Goal: Task Accomplishment & Management: Use online tool/utility

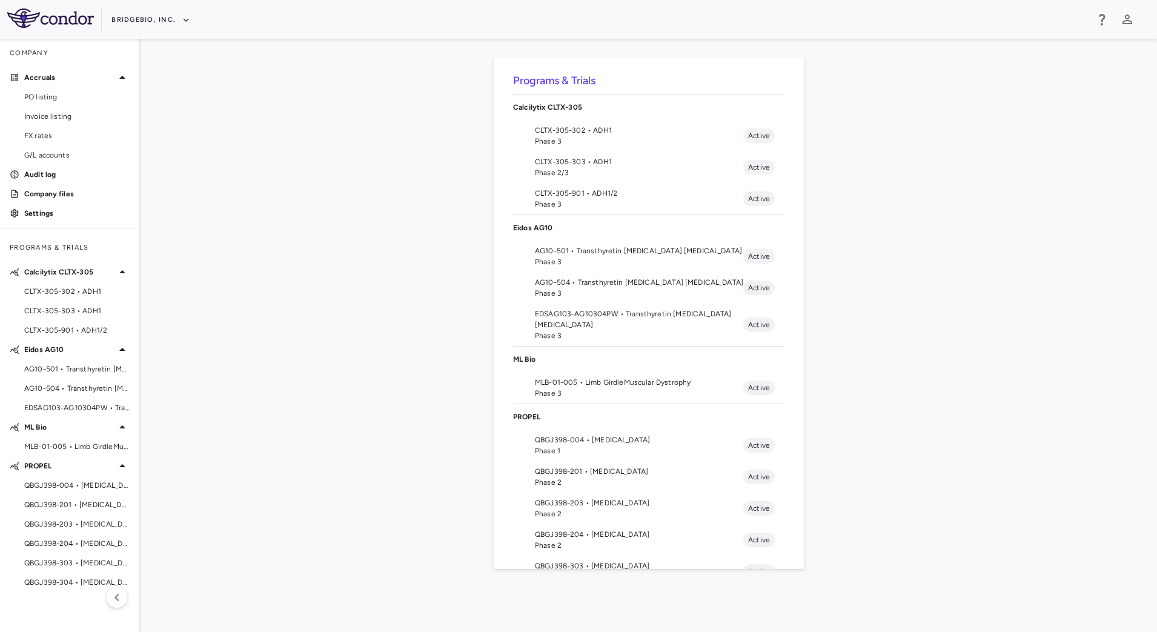
click at [598, 253] on span "AG10-501 • Transthyretin [MEDICAL_DATA] [MEDICAL_DATA]" at bounding box center [639, 250] width 208 height 11
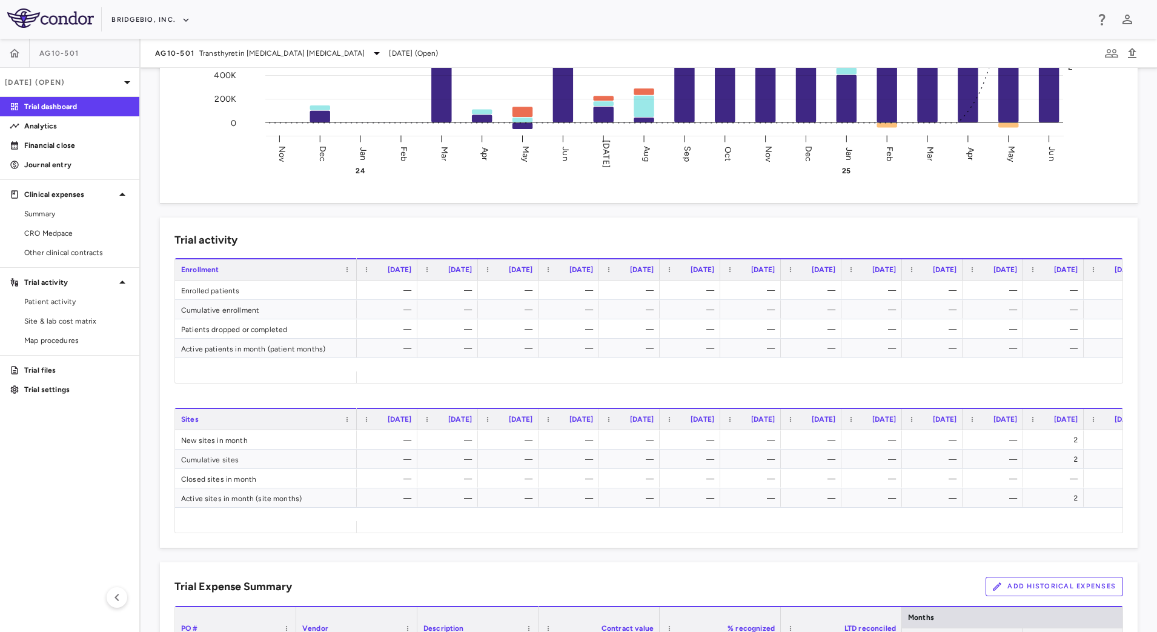
scroll to position [674, 0]
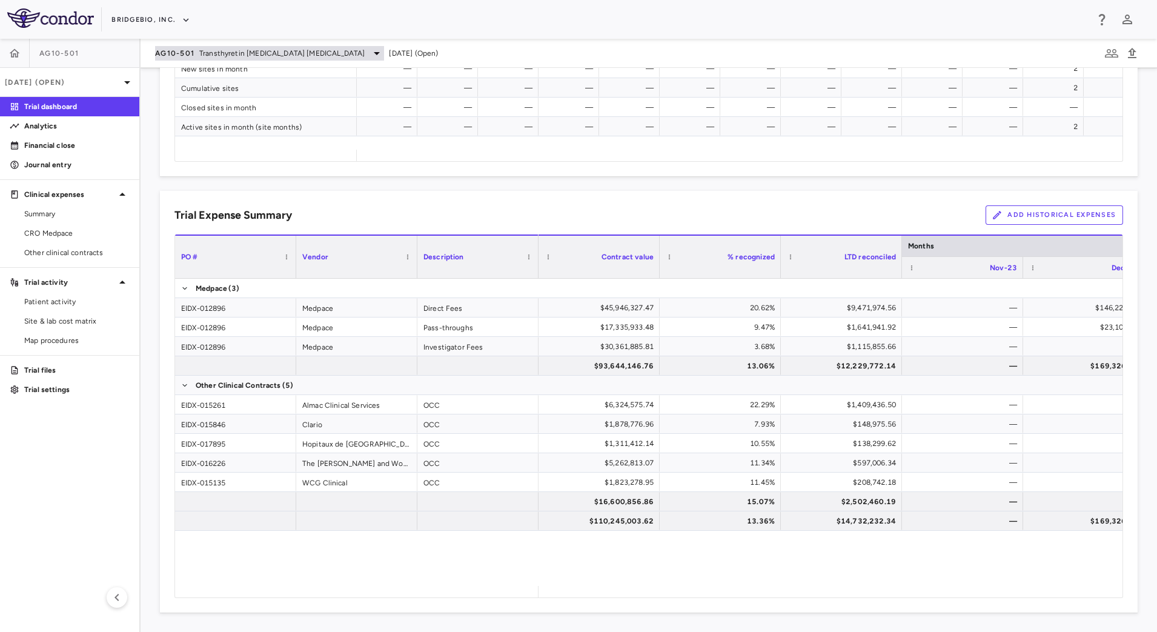
click at [291, 56] on span "Transthyretin Amyloid Cardiomyopathy" at bounding box center [281, 53] width 165 height 11
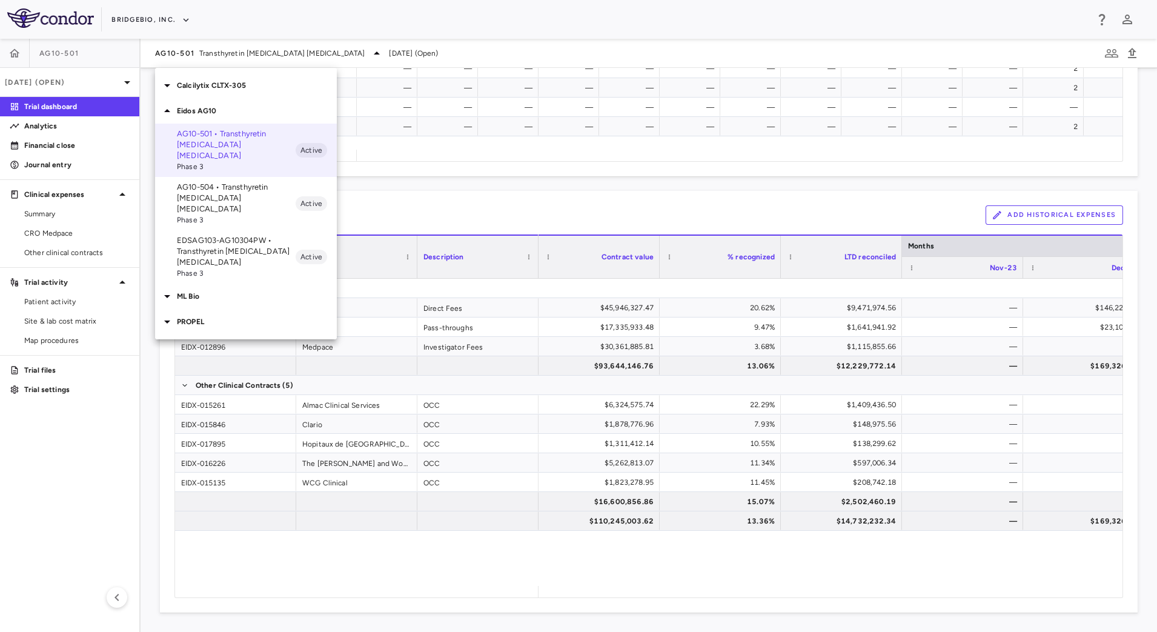
click at [485, 193] on div at bounding box center [578, 316] width 1157 height 632
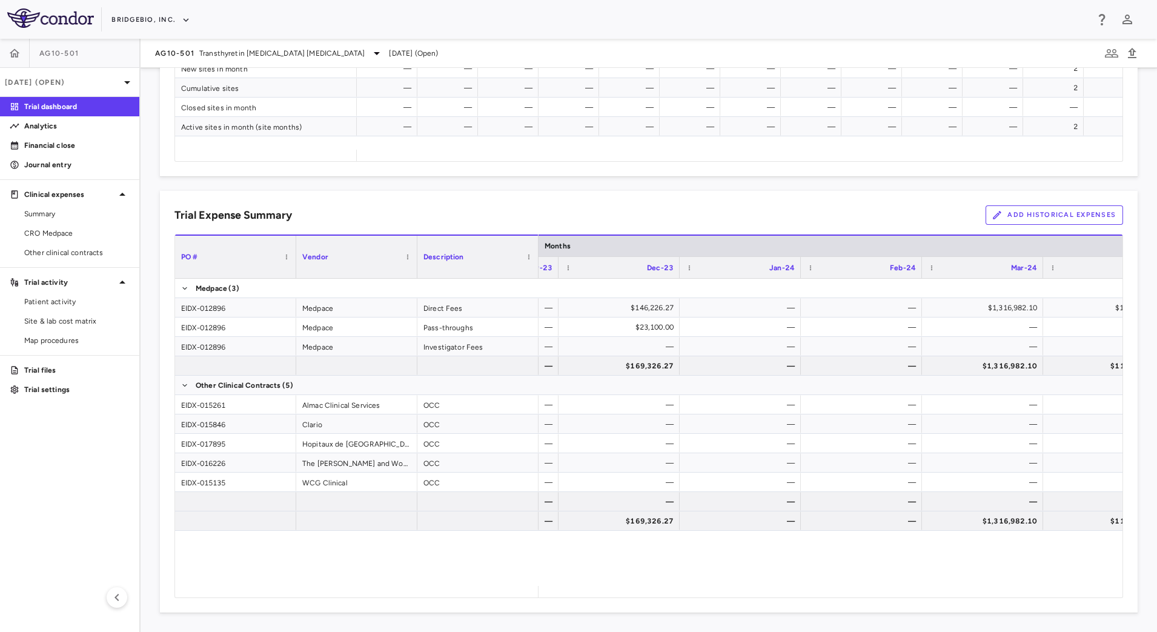
scroll to position [0, 0]
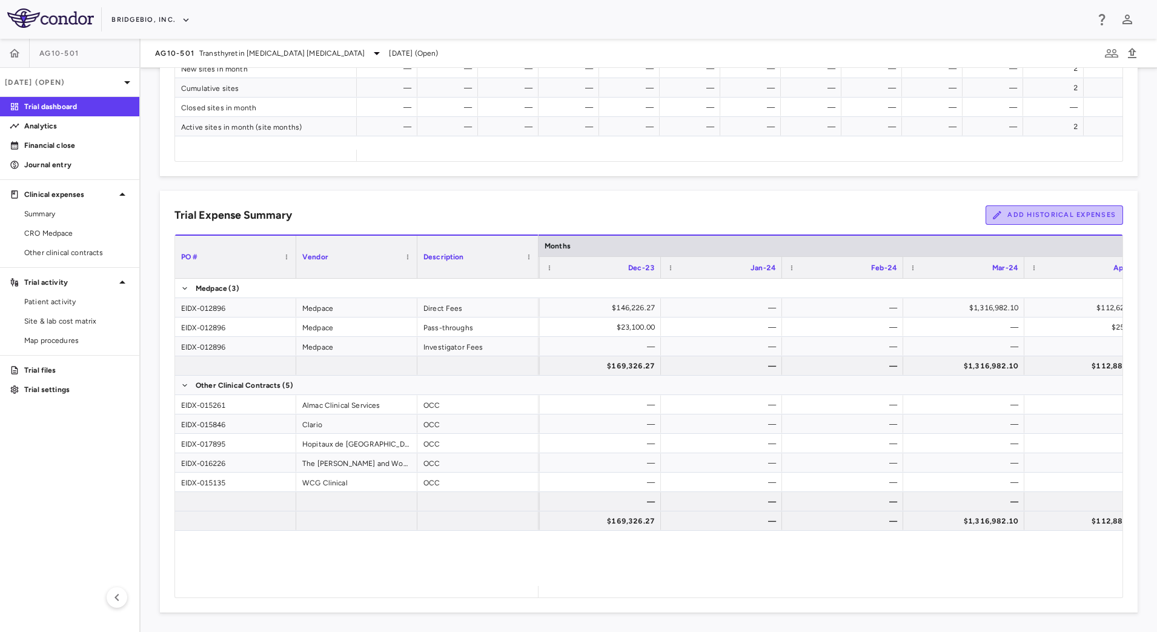
click at [1006, 222] on button "Add Historical Expenses" at bounding box center [1055, 214] width 138 height 19
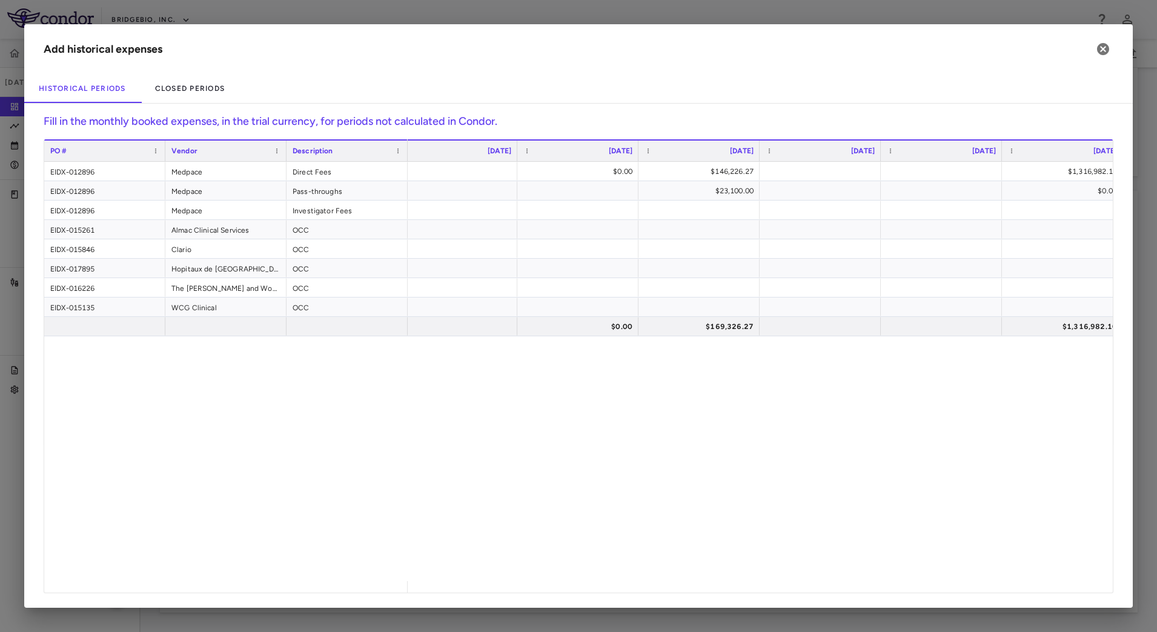
scroll to position [0, 104]
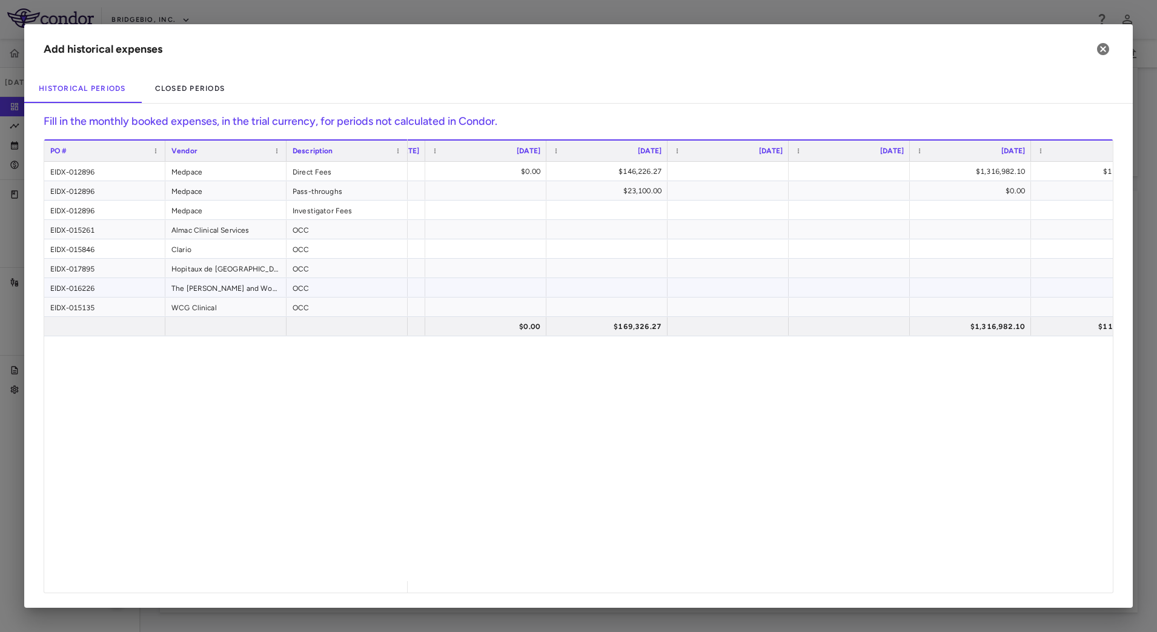
click at [488, 290] on div at bounding box center [485, 288] width 109 height 18
click at [542, 428] on div "$0.00 $146,226.27 $1,316,982.10 $112,625.54 ($57,125.42) $23,100.00 $0.00 $258.…" at bounding box center [760, 371] width 705 height 419
click at [465, 312] on div at bounding box center [485, 307] width 109 height 18
click at [1101, 50] on icon "button" at bounding box center [1103, 49] width 15 height 15
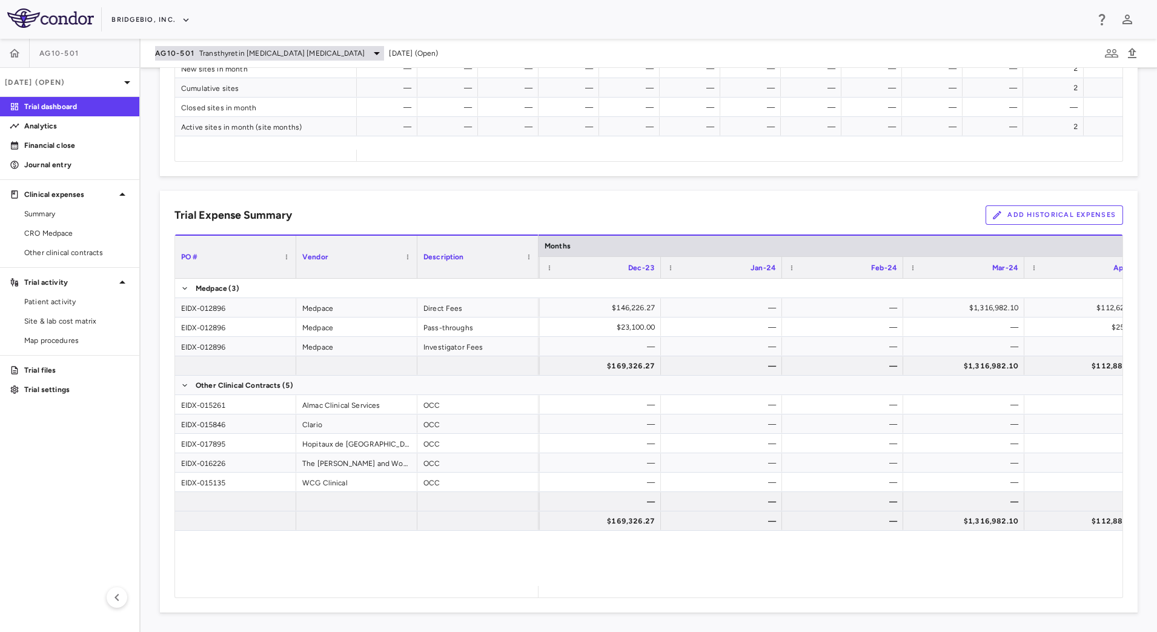
click at [247, 48] on span "Transthyretin Amyloid Cardiomyopathy" at bounding box center [281, 53] width 165 height 11
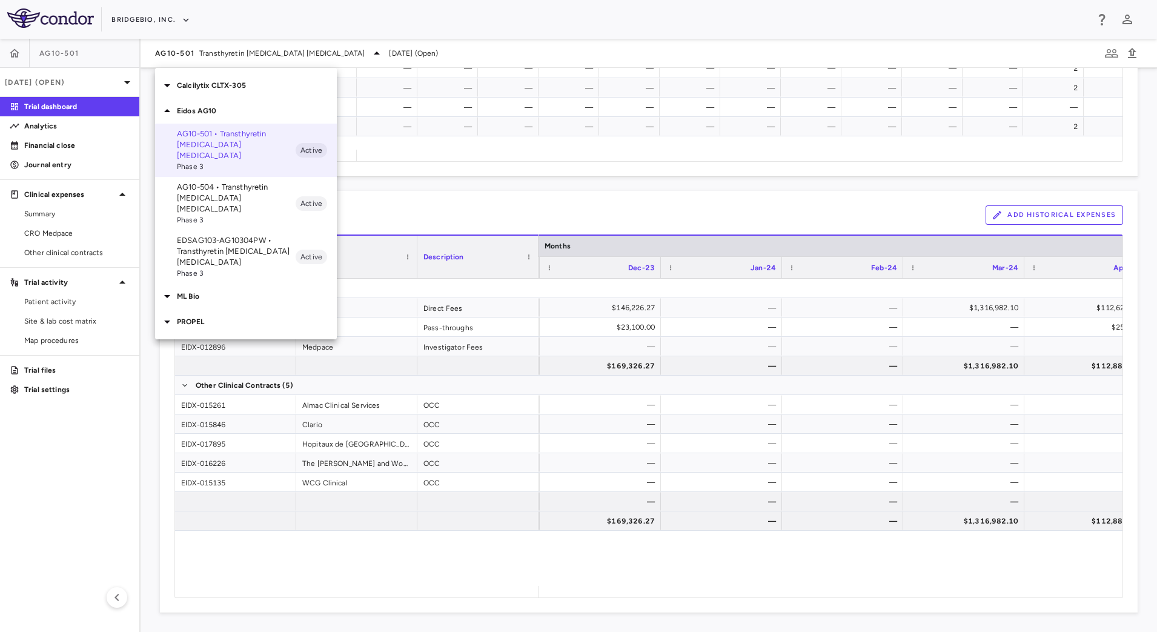
click at [442, 195] on div at bounding box center [578, 316] width 1157 height 632
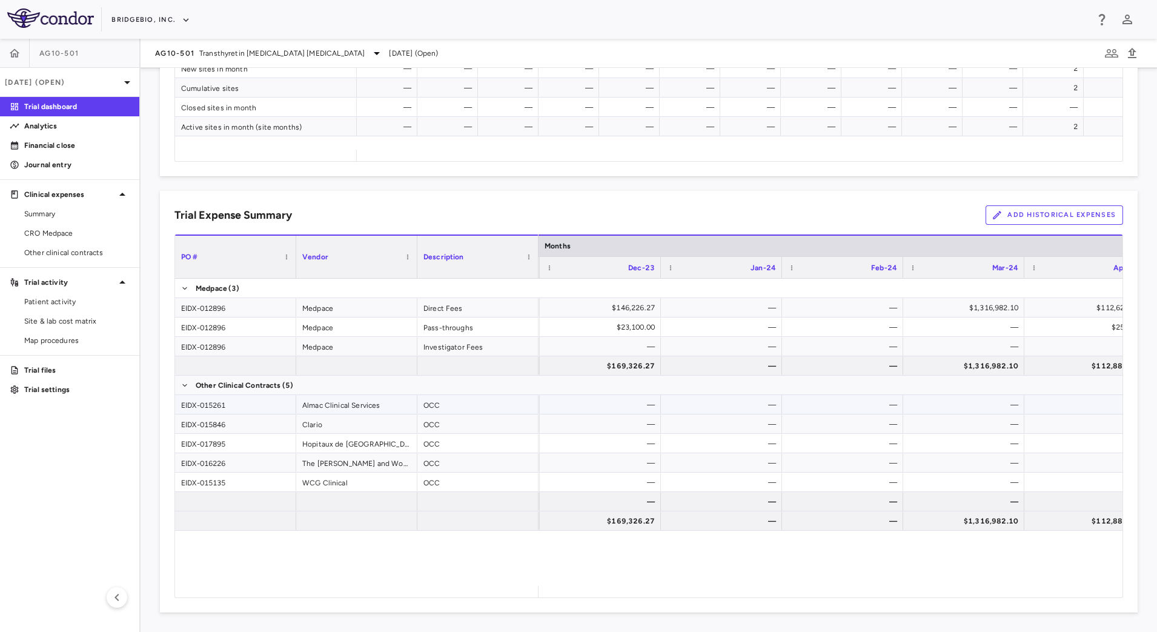
scroll to position [296, 0]
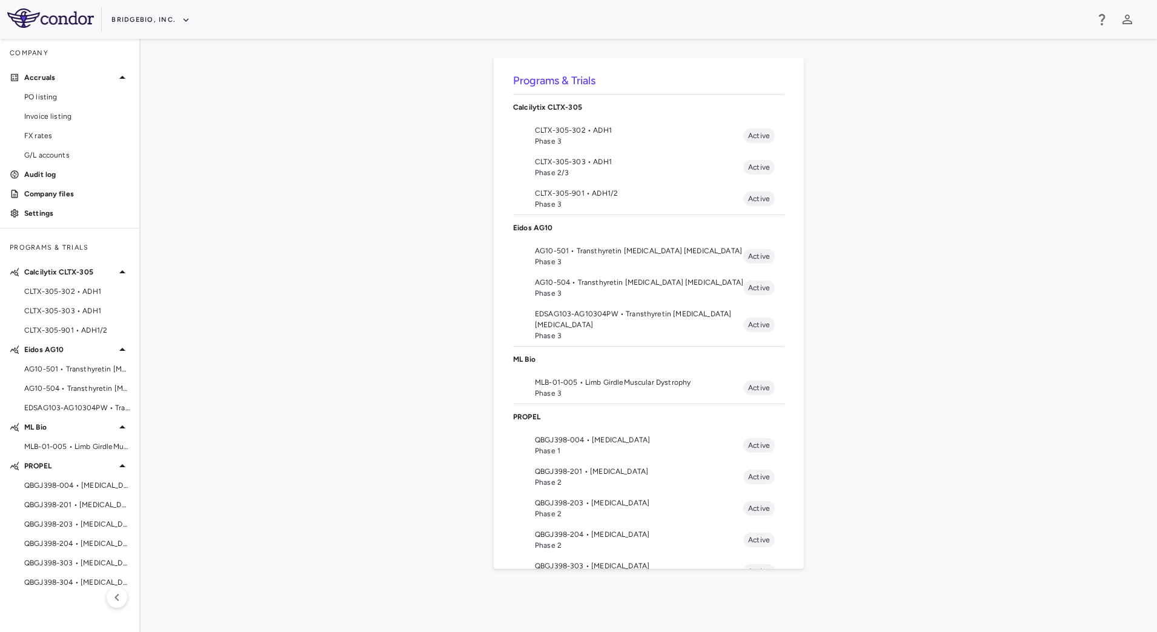
drag, startPoint x: 886, startPoint y: 351, endPoint x: 869, endPoint y: 345, distance: 18.4
click at [886, 351] on div "Programs & Trials Calcilytix CLTX-305 CLTX-305-302 • ADH1 Phase 3 Active CLTX-3…" at bounding box center [649, 335] width 978 height 554
click at [219, 540] on div "Programs & Trials Calcilytix CLTX-305 CLTX-305-302 • ADH1 Phase 3 Active CLTX-3…" at bounding box center [649, 335] width 978 height 554
click at [569, 141] on span "Phase 3" at bounding box center [639, 141] width 208 height 11
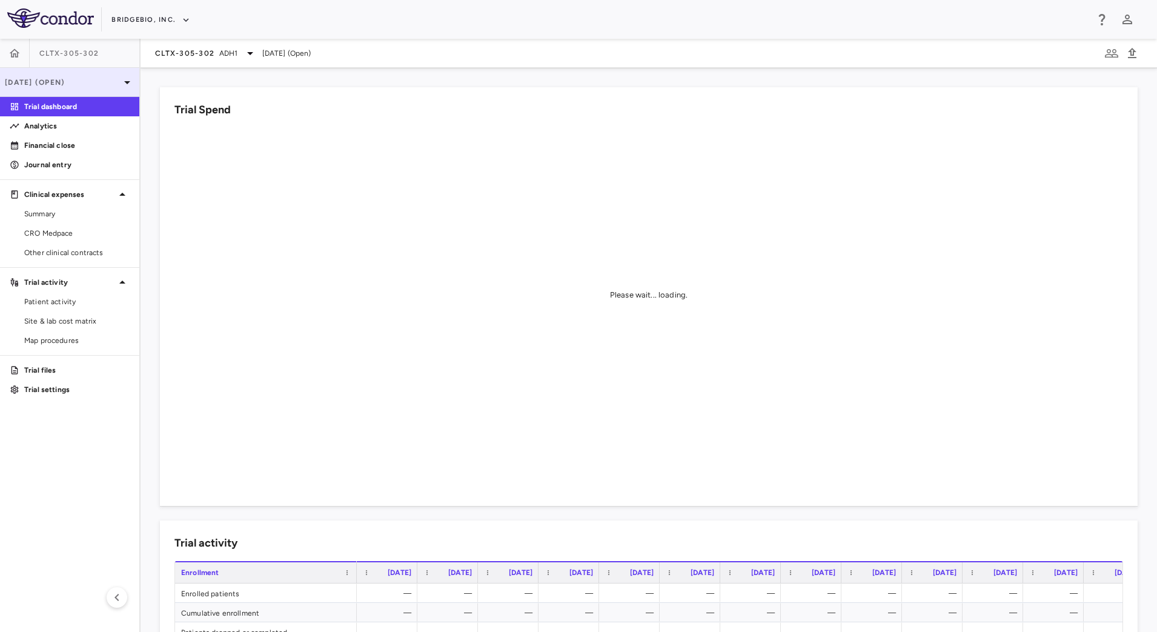
click at [62, 86] on p "[DATE] (Open)" at bounding box center [62, 82] width 115 height 11
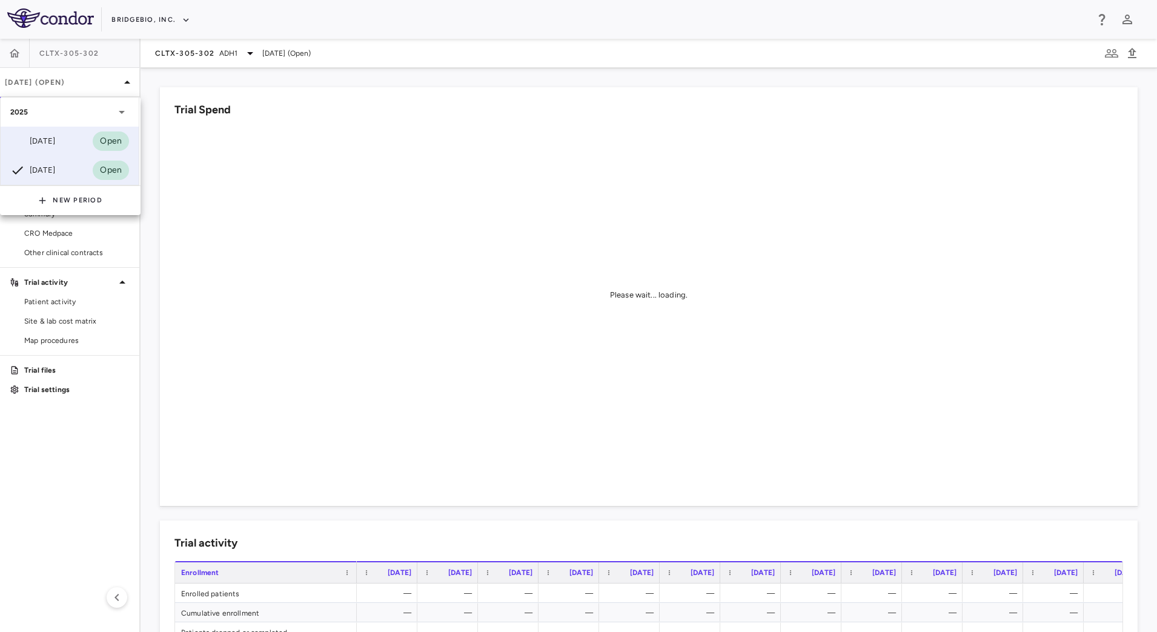
click at [43, 136] on div "[DATE]" at bounding box center [32, 141] width 45 height 15
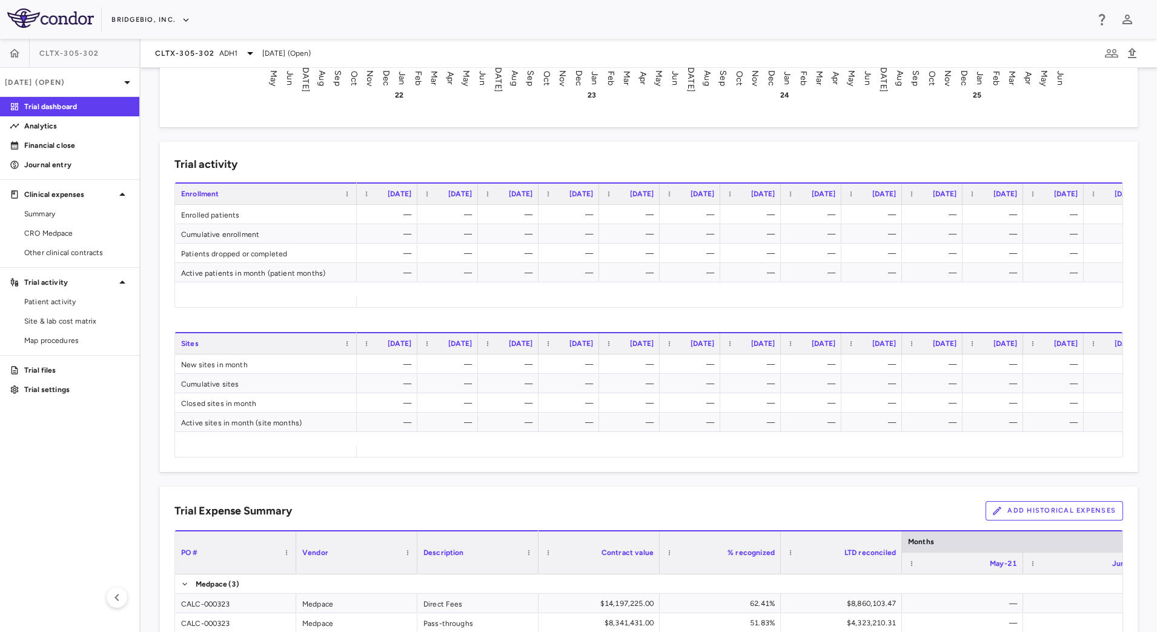
scroll to position [530, 0]
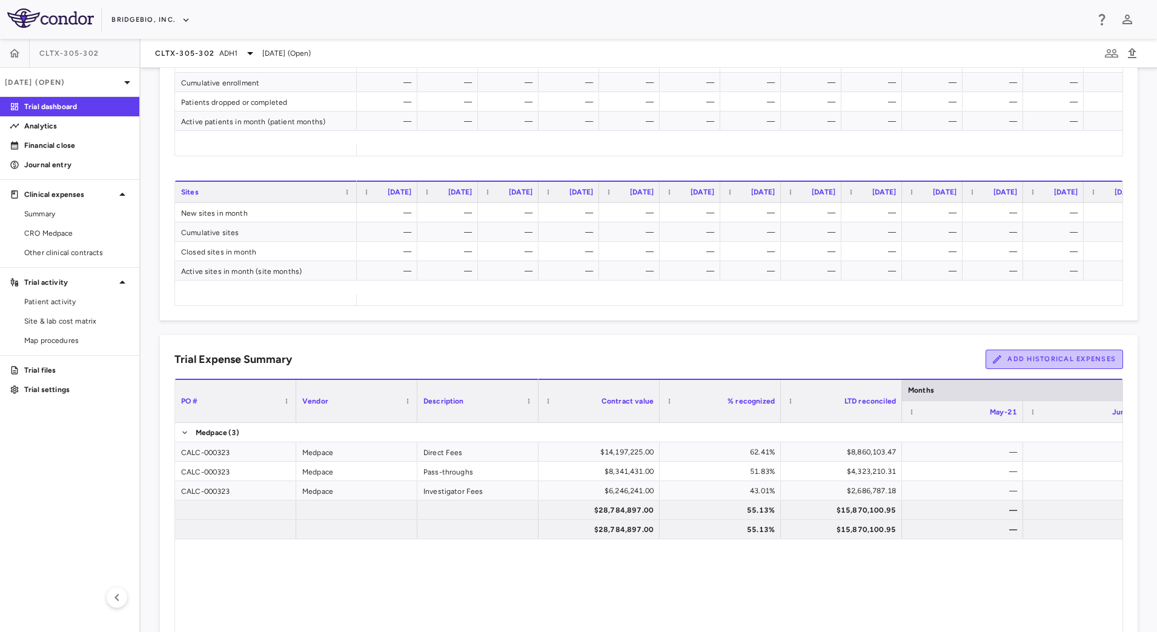
click at [1046, 358] on button "Add Historical Expenses" at bounding box center [1055, 359] width 138 height 19
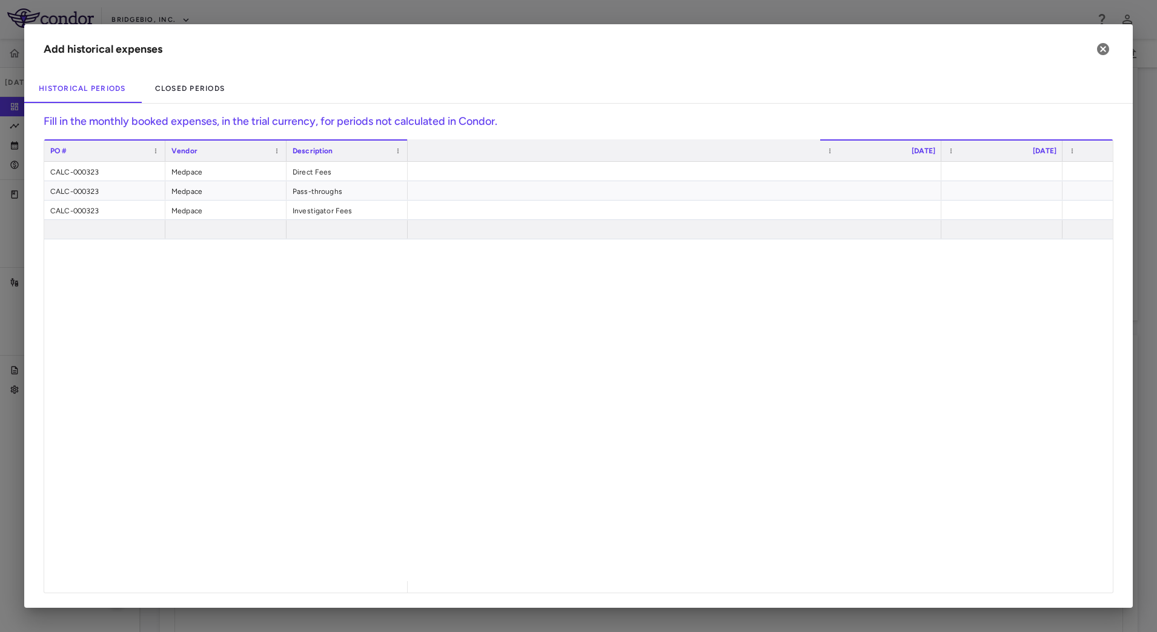
scroll to position [0, 0]
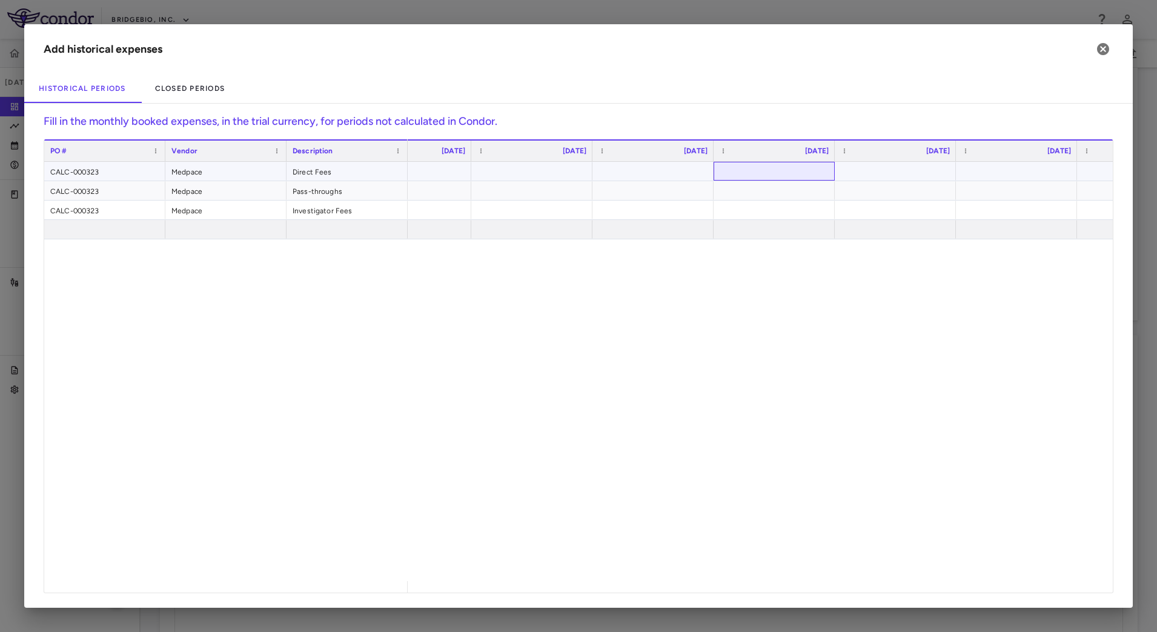
click at [785, 173] on div at bounding box center [774, 171] width 109 height 18
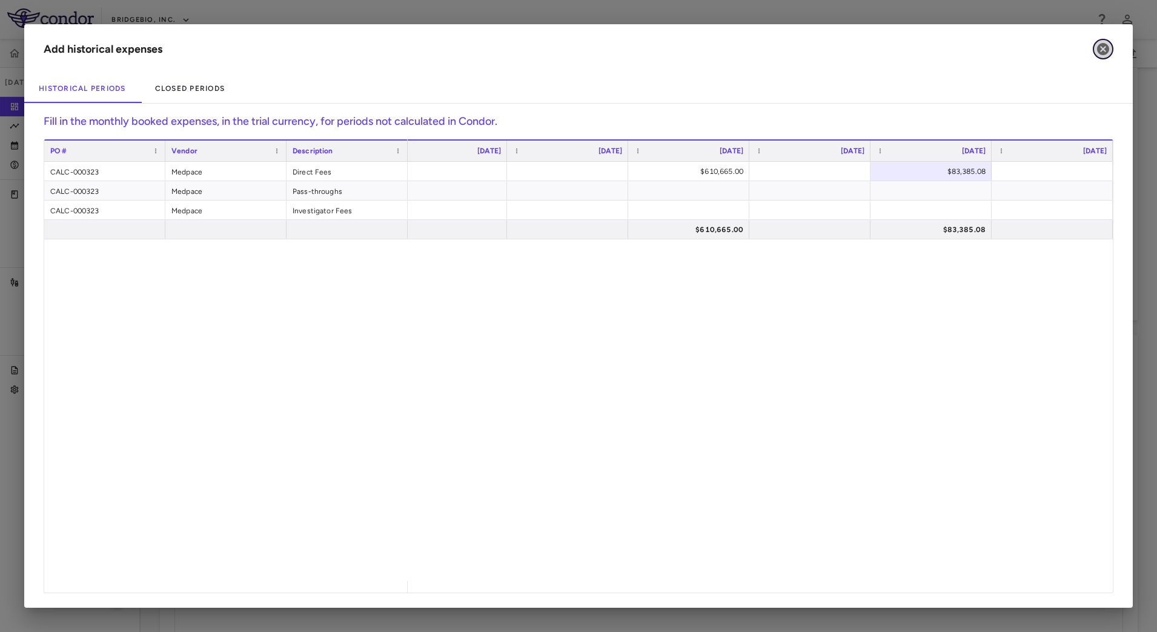
click at [1101, 51] on icon "button" at bounding box center [1103, 49] width 15 height 15
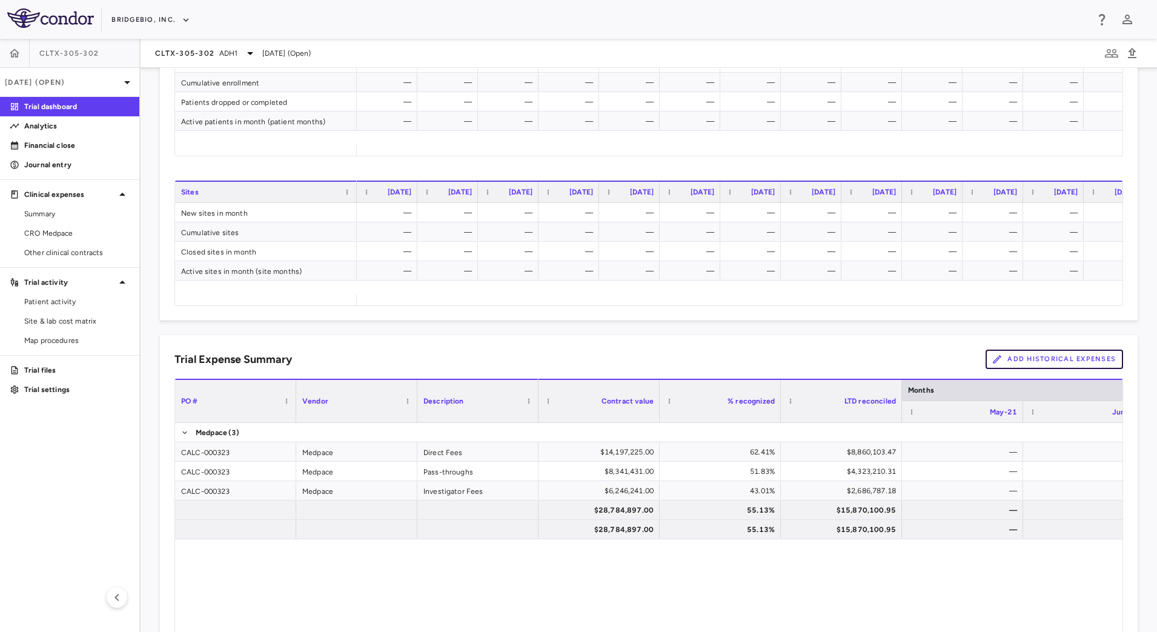
scroll to position [303, 0]
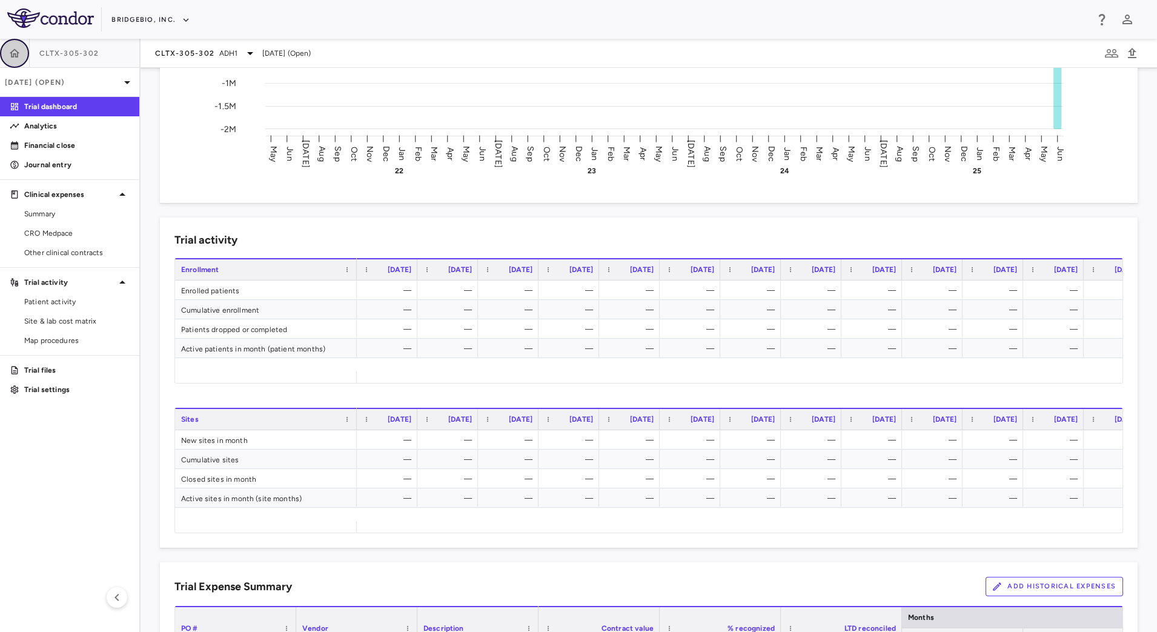
click at [16, 50] on icon "button" at bounding box center [14, 53] width 12 height 12
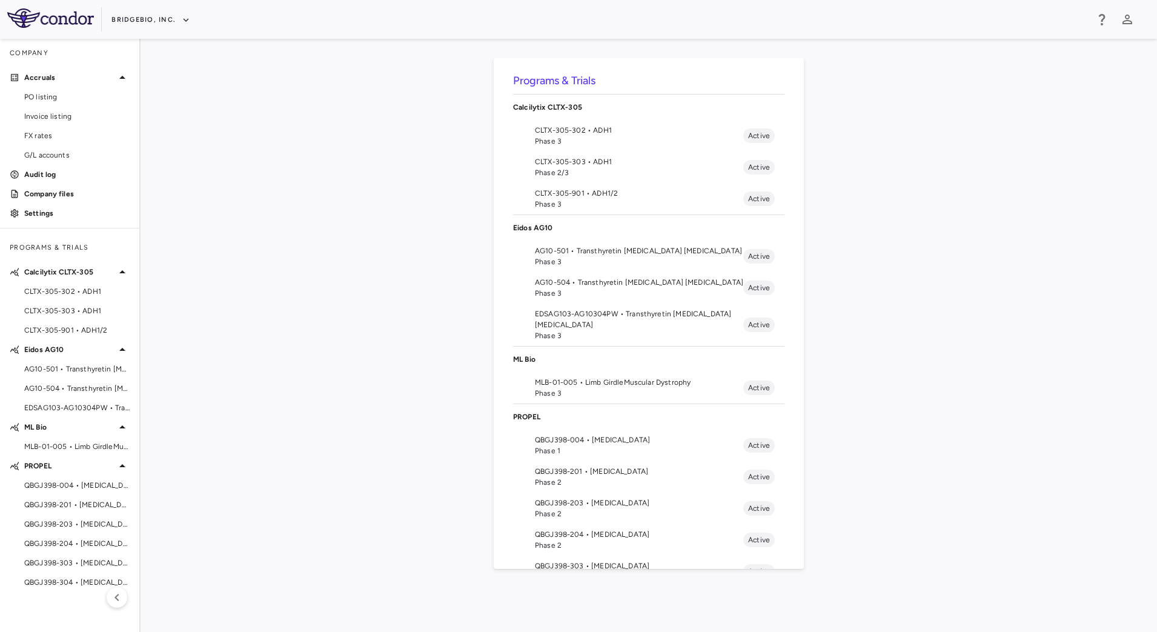
click at [569, 257] on span "Phase 3" at bounding box center [639, 261] width 208 height 11
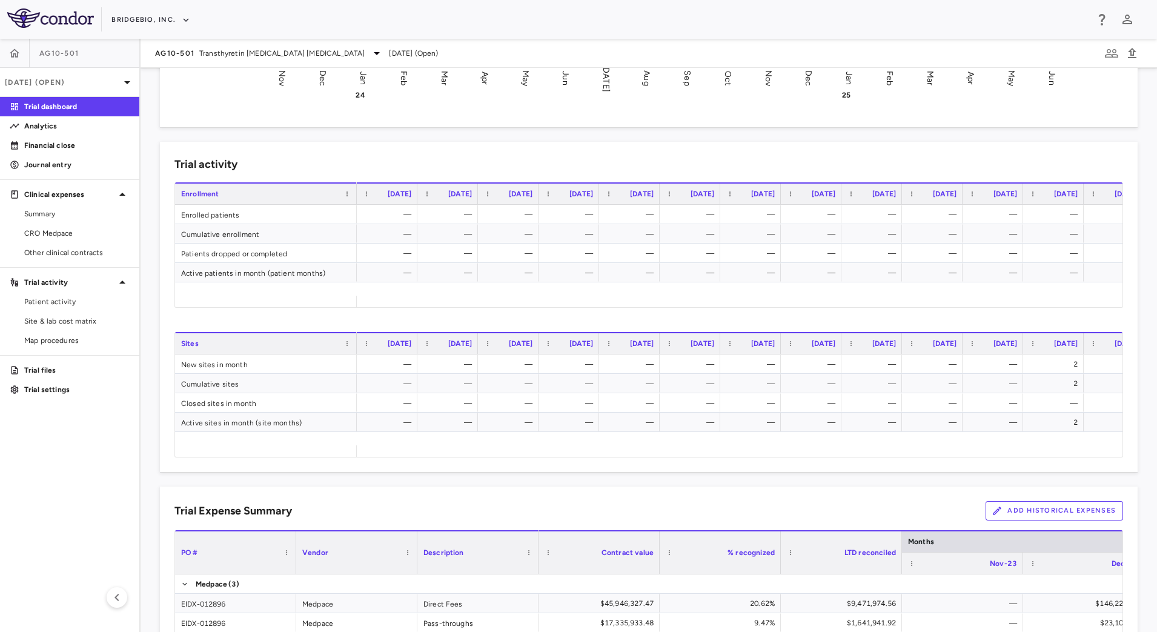
scroll to position [530, 0]
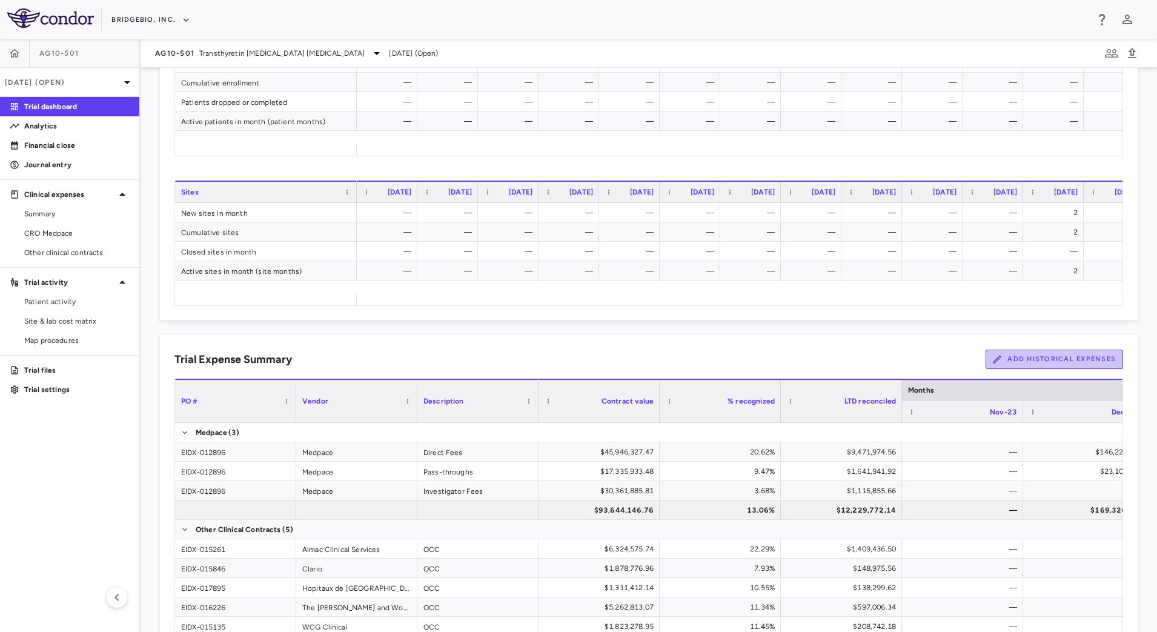
click at [1070, 362] on button "Add Historical Expenses" at bounding box center [1055, 359] width 138 height 19
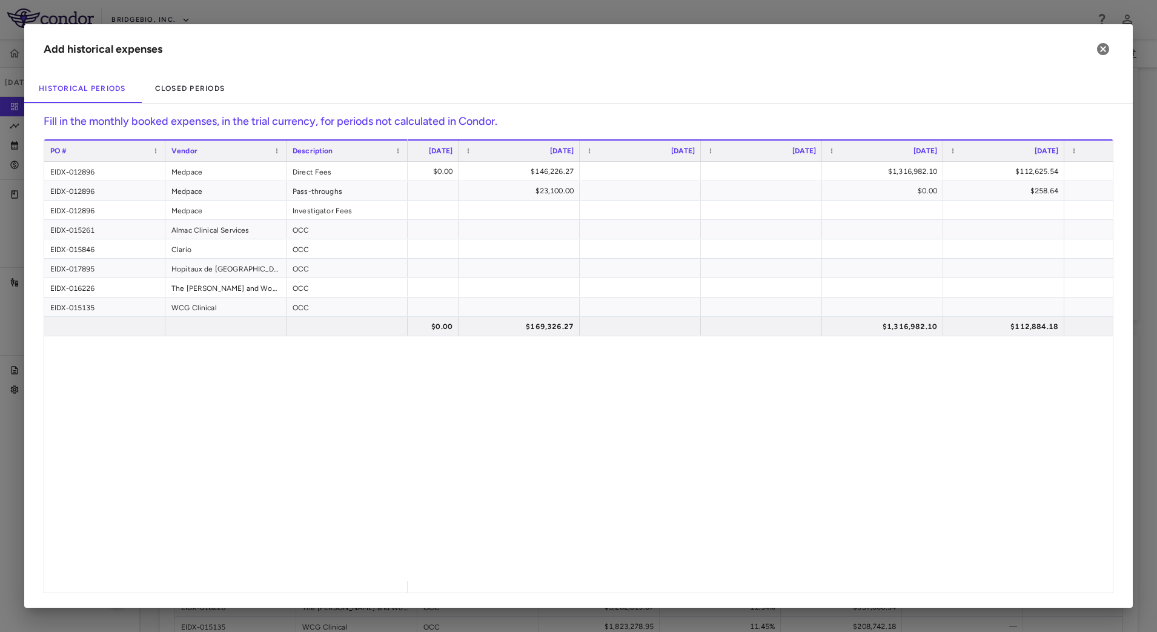
scroll to position [0, 0]
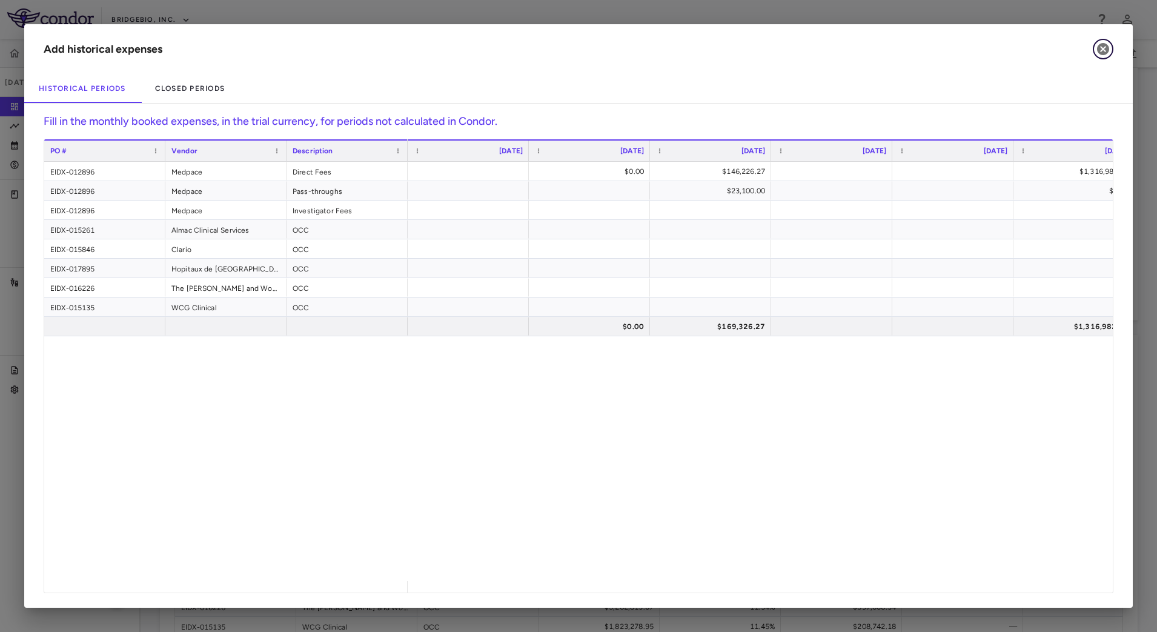
click at [1106, 45] on icon "button" at bounding box center [1103, 49] width 12 height 12
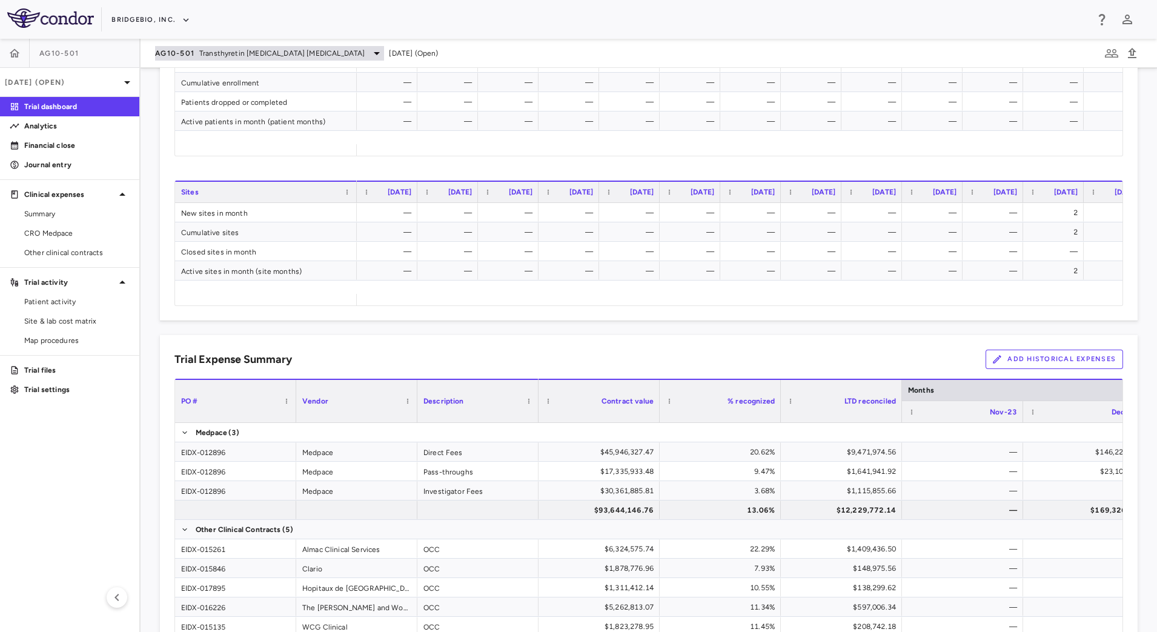
click at [286, 55] on span "Transthyretin Amyloid Cardiomyopathy" at bounding box center [281, 53] width 165 height 11
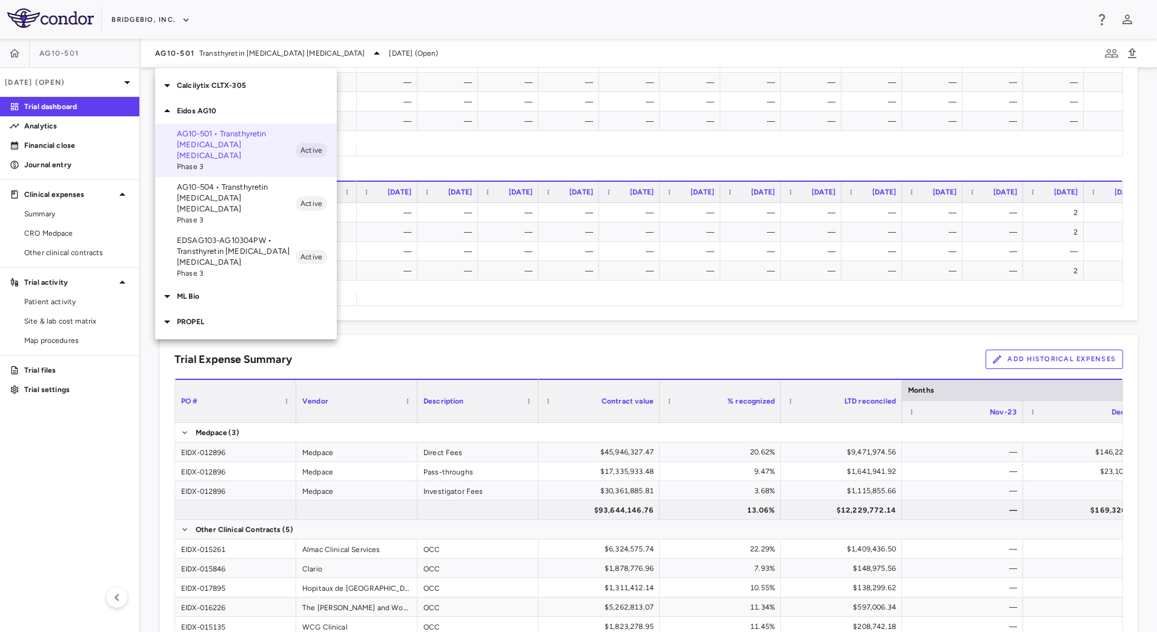
click at [243, 187] on p "AG10-504 • Transthyretin [MEDICAL_DATA] [MEDICAL_DATA]" at bounding box center [236, 198] width 119 height 33
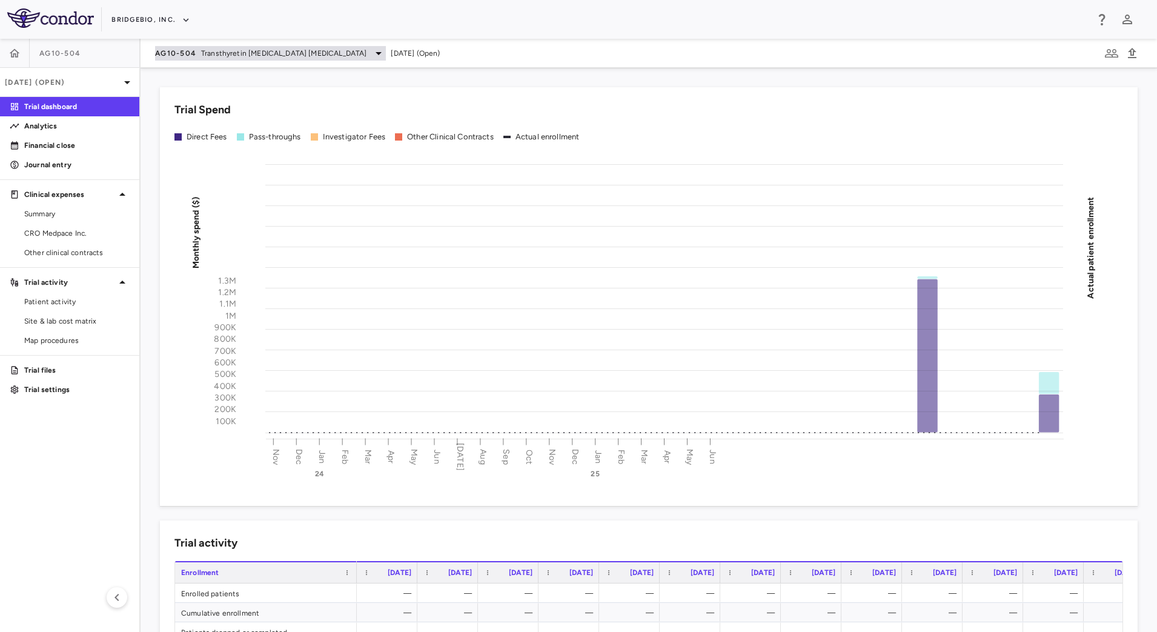
click at [293, 51] on span "Transthyretin Amyloid Cardiomyopathy" at bounding box center [283, 53] width 165 height 11
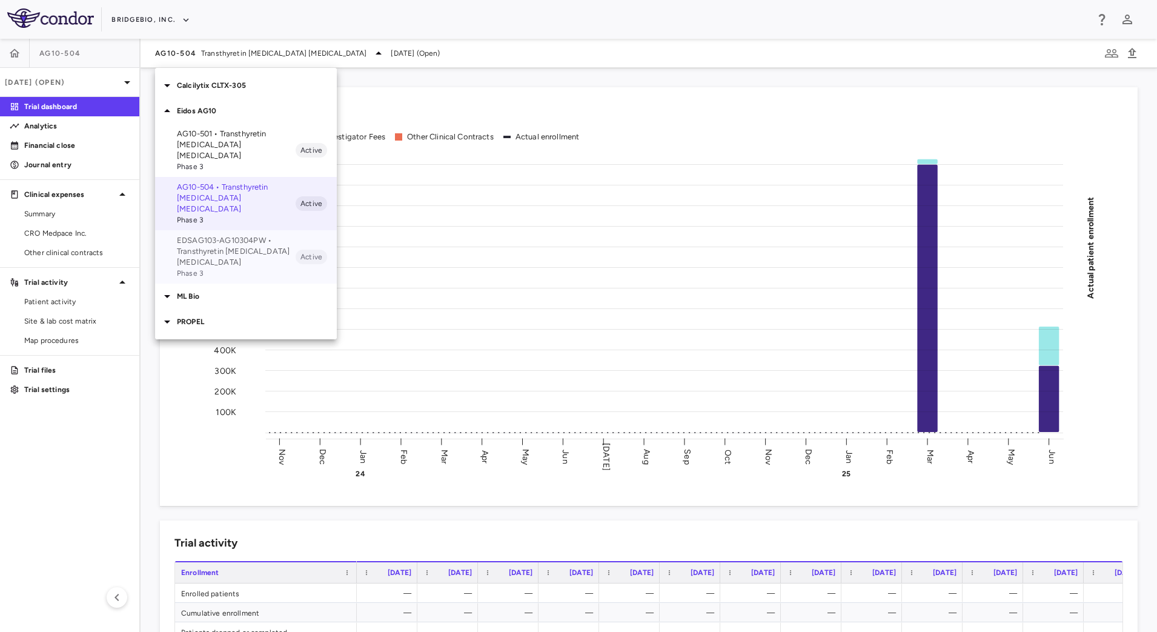
click at [186, 235] on p "EDSAG103-AG10304PW • Transthyretin [MEDICAL_DATA] [MEDICAL_DATA]" at bounding box center [236, 251] width 119 height 33
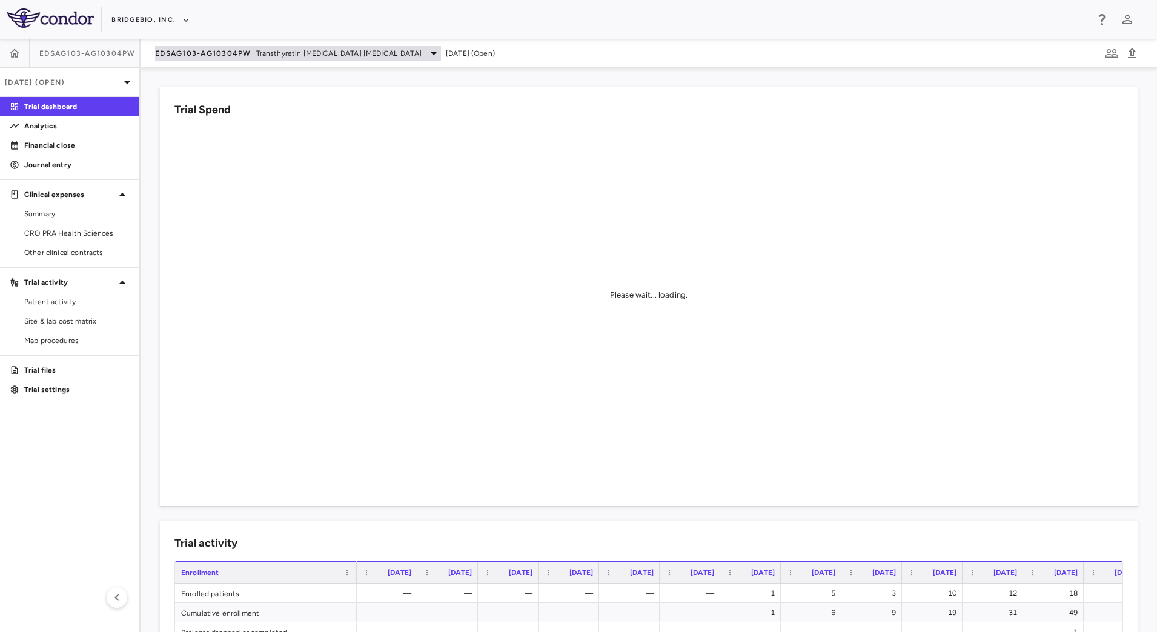
click at [320, 55] on span "Transthyretin Amyloid Cardiomyopathy" at bounding box center [338, 53] width 165 height 11
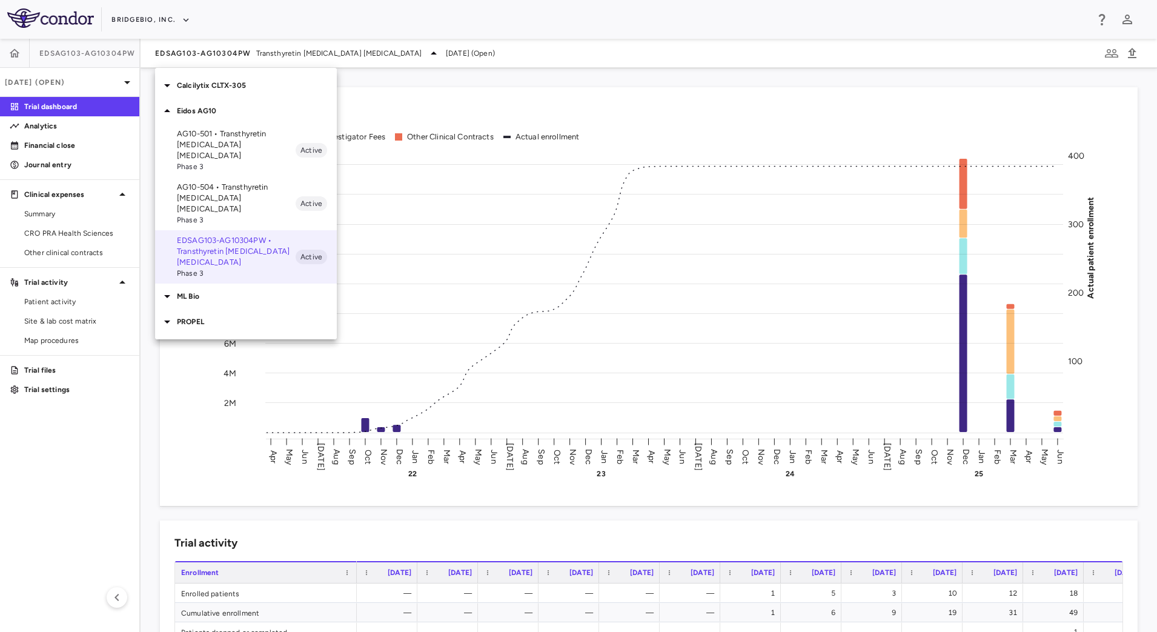
click at [677, 125] on div at bounding box center [578, 316] width 1157 height 632
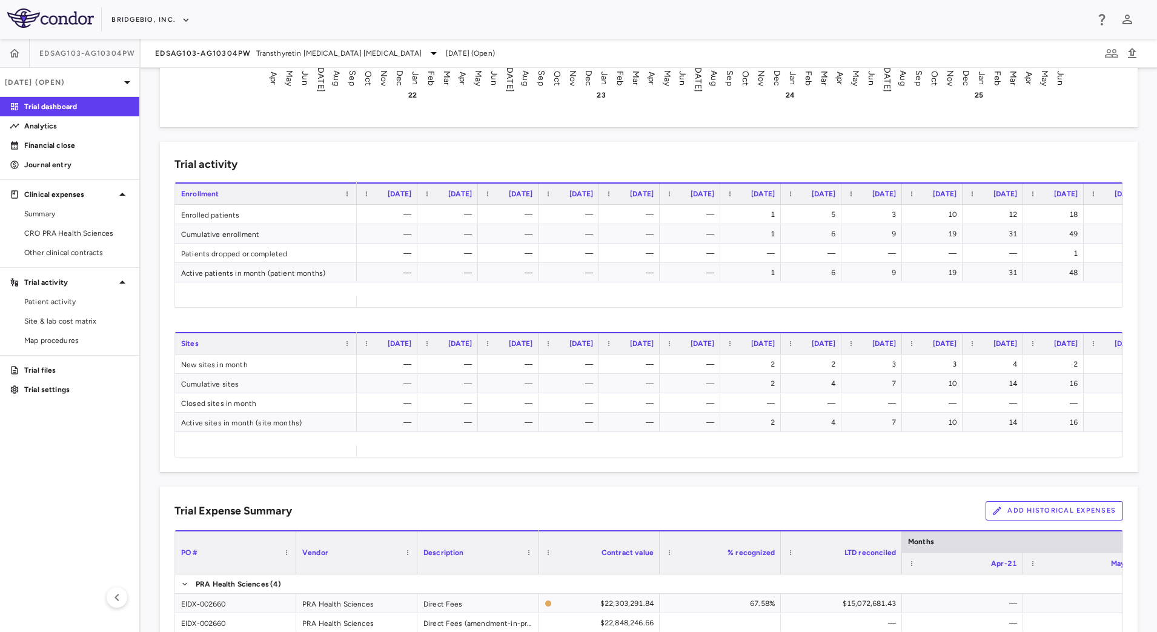
scroll to position [674, 0]
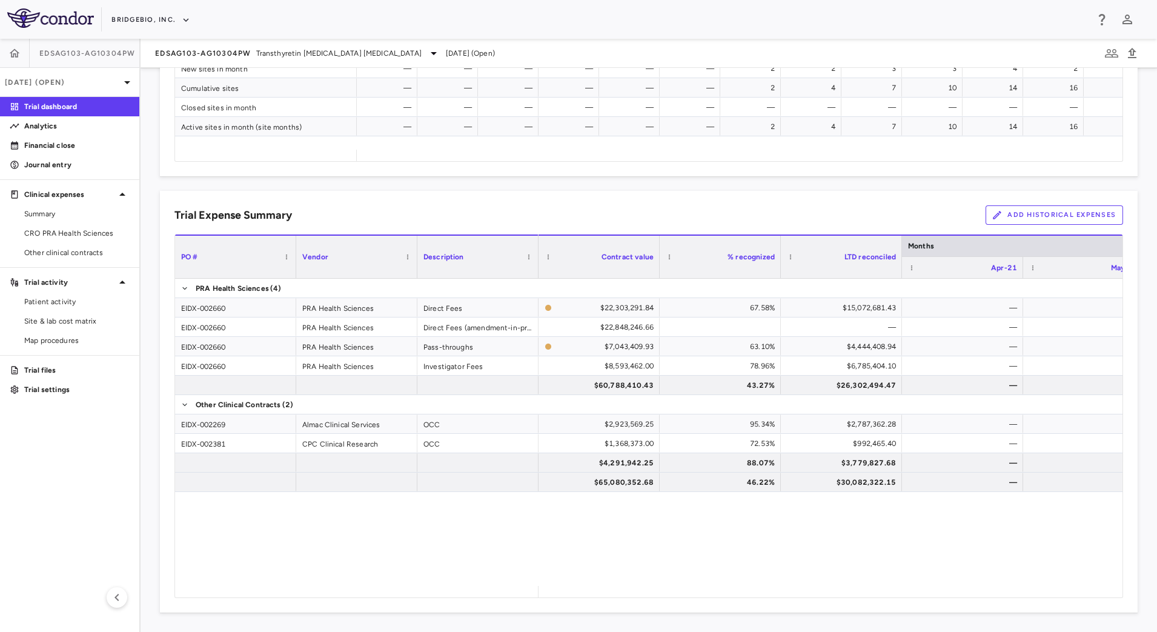
click at [1030, 215] on button "Add Historical Expenses" at bounding box center [1055, 214] width 138 height 19
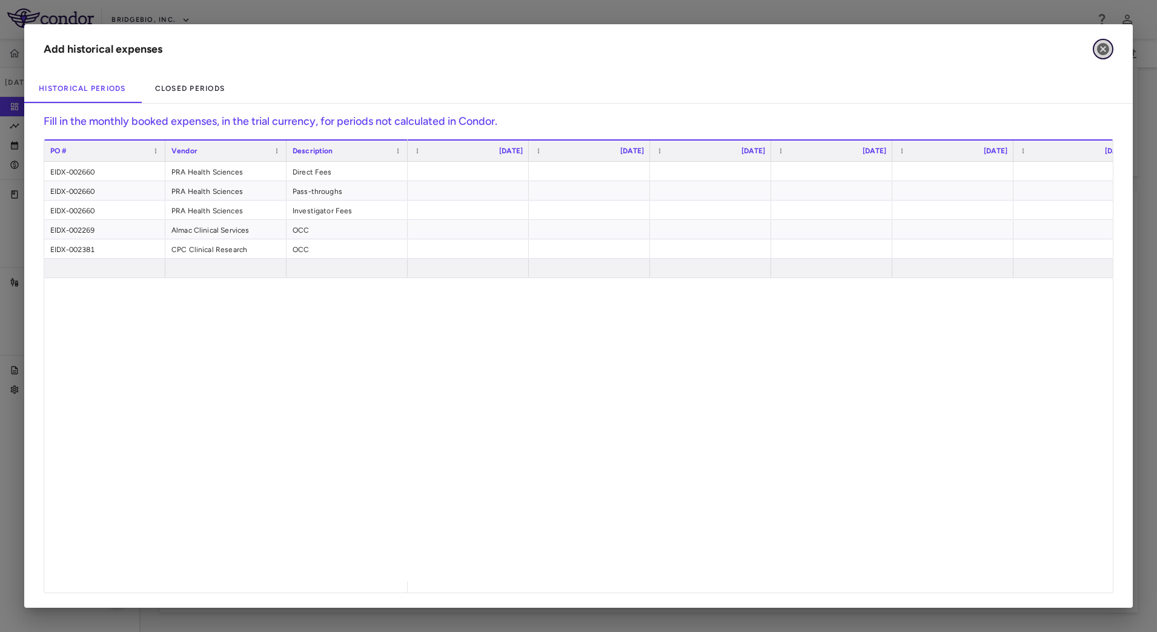
click at [1097, 53] on icon "button" at bounding box center [1103, 49] width 15 height 15
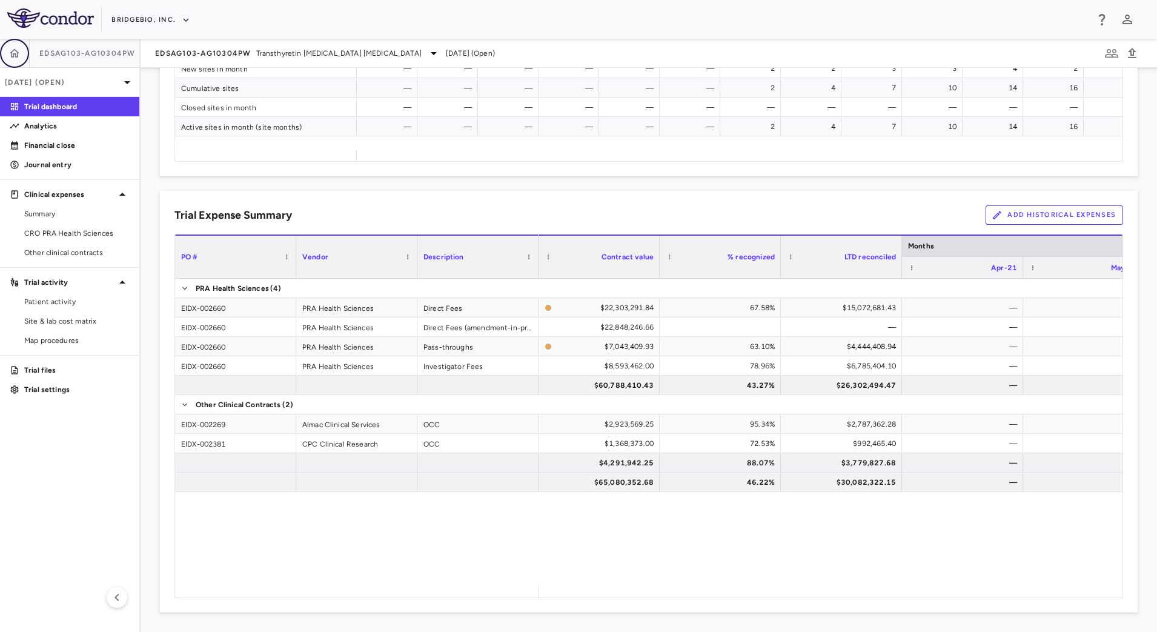
click at [24, 48] on button "button" at bounding box center [14, 53] width 29 height 29
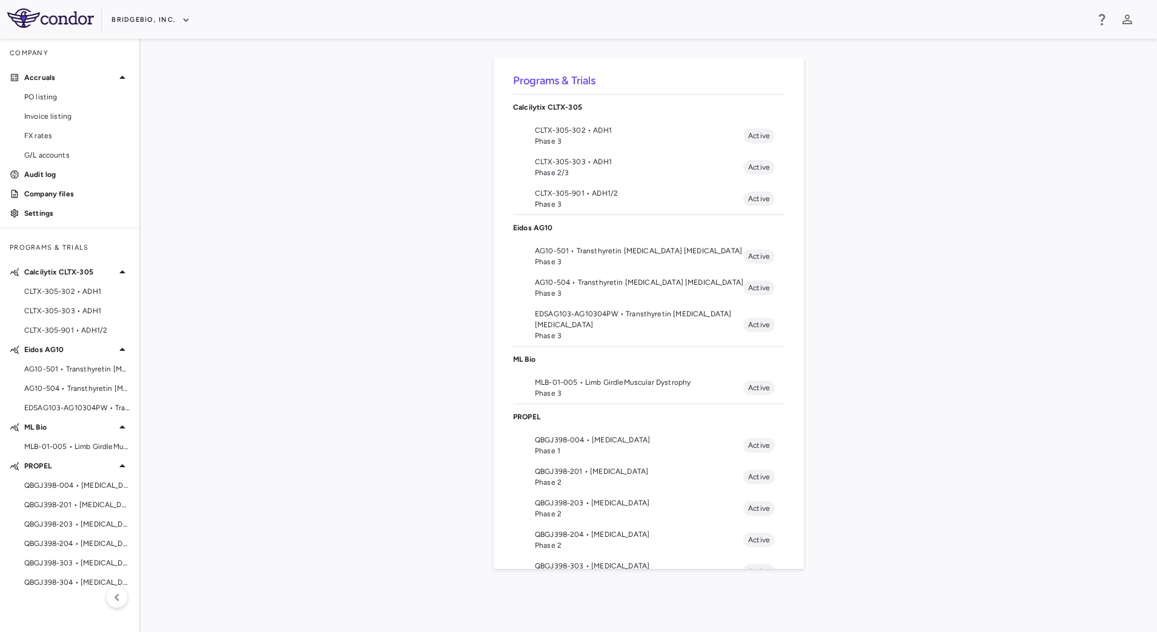
click at [578, 245] on span "AG10-501 • Transthyretin [MEDICAL_DATA] [MEDICAL_DATA]" at bounding box center [639, 250] width 208 height 11
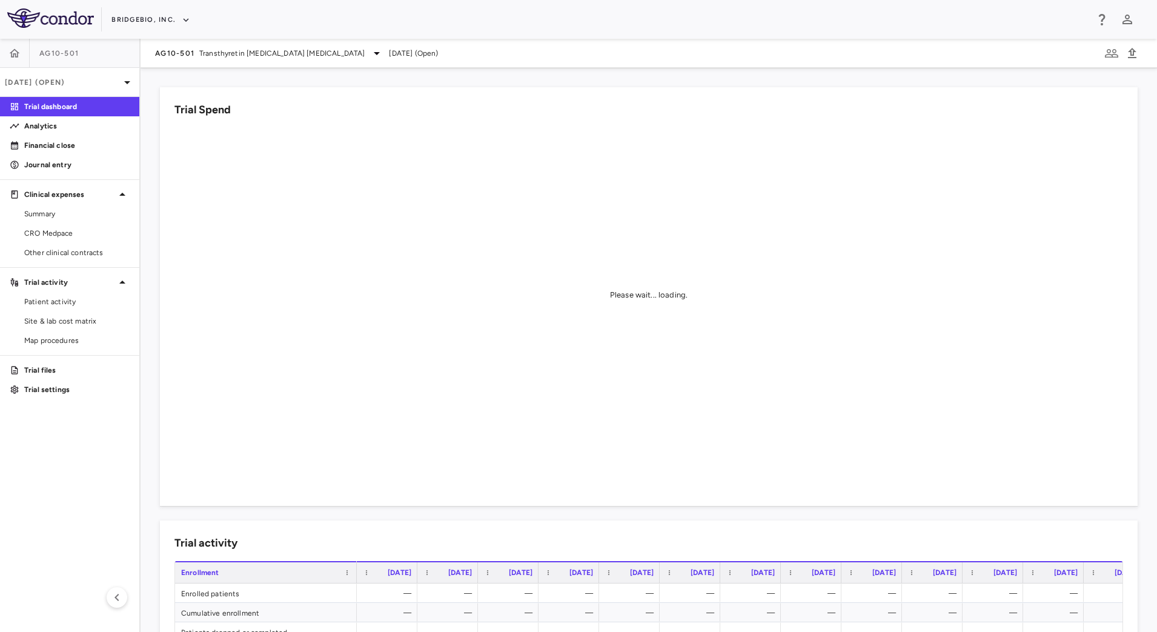
scroll to position [530, 0]
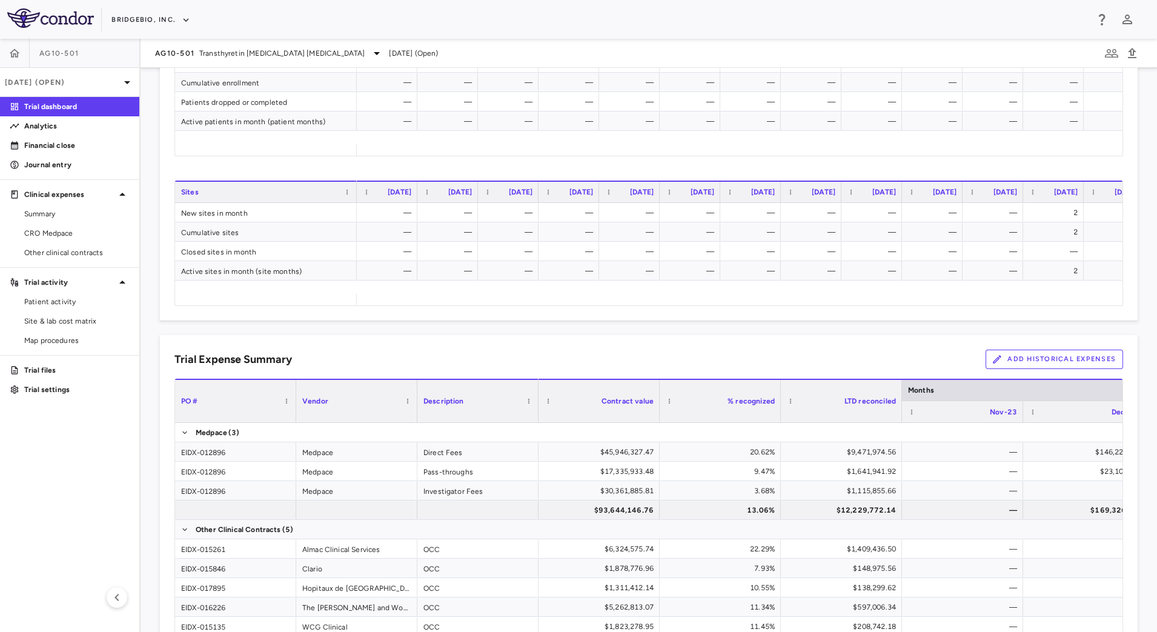
click at [1046, 361] on button "Add Historical Expenses" at bounding box center [1055, 359] width 138 height 19
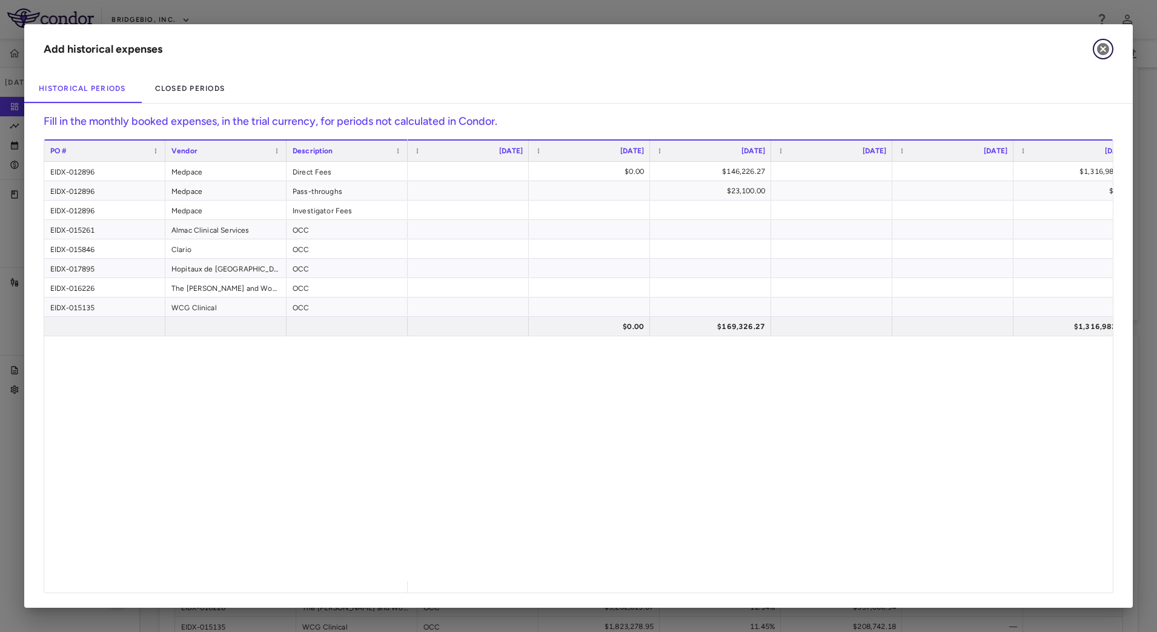
click at [1109, 50] on icon "button" at bounding box center [1103, 49] width 12 height 12
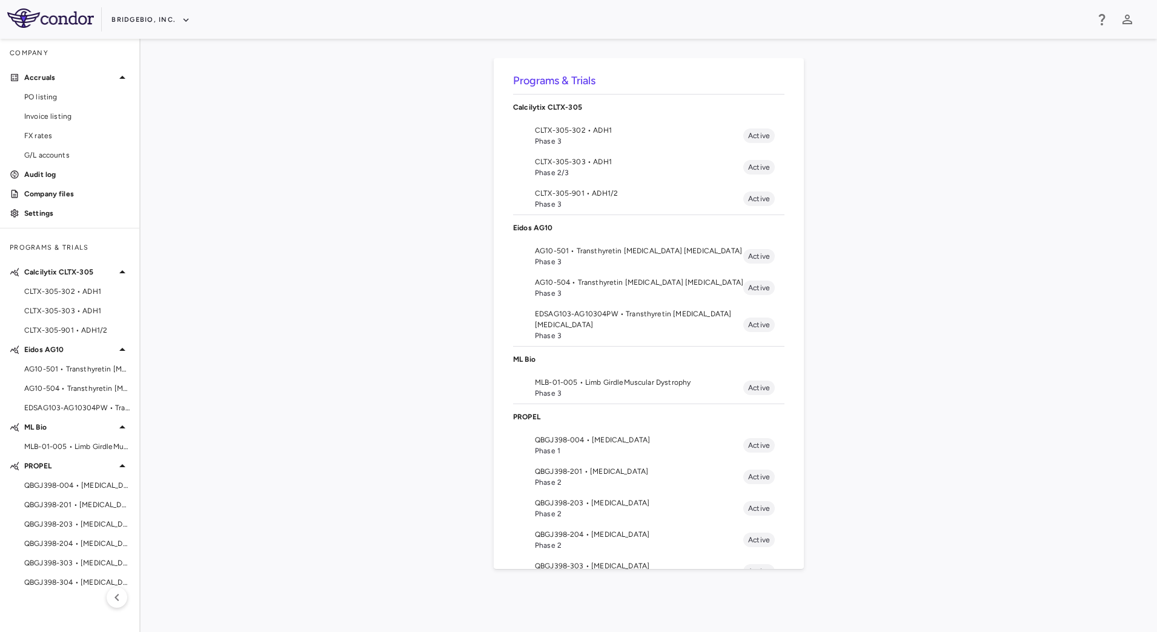
click at [623, 446] on span "Phase 1" at bounding box center [639, 450] width 208 height 11
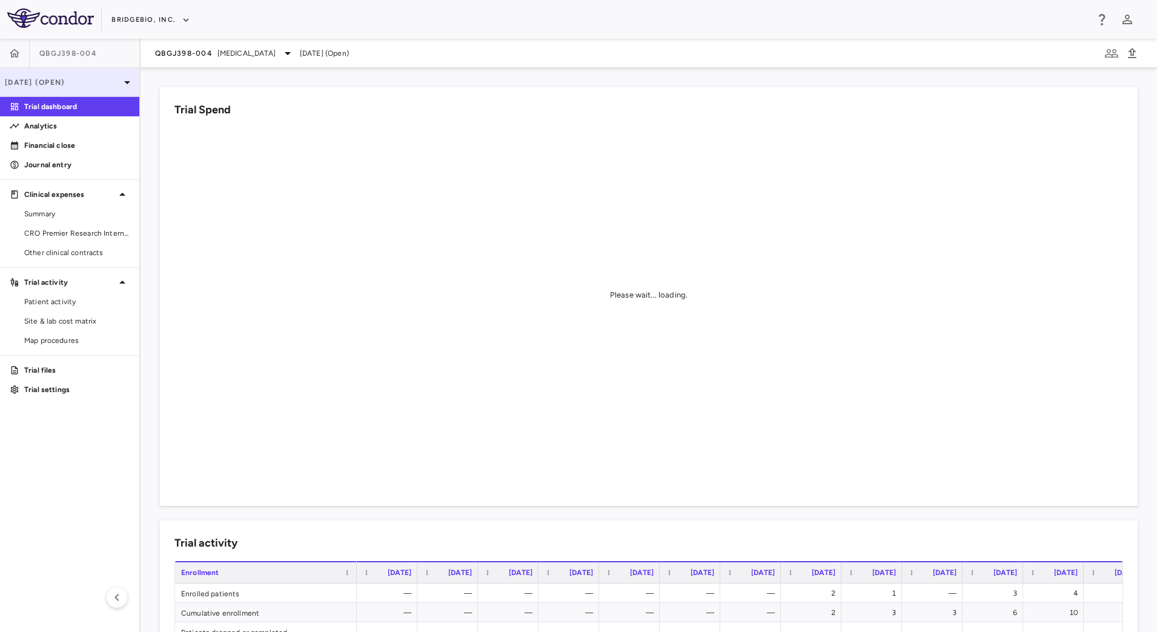
click at [85, 82] on p "[DATE] (Open)" at bounding box center [62, 82] width 115 height 11
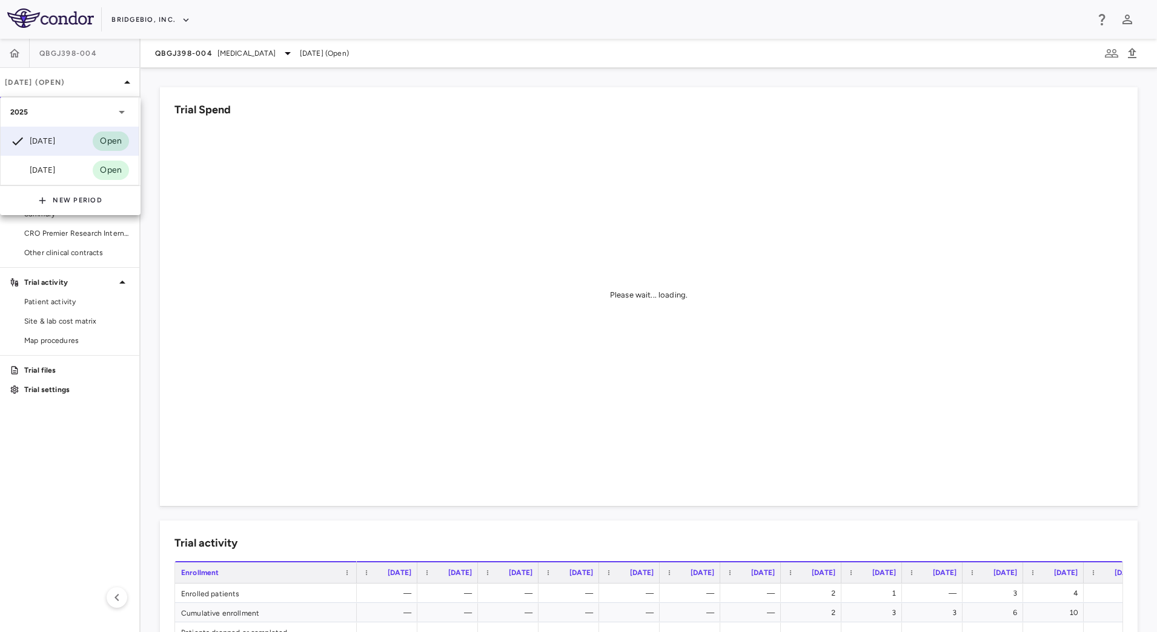
click at [472, 75] on div at bounding box center [578, 316] width 1157 height 632
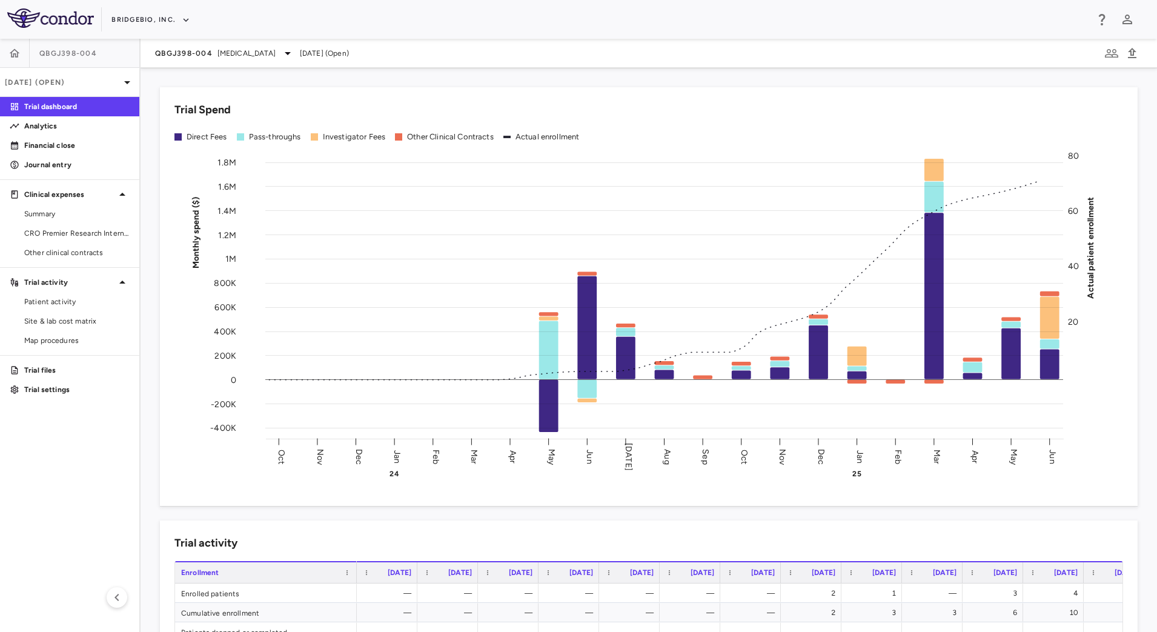
scroll to position [674, 0]
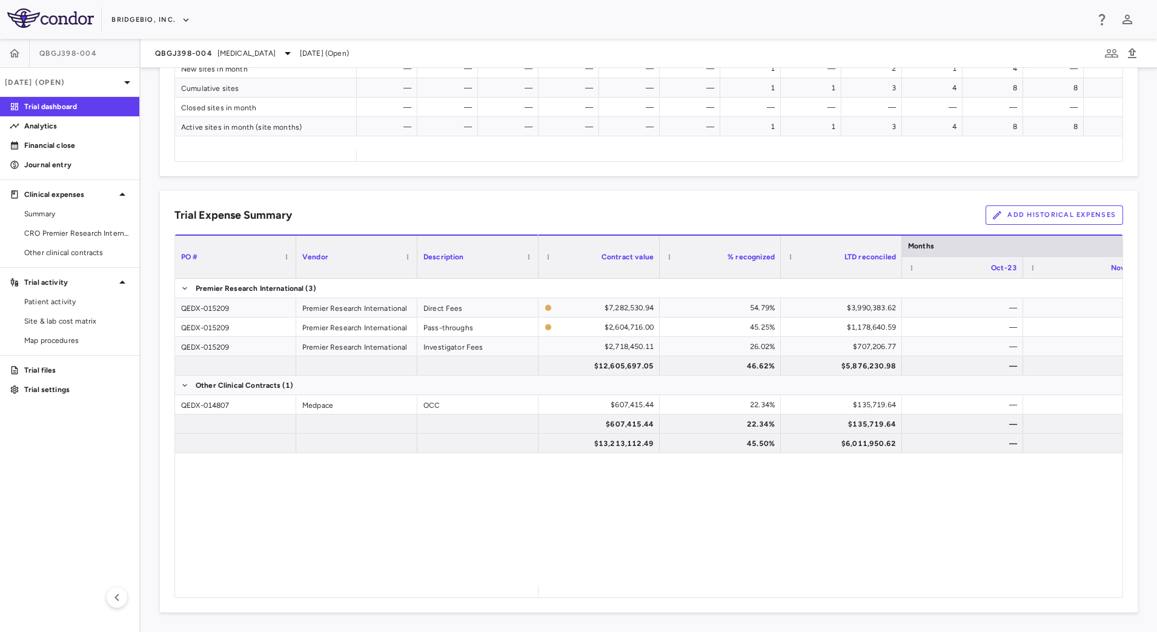
click at [1038, 218] on button "Add Historical Expenses" at bounding box center [1055, 214] width 138 height 19
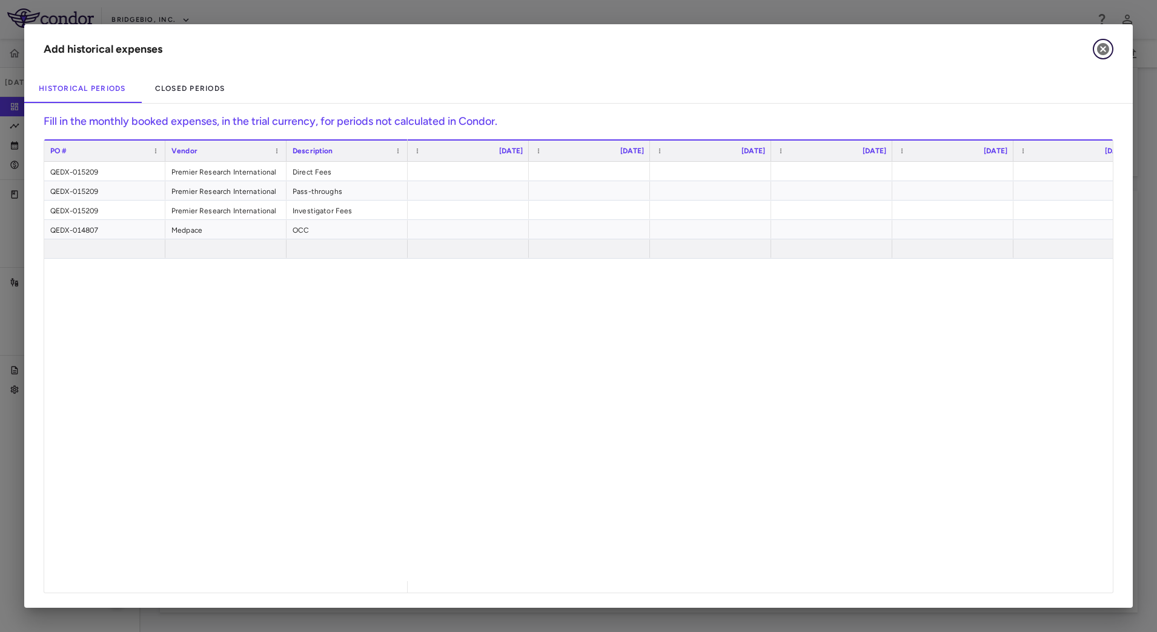
click at [1108, 52] on icon "button" at bounding box center [1103, 49] width 12 height 12
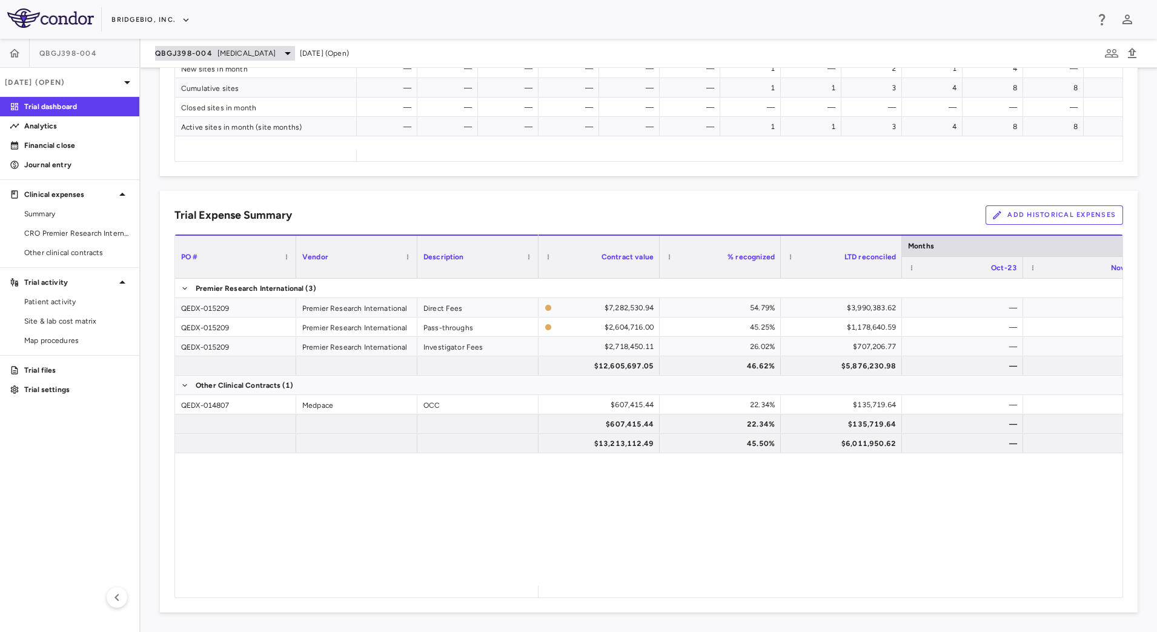
click at [235, 48] on span "[MEDICAL_DATA]" at bounding box center [246, 53] width 58 height 11
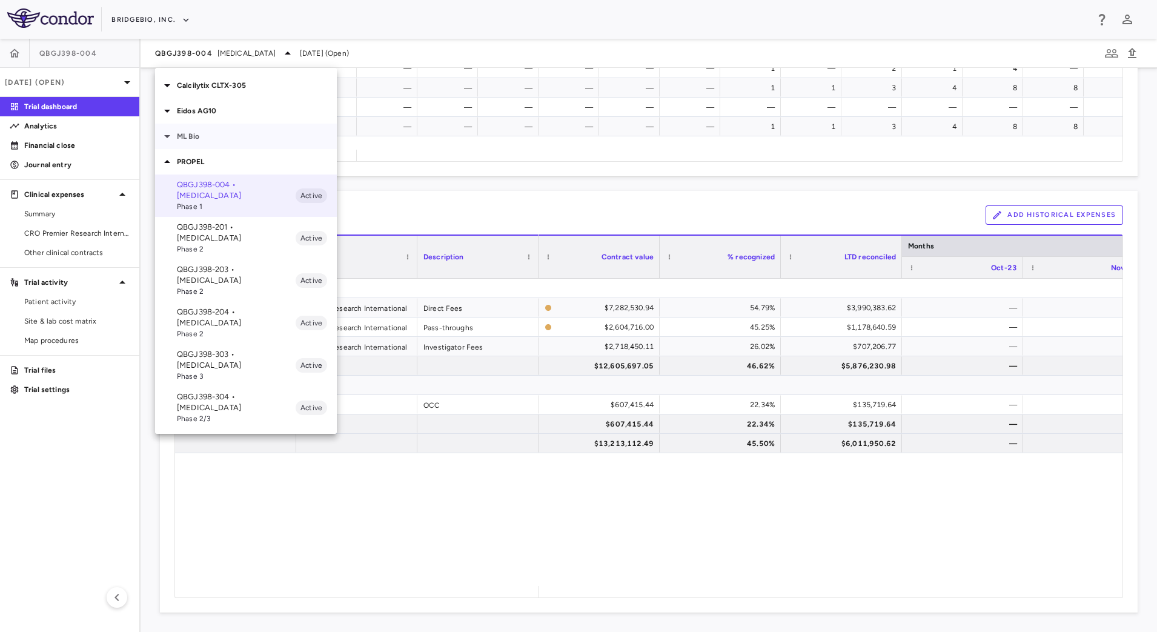
click at [174, 136] on div at bounding box center [168, 136] width 17 height 15
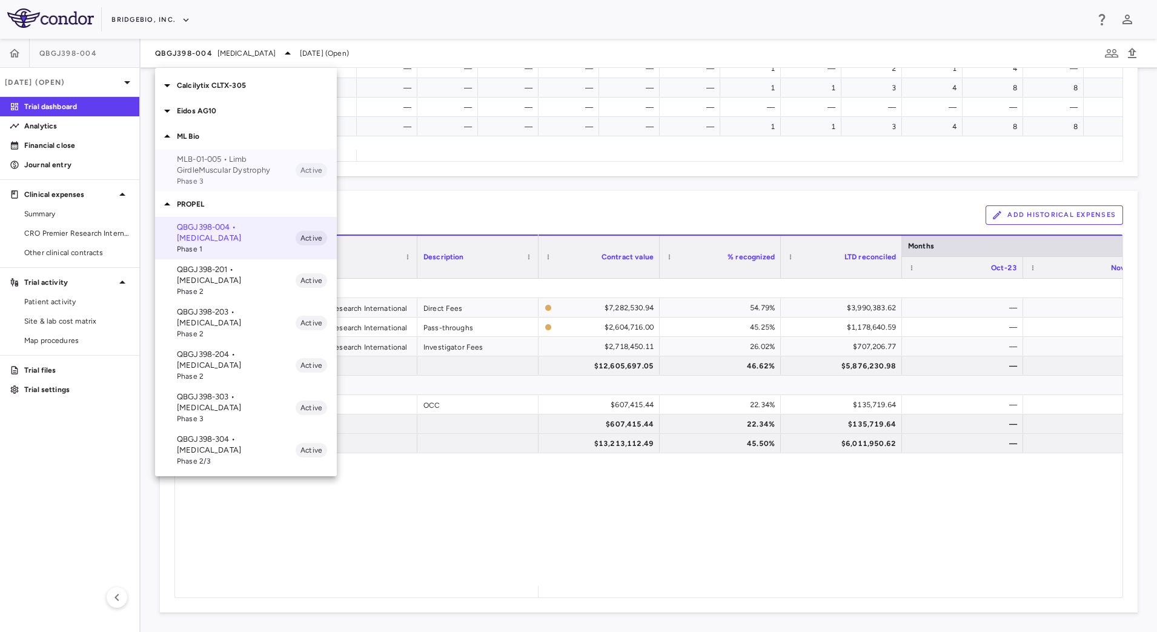
click at [226, 168] on p "MLB-01-005 • Limb GirdleMuscular Dystrophy" at bounding box center [236, 165] width 119 height 22
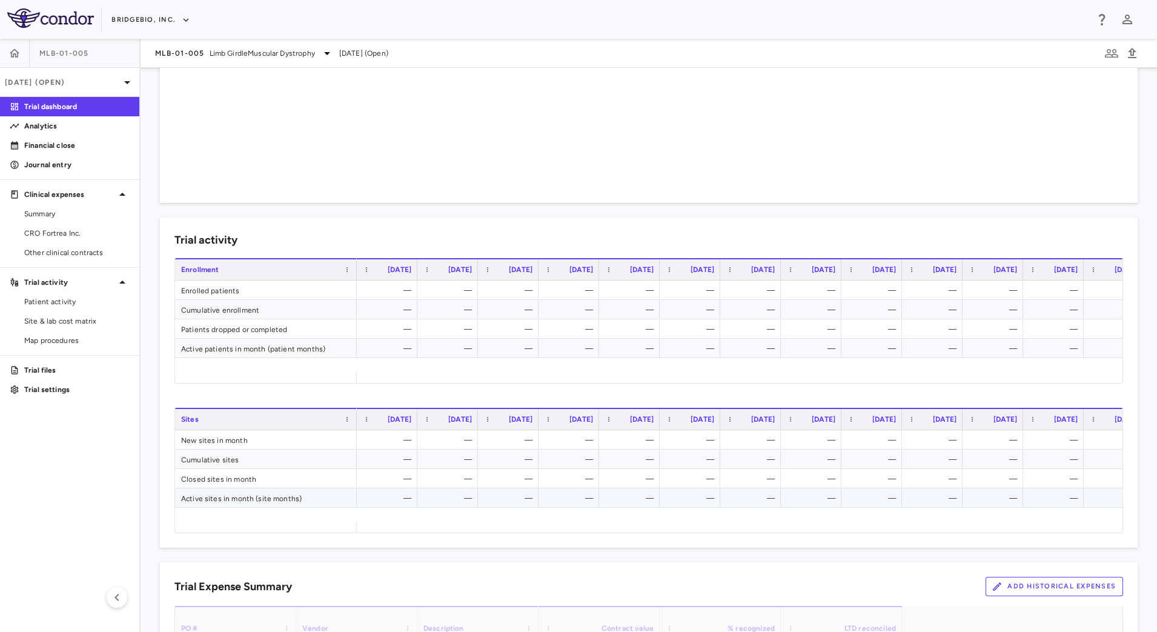
scroll to position [530, 0]
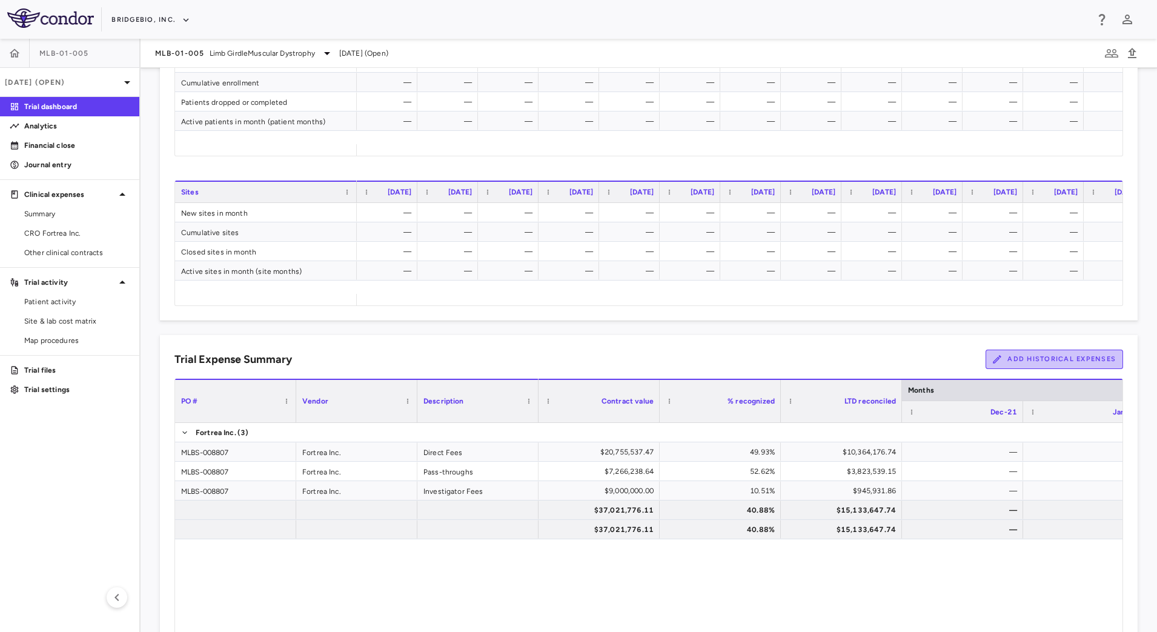
click at [1058, 363] on button "Add Historical Expenses" at bounding box center [1055, 359] width 138 height 19
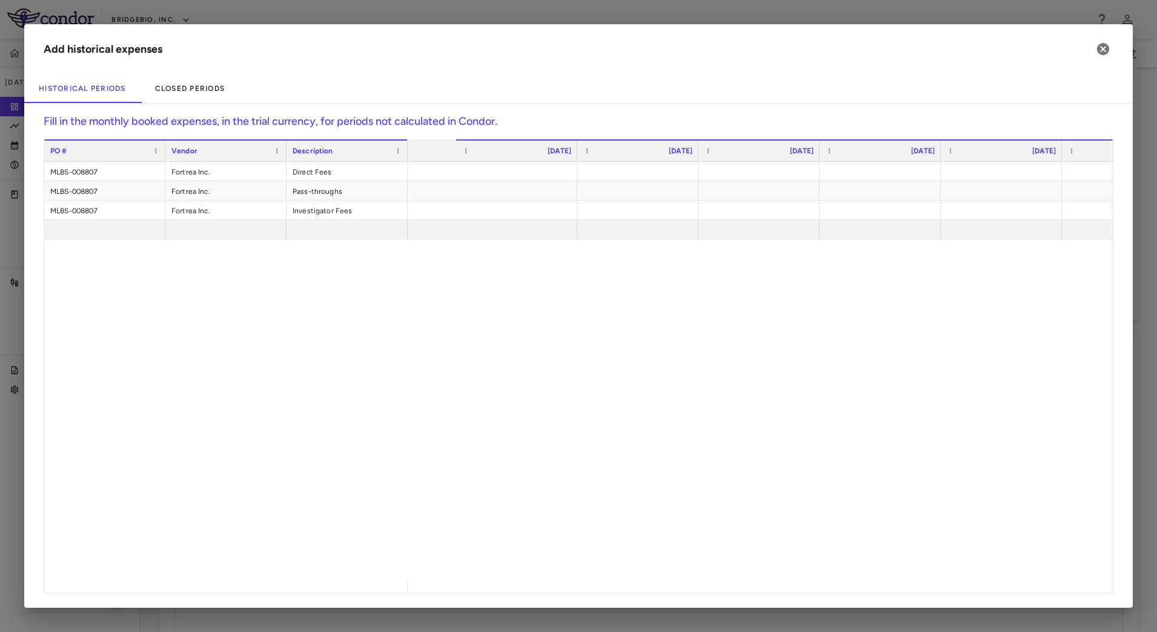
scroll to position [0, 0]
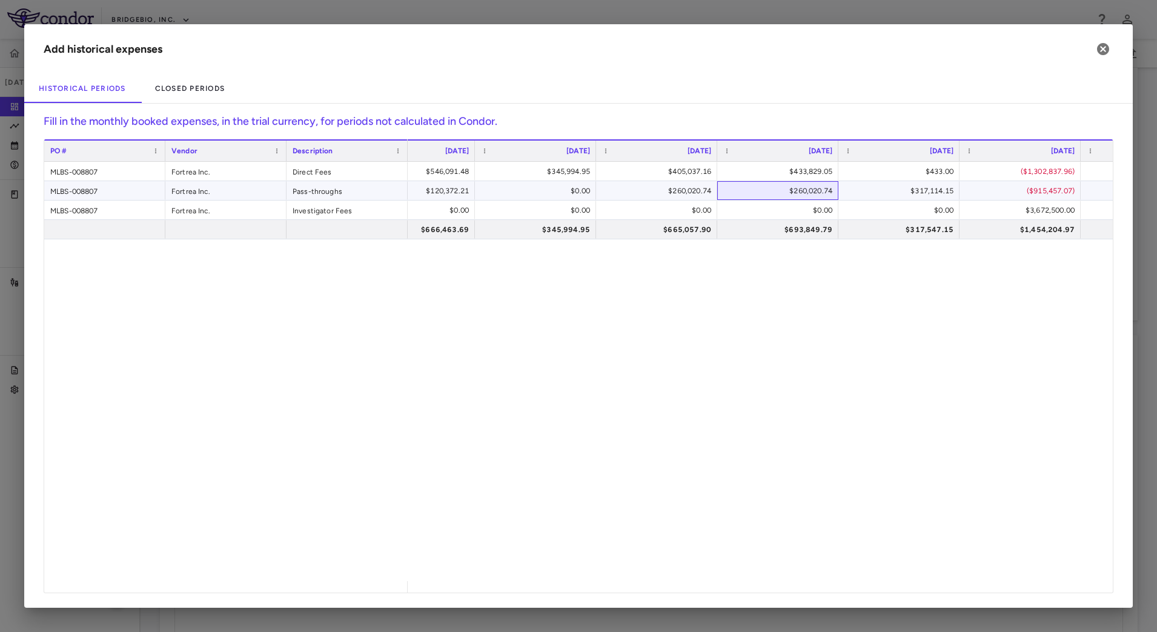
click at [765, 196] on div "$260,020.74" at bounding box center [780, 190] width 104 height 19
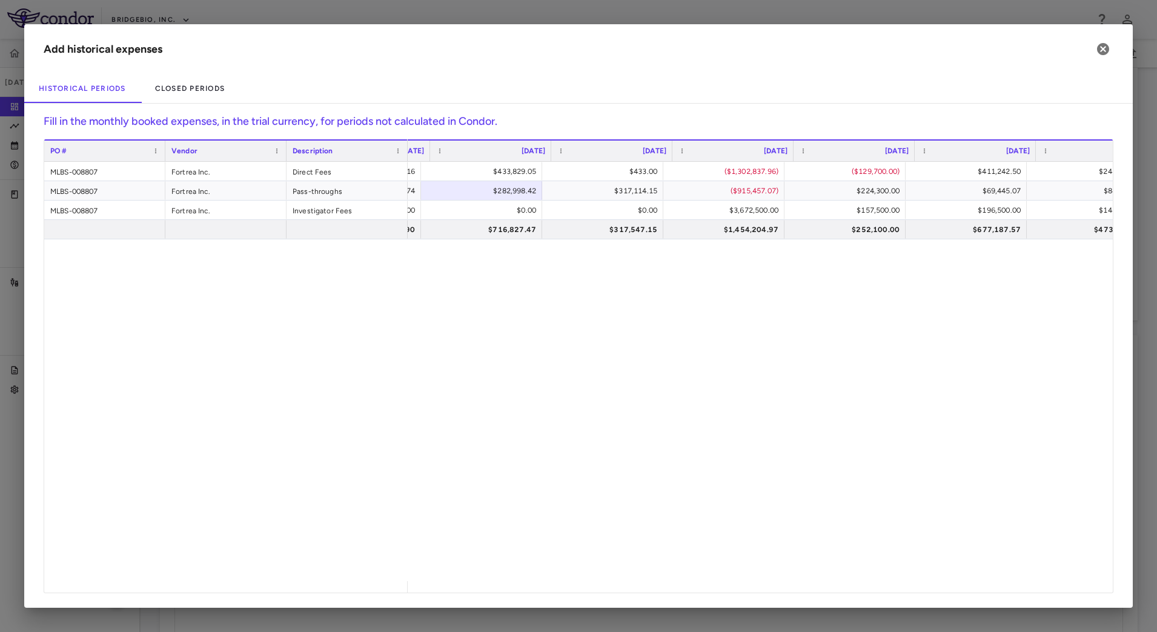
scroll to position [0, 3855]
click at [606, 174] on div "$433.00" at bounding box center [614, 171] width 104 height 19
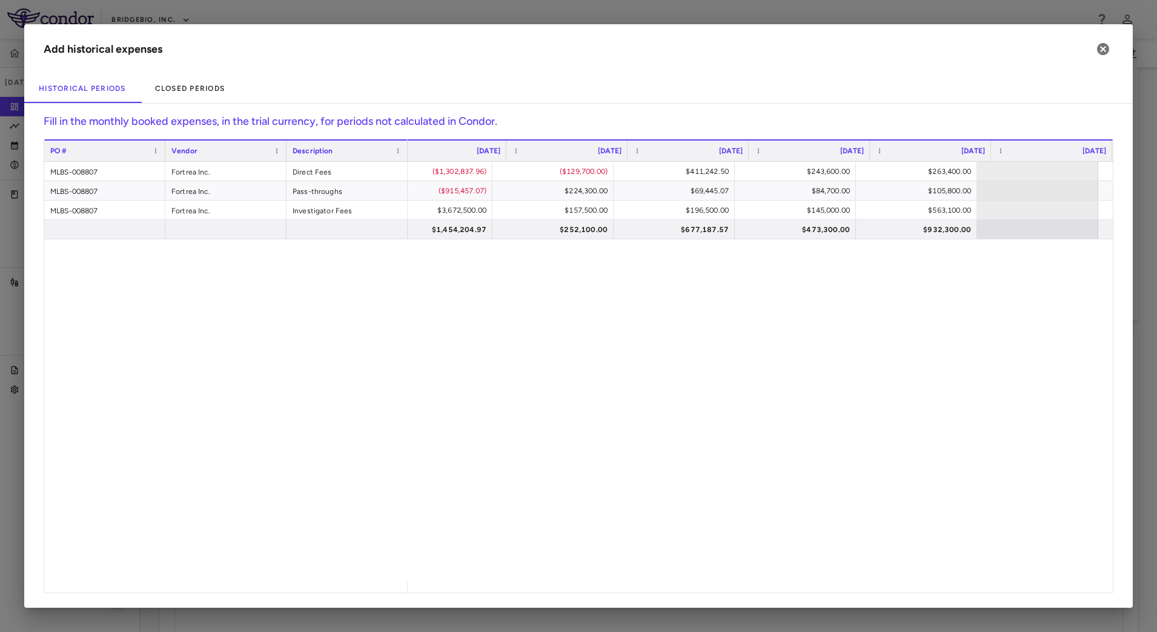
scroll to position [0, 4165]
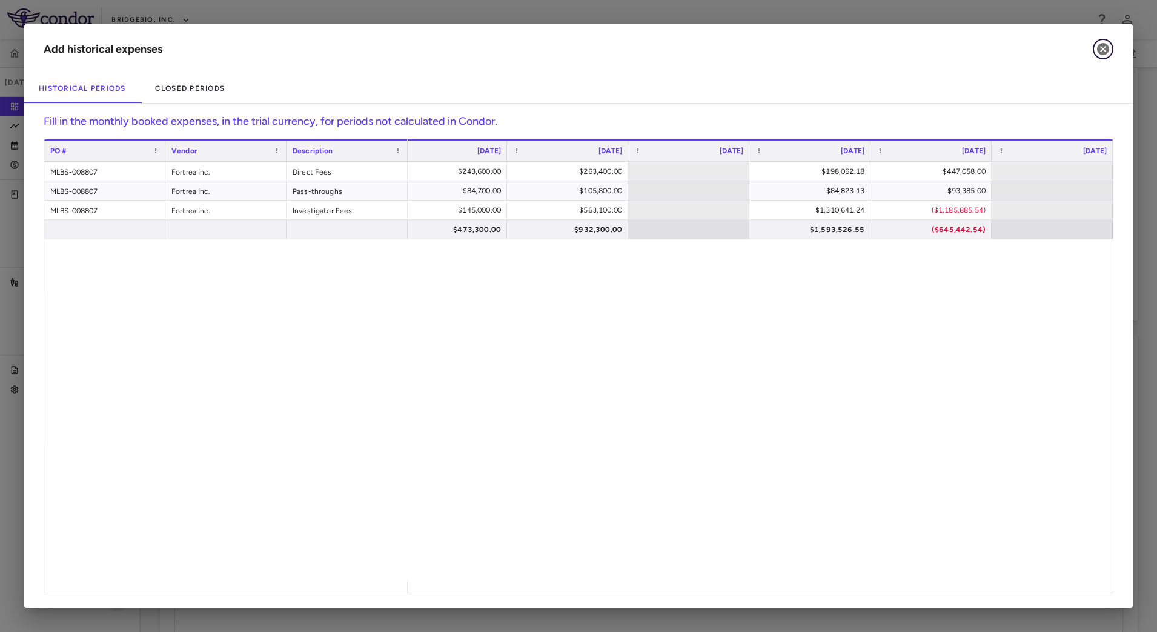
click at [1101, 51] on icon "button" at bounding box center [1103, 49] width 15 height 15
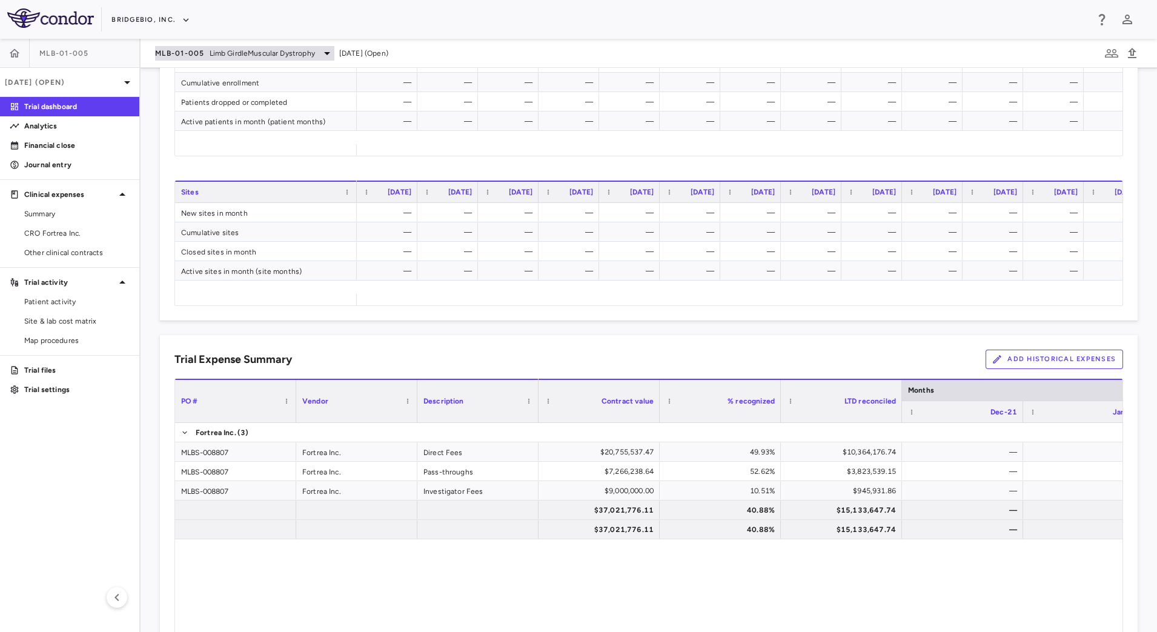
click at [236, 55] on span "Limb GirdleMuscular Dystrophy" at bounding box center [262, 53] width 105 height 11
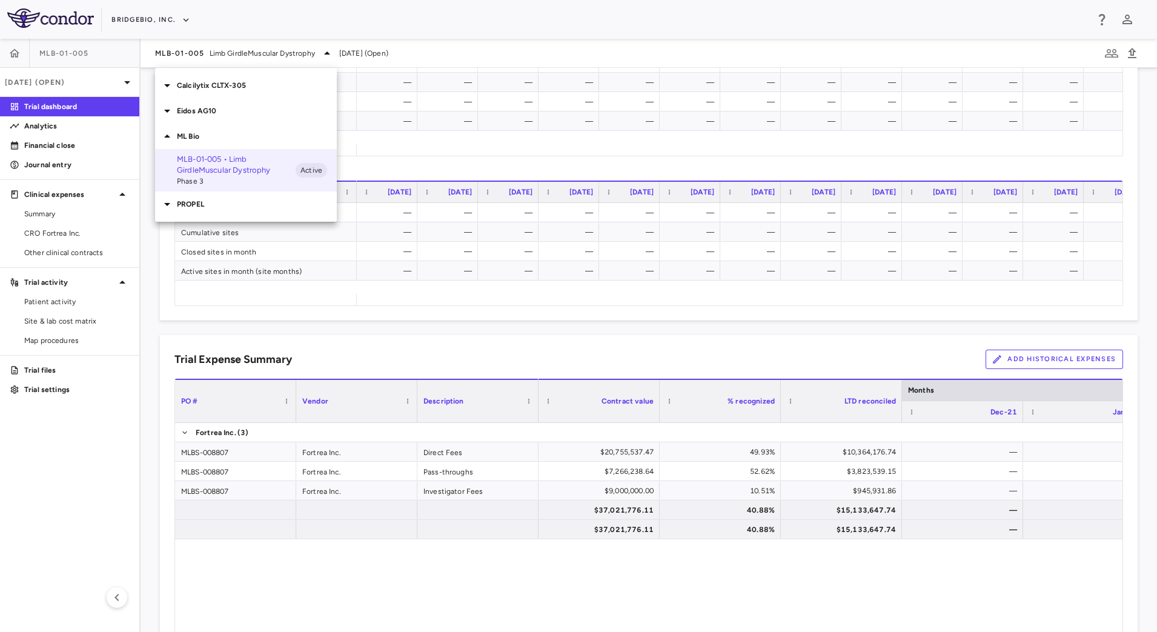
click at [180, 202] on p "PROPEL" at bounding box center [257, 204] width 160 height 11
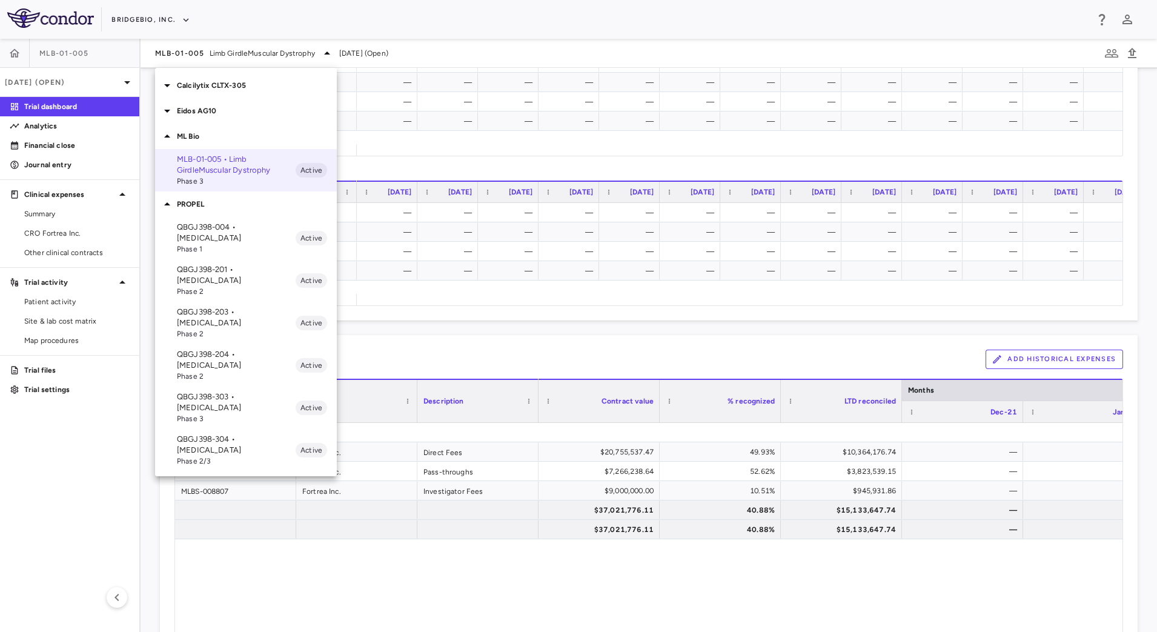
click at [240, 391] on p "QBGJ398-303 • [MEDICAL_DATA]" at bounding box center [236, 402] width 119 height 22
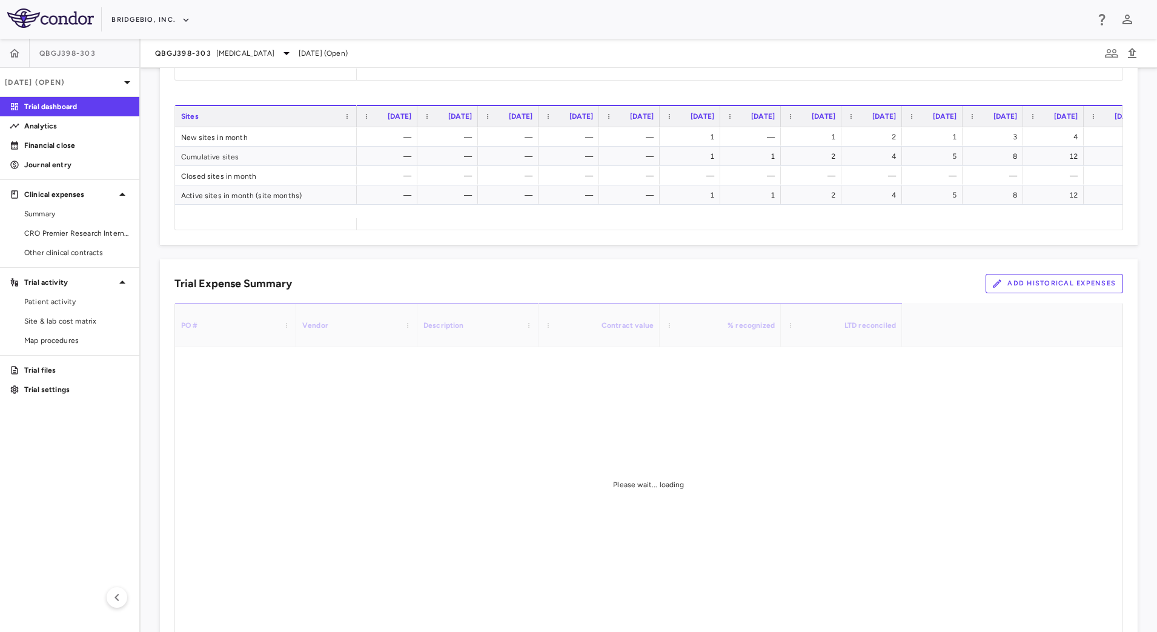
scroll to position [674, 0]
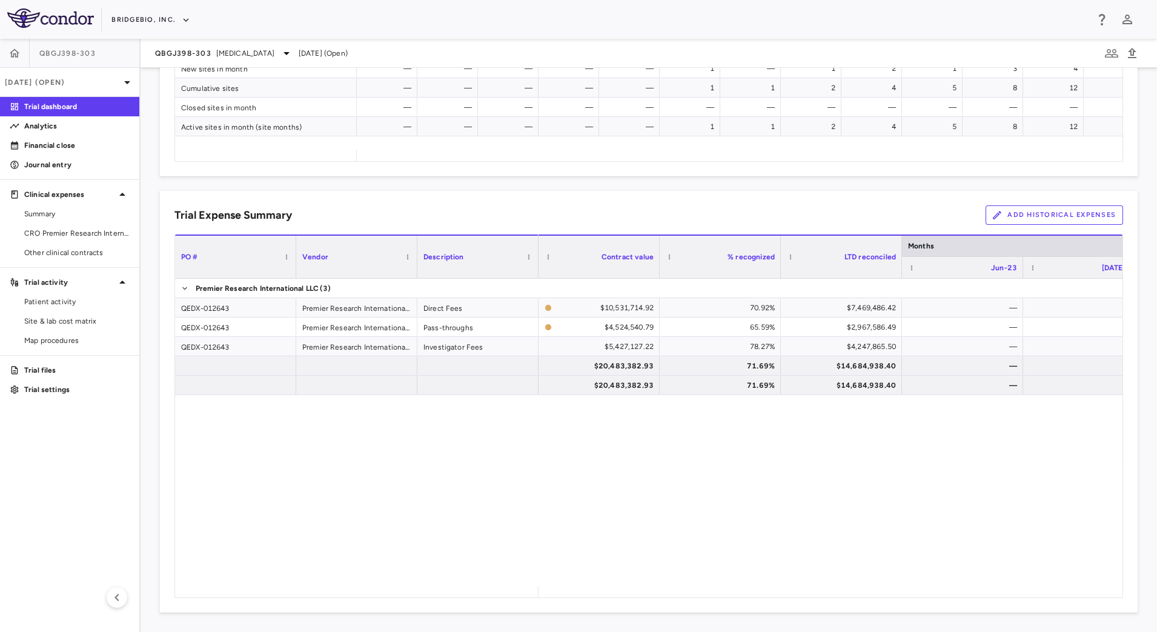
click at [1072, 219] on button "Add Historical Expenses" at bounding box center [1055, 214] width 138 height 19
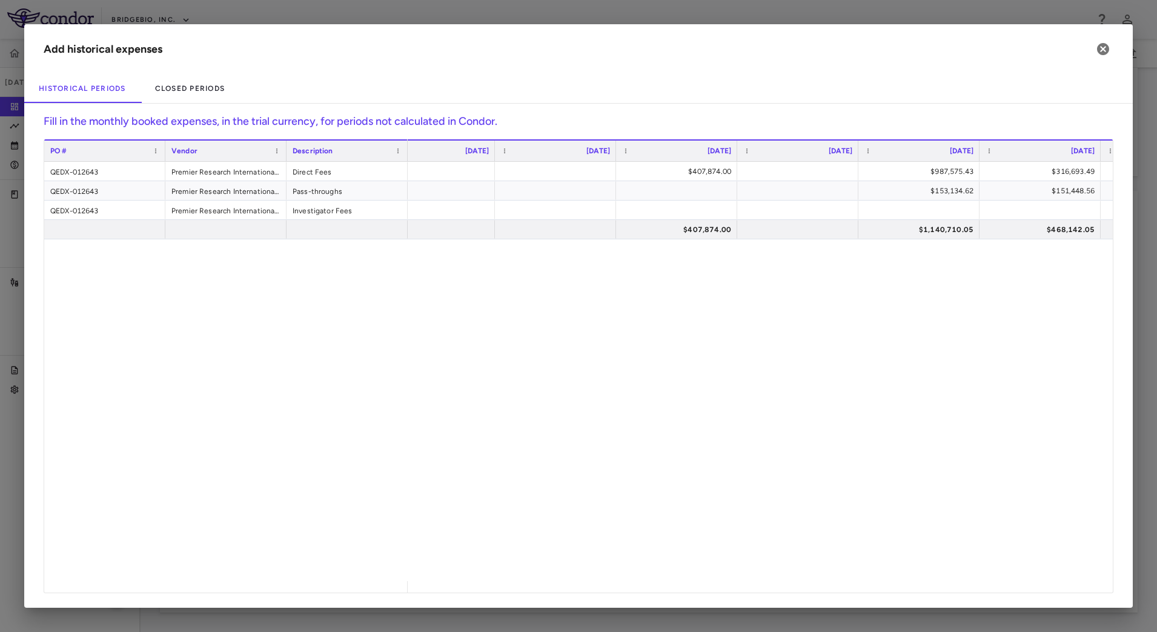
scroll to position [0, 522]
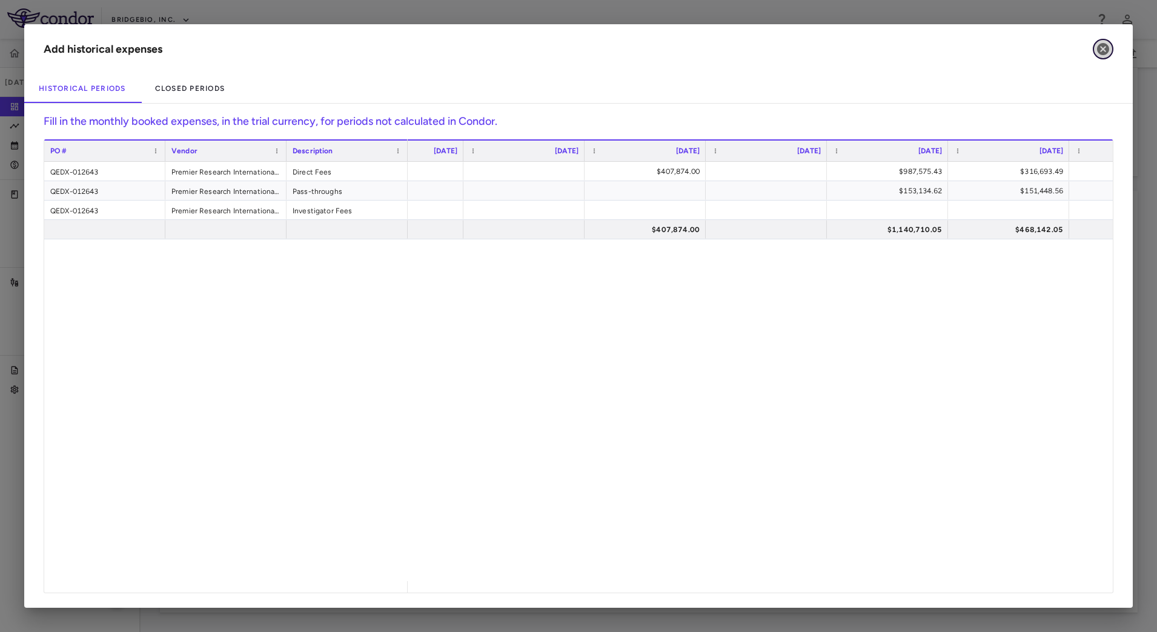
click at [1104, 54] on icon "button" at bounding box center [1103, 49] width 12 height 12
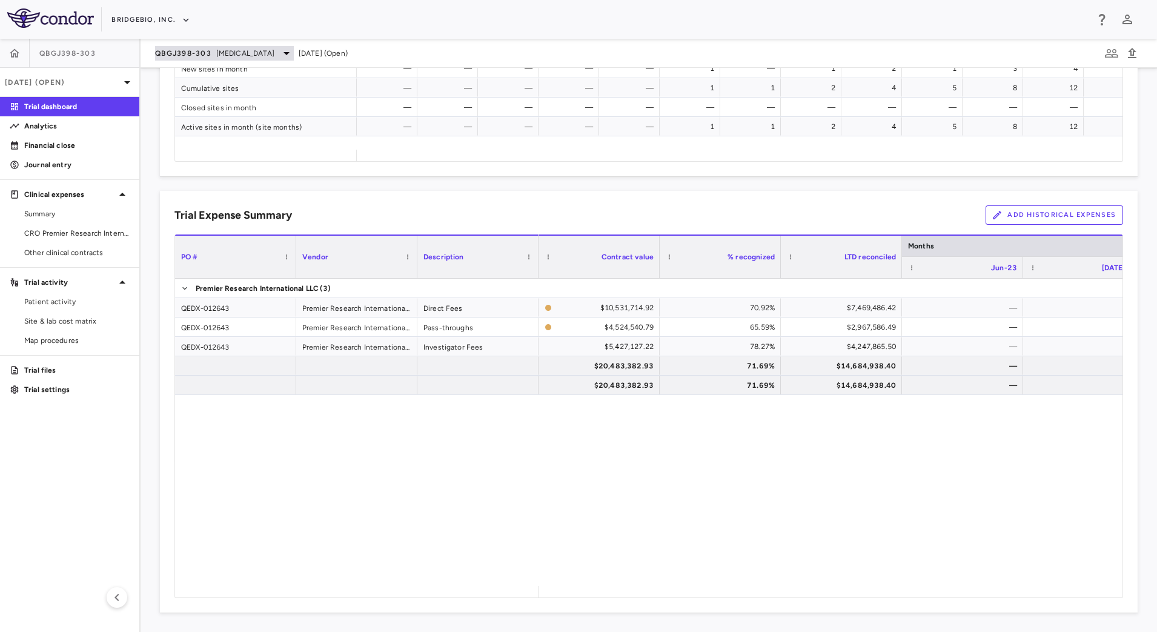
click at [263, 54] on span "[MEDICAL_DATA]" at bounding box center [245, 53] width 58 height 11
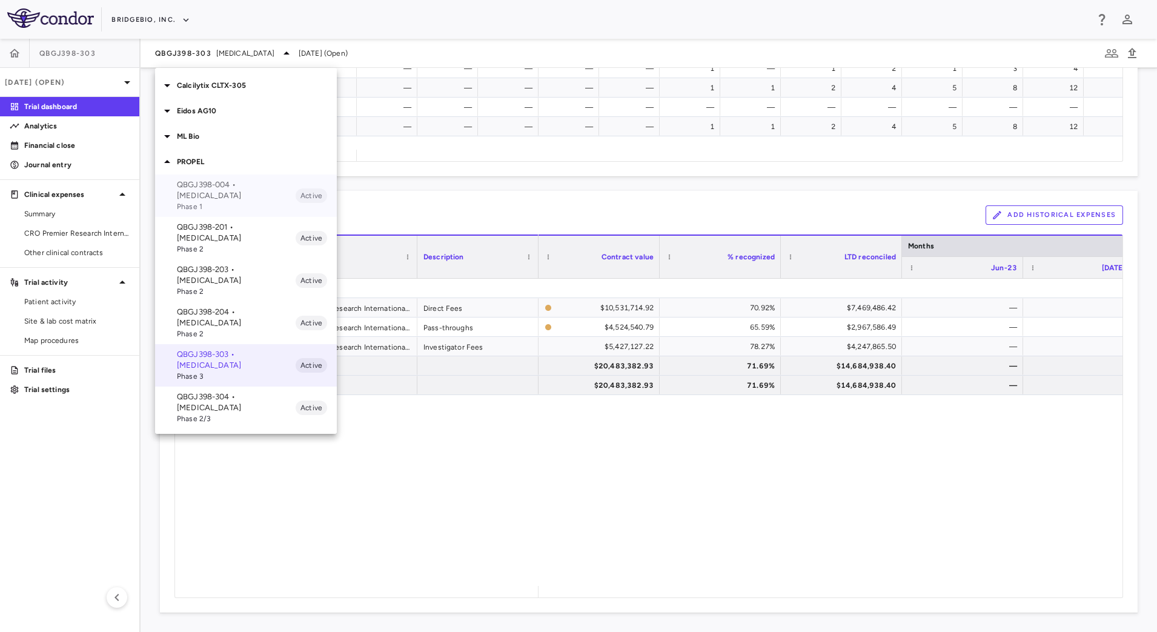
click at [233, 205] on span "Phase 1" at bounding box center [236, 206] width 119 height 11
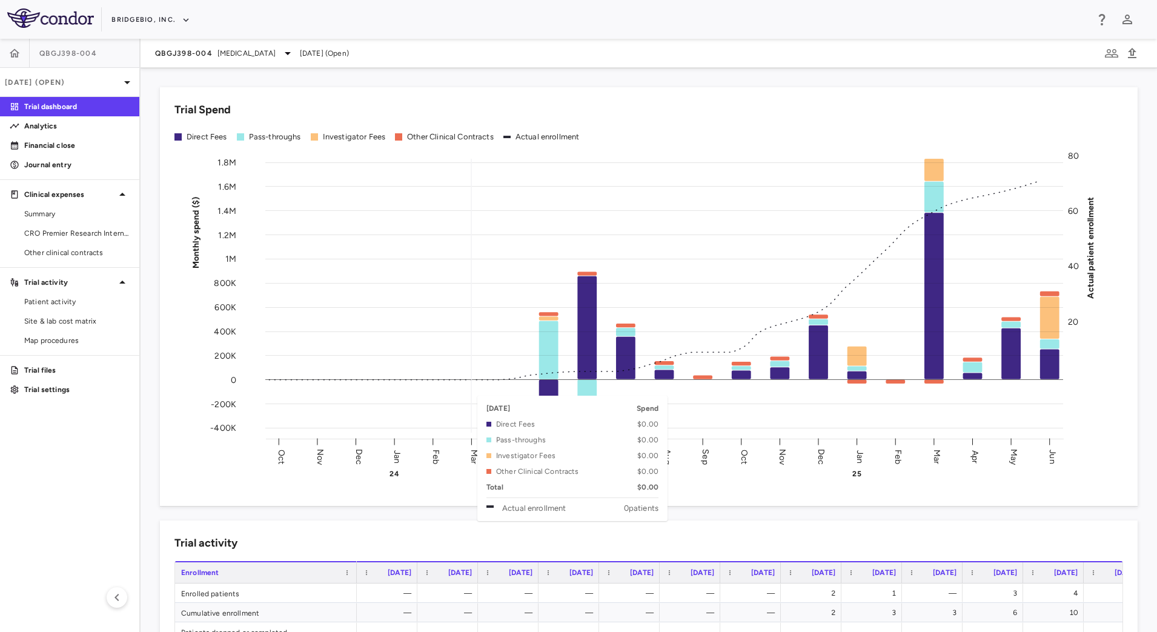
scroll to position [530, 0]
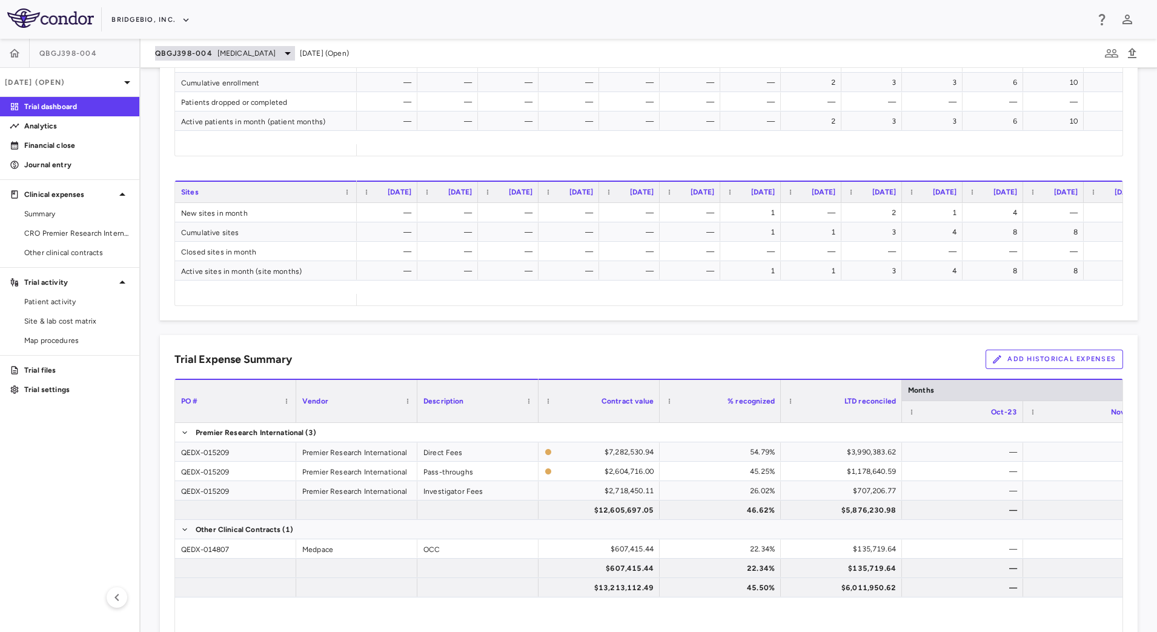
click at [260, 57] on span "[MEDICAL_DATA]" at bounding box center [246, 53] width 58 height 11
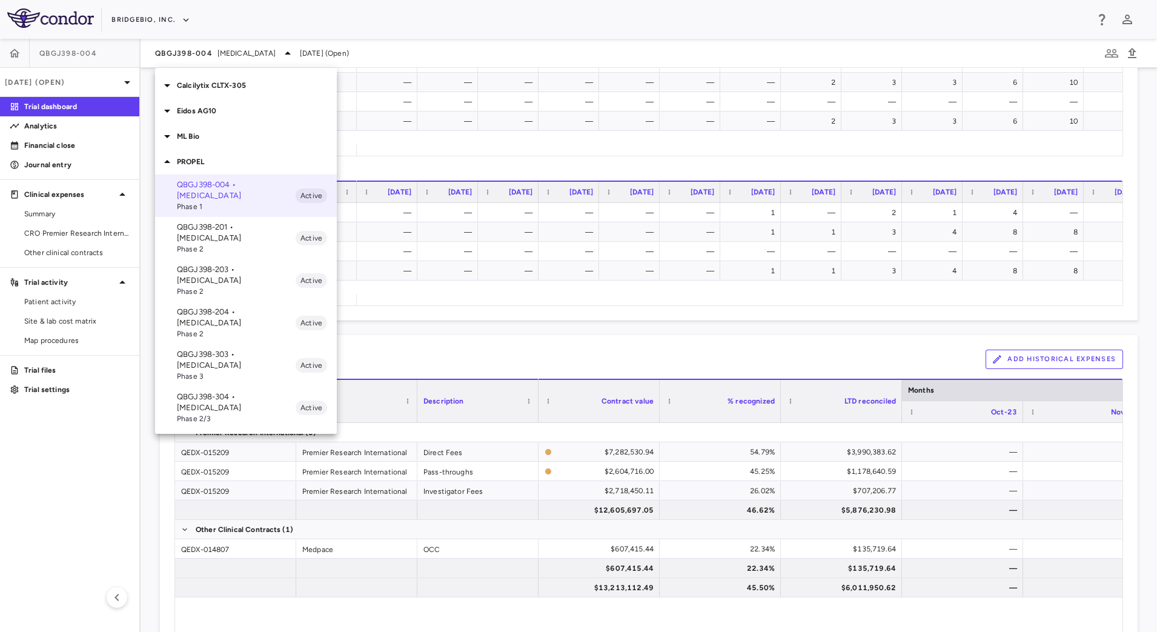
click at [242, 244] on span "Phase 2" at bounding box center [236, 249] width 119 height 11
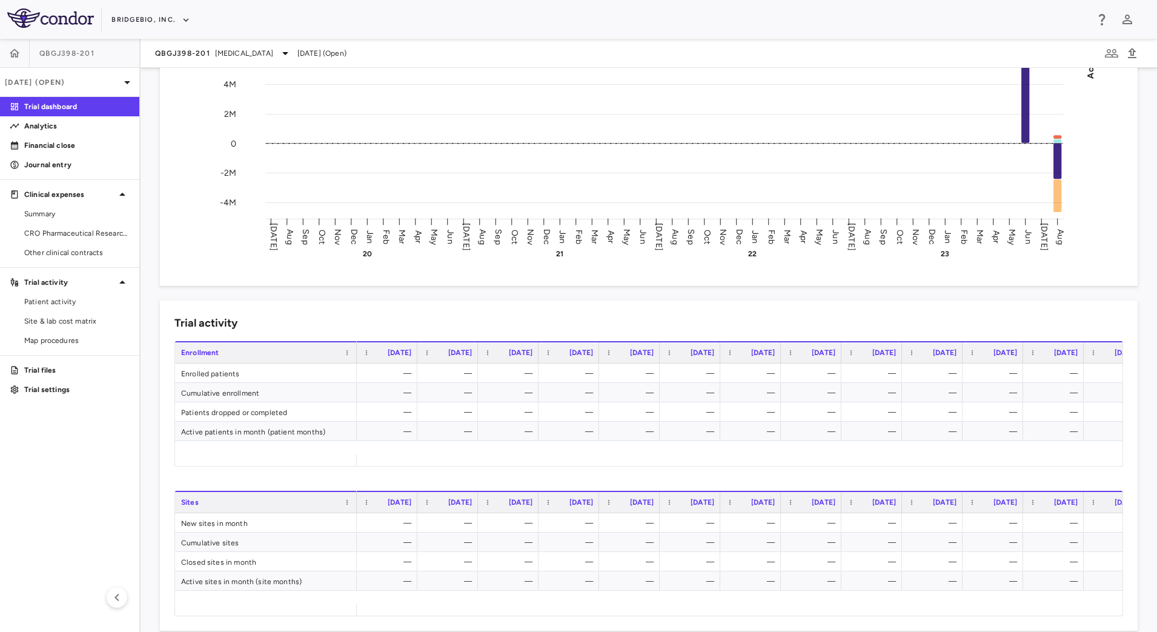
scroll to position [674, 0]
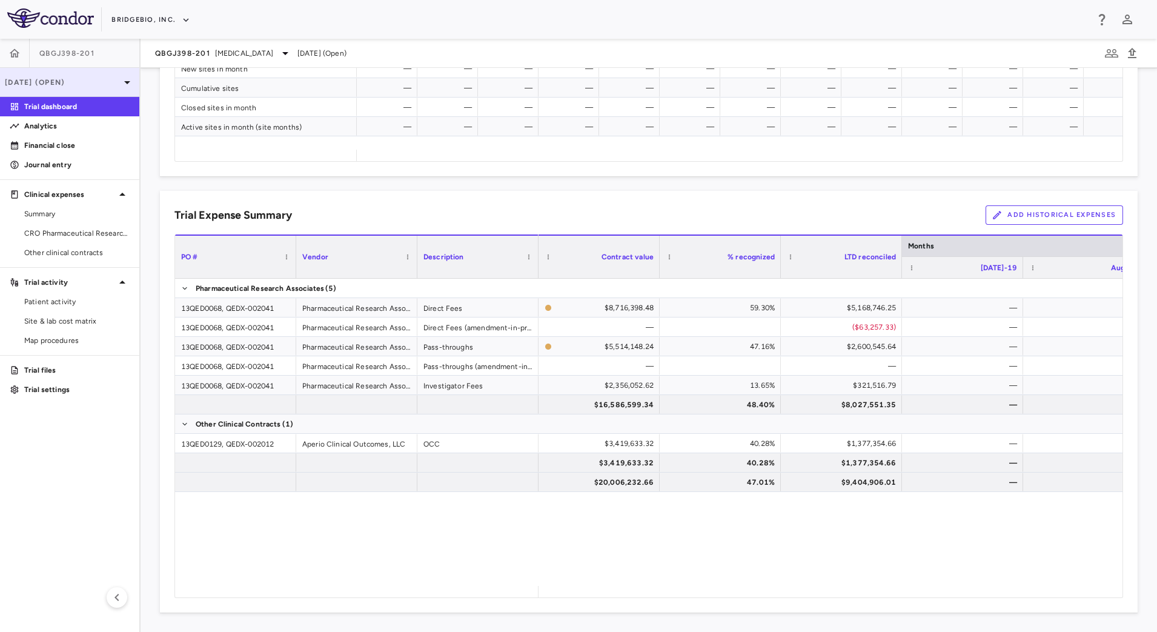
click at [111, 82] on p "[DATE] (Open)" at bounding box center [62, 82] width 115 height 11
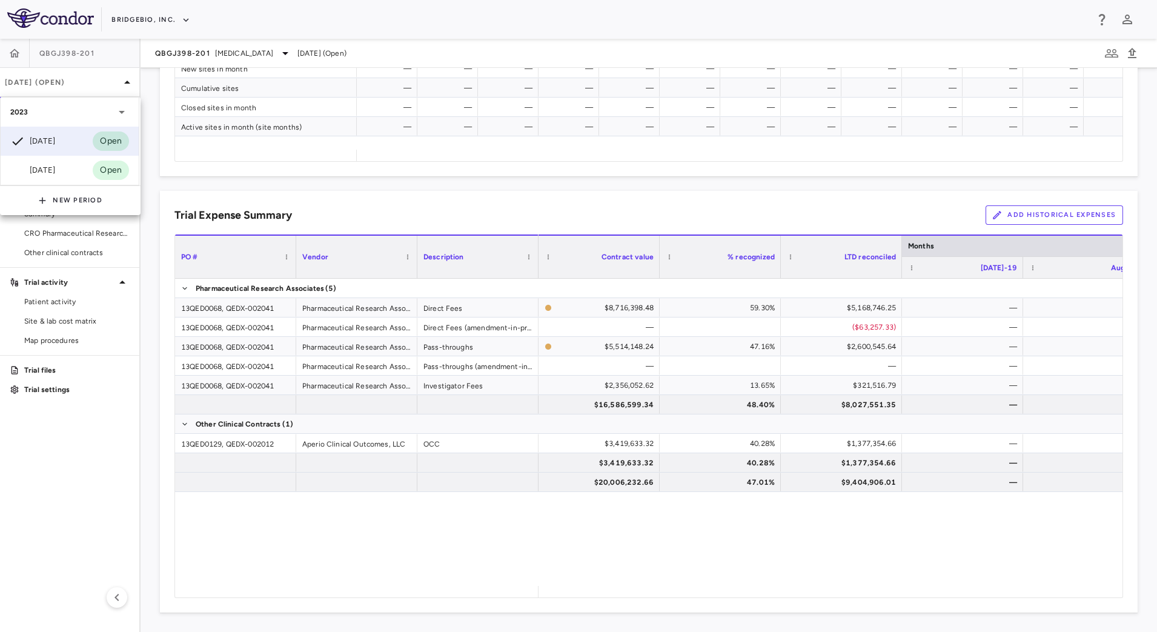
click at [302, 182] on div at bounding box center [578, 316] width 1157 height 632
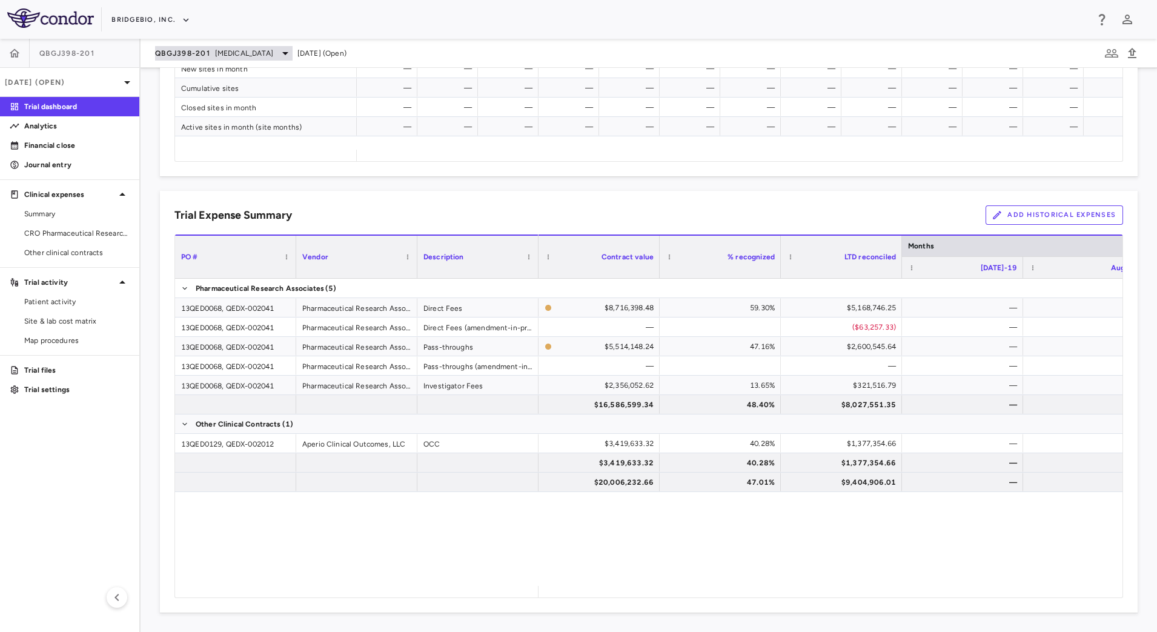
click at [201, 51] on span "QBGJ398-201" at bounding box center [182, 53] width 55 height 10
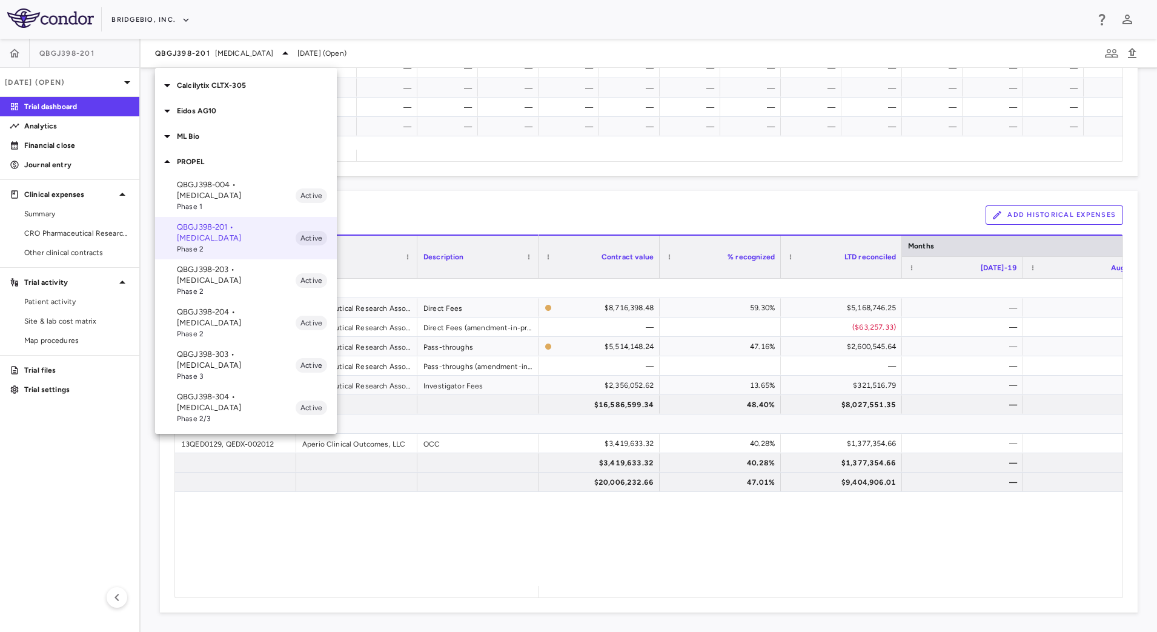
click at [249, 264] on p "QBGJ398-203 • [MEDICAL_DATA]" at bounding box center [236, 275] width 119 height 22
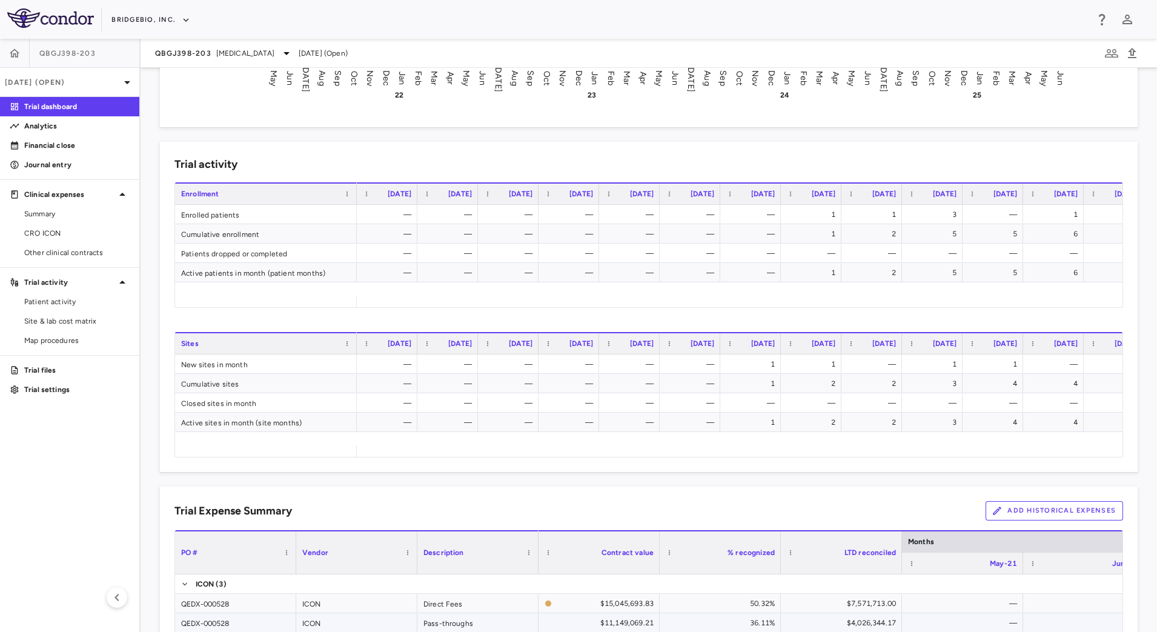
scroll to position [606, 0]
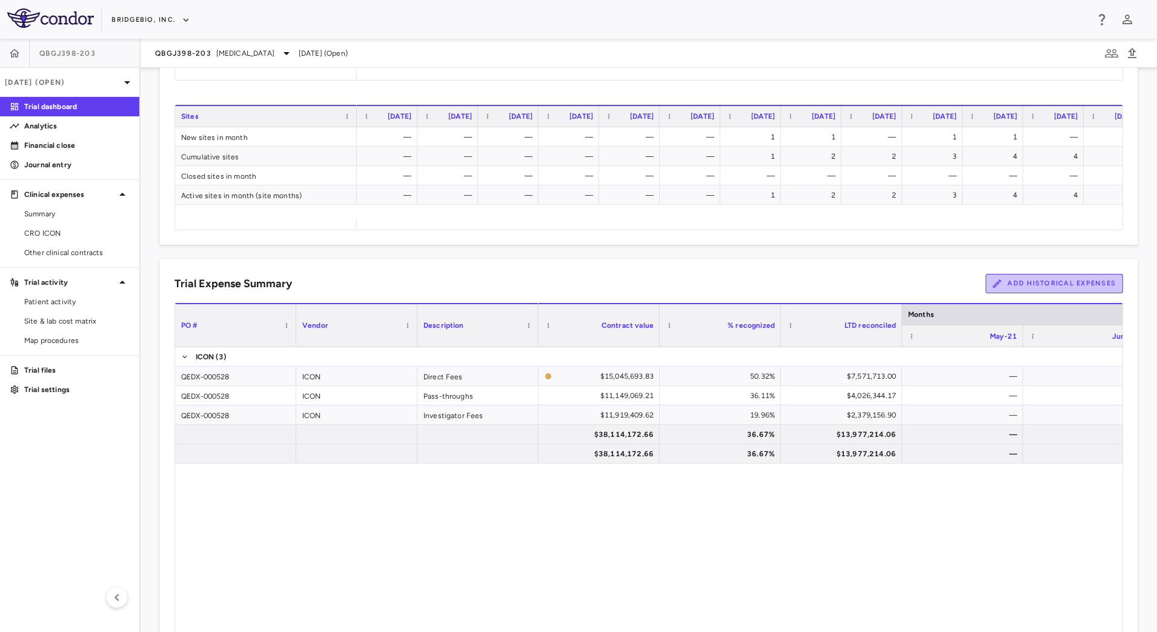
click at [1050, 290] on button "Add Historical Expenses" at bounding box center [1055, 283] width 138 height 19
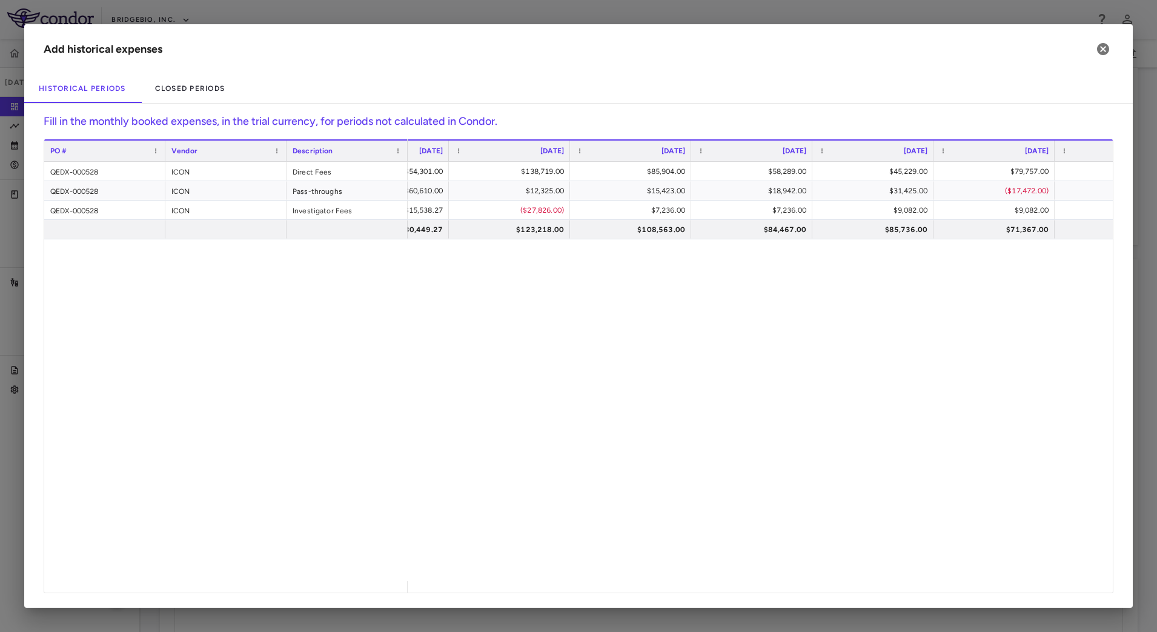
scroll to position [0, 1318]
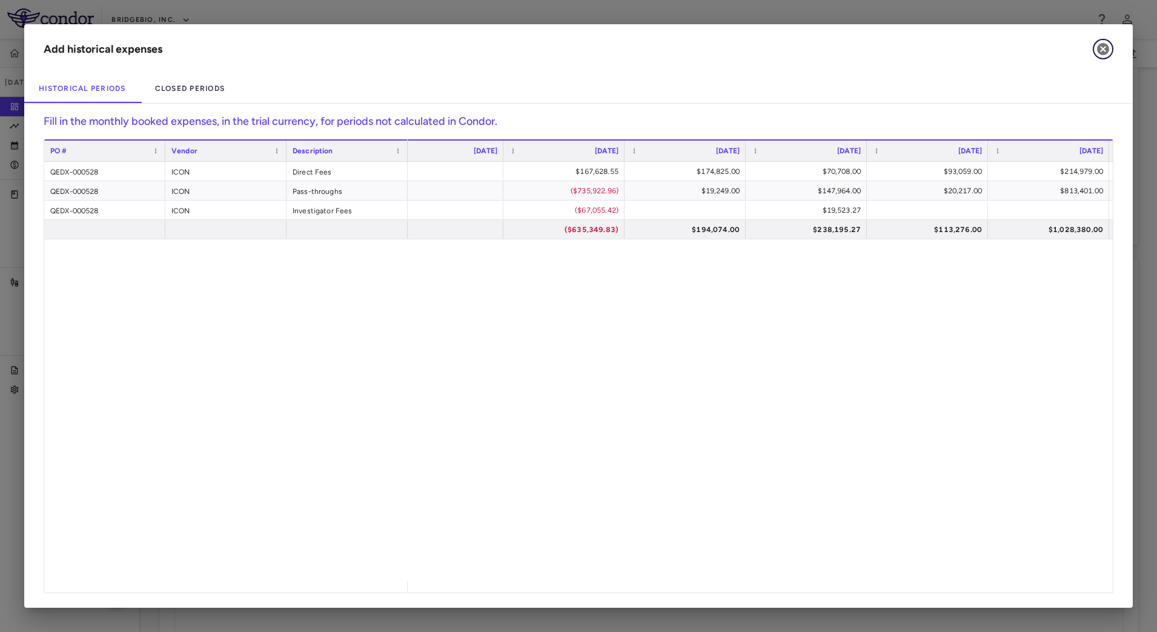
click at [1107, 53] on icon "button" at bounding box center [1103, 49] width 12 height 12
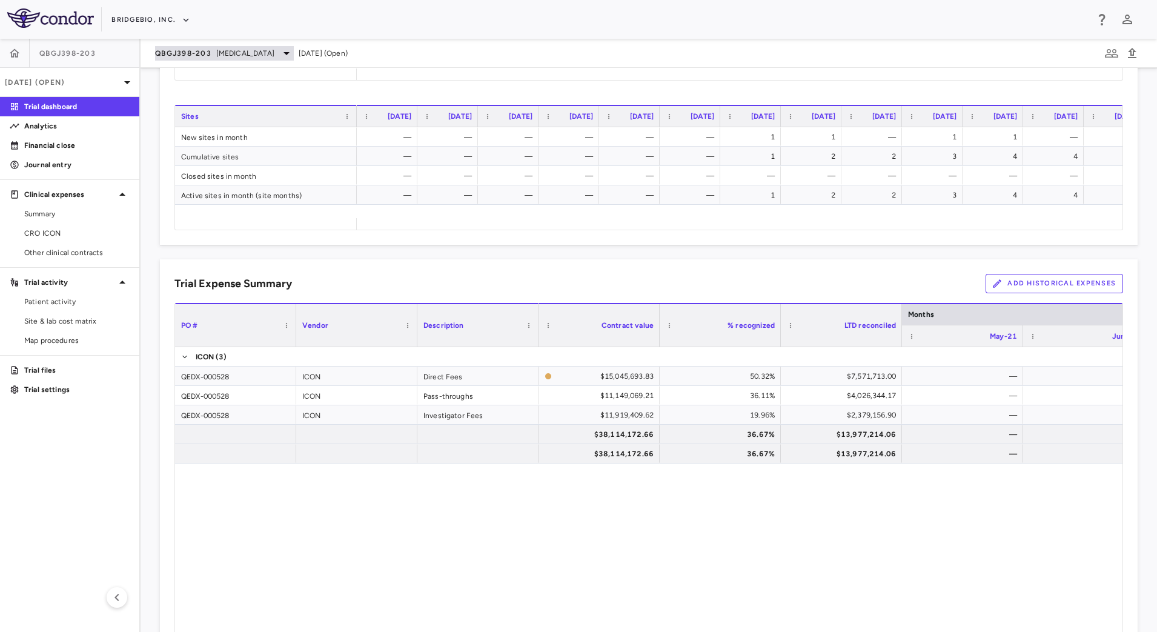
click at [244, 55] on span "[MEDICAL_DATA]" at bounding box center [245, 53] width 58 height 11
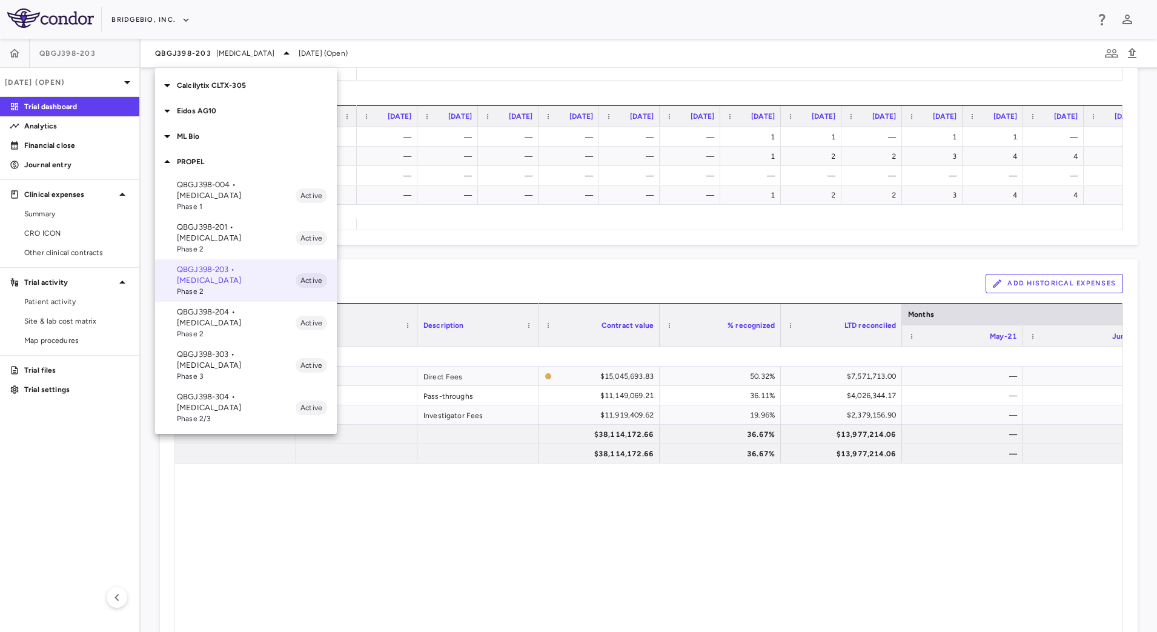
click at [170, 85] on icon at bounding box center [167, 85] width 15 height 15
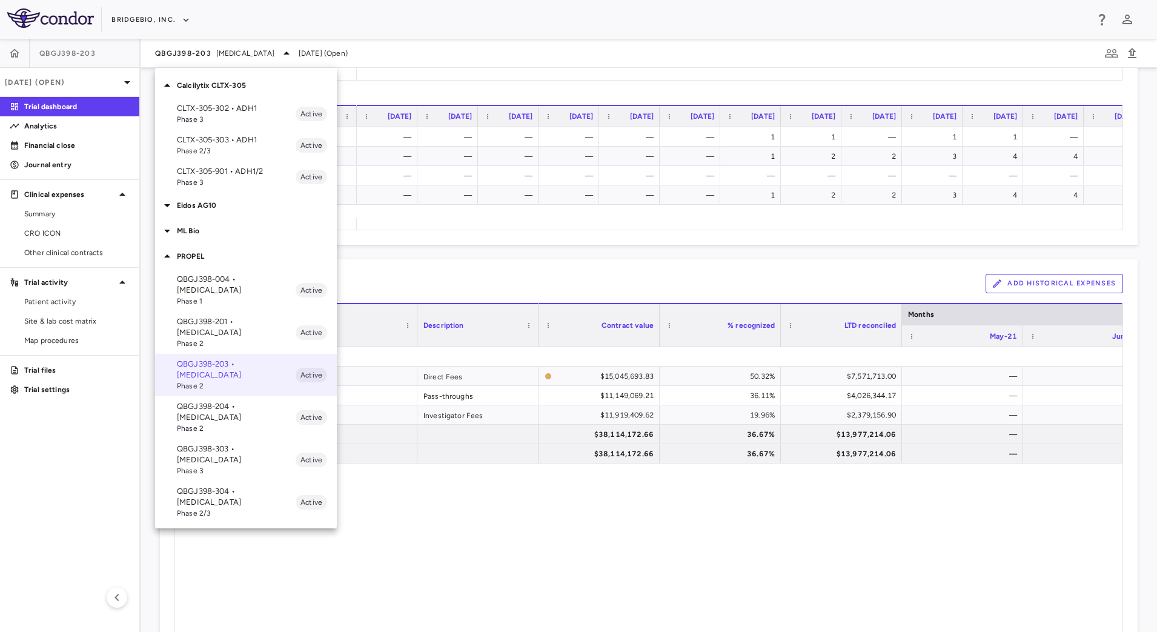
click at [244, 148] on span "Phase 2/3" at bounding box center [236, 150] width 119 height 11
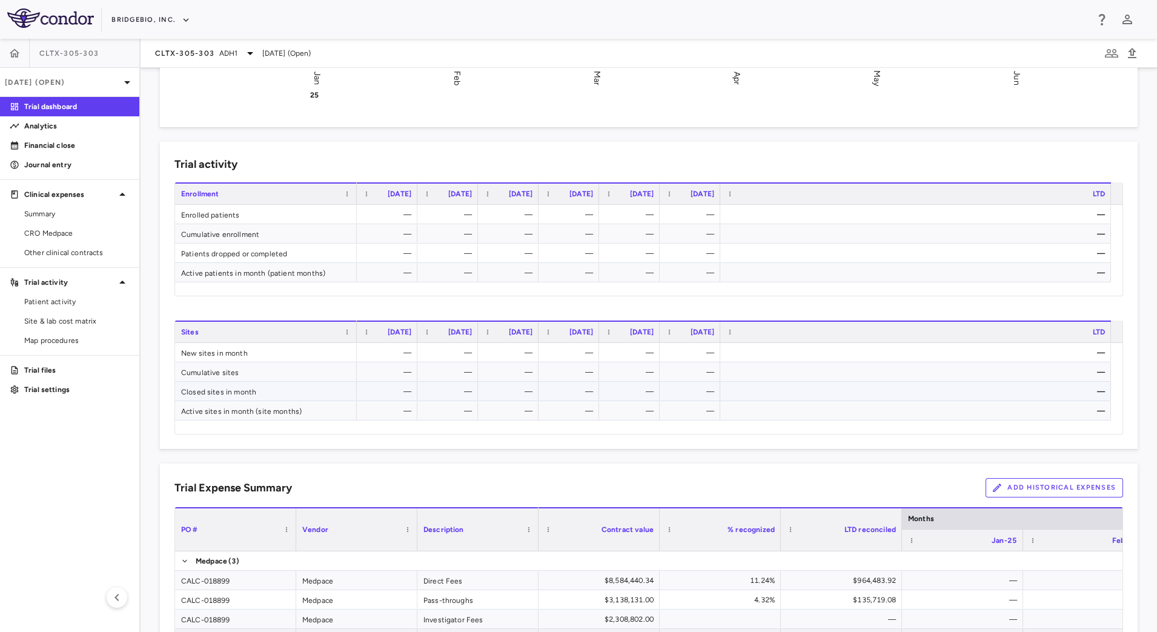
scroll to position [530, 0]
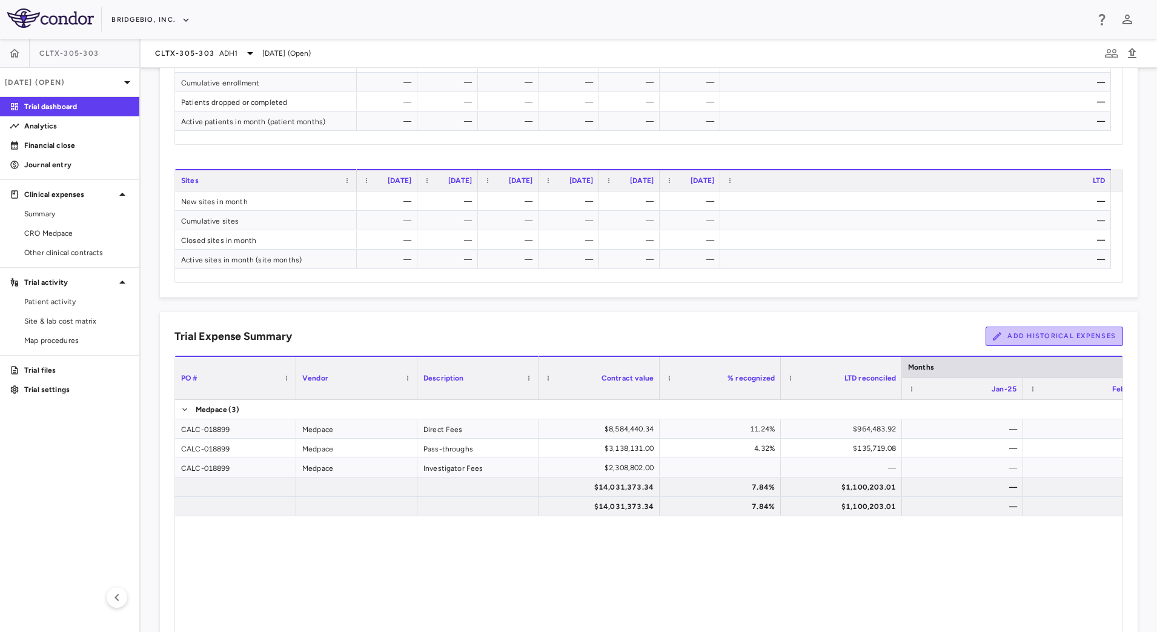
click at [1060, 330] on button "Add Historical Expenses" at bounding box center [1055, 336] width 138 height 19
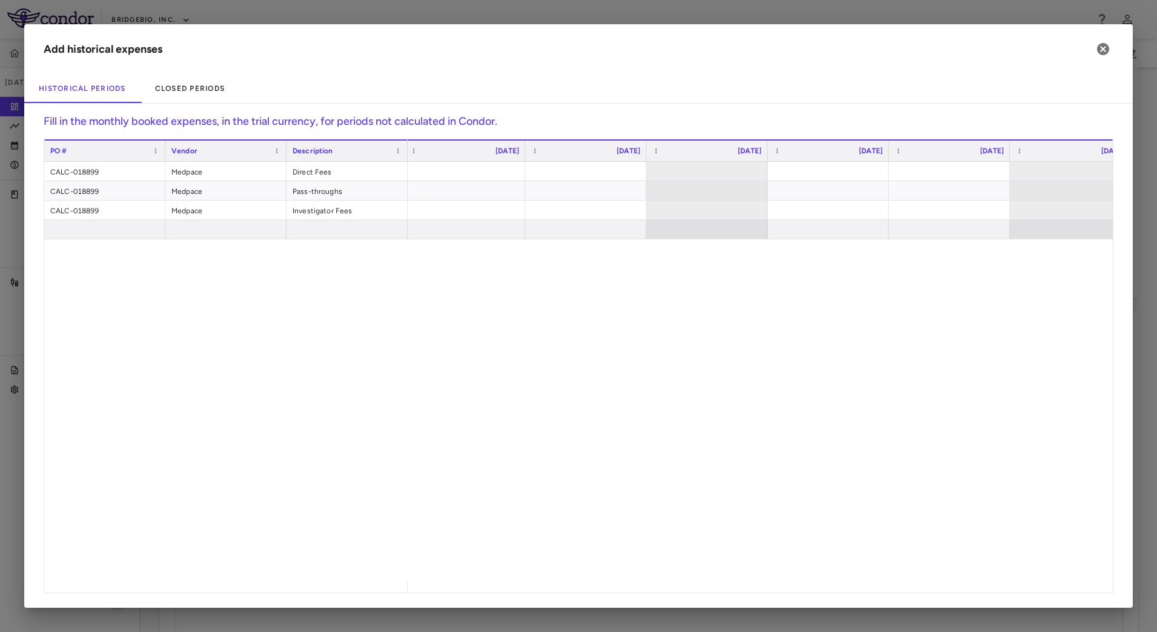
scroll to position [0, 143]
click at [640, 417] on div at bounding box center [760, 371] width 705 height 419
click at [829, 175] on div at bounding box center [809, 171] width 109 height 18
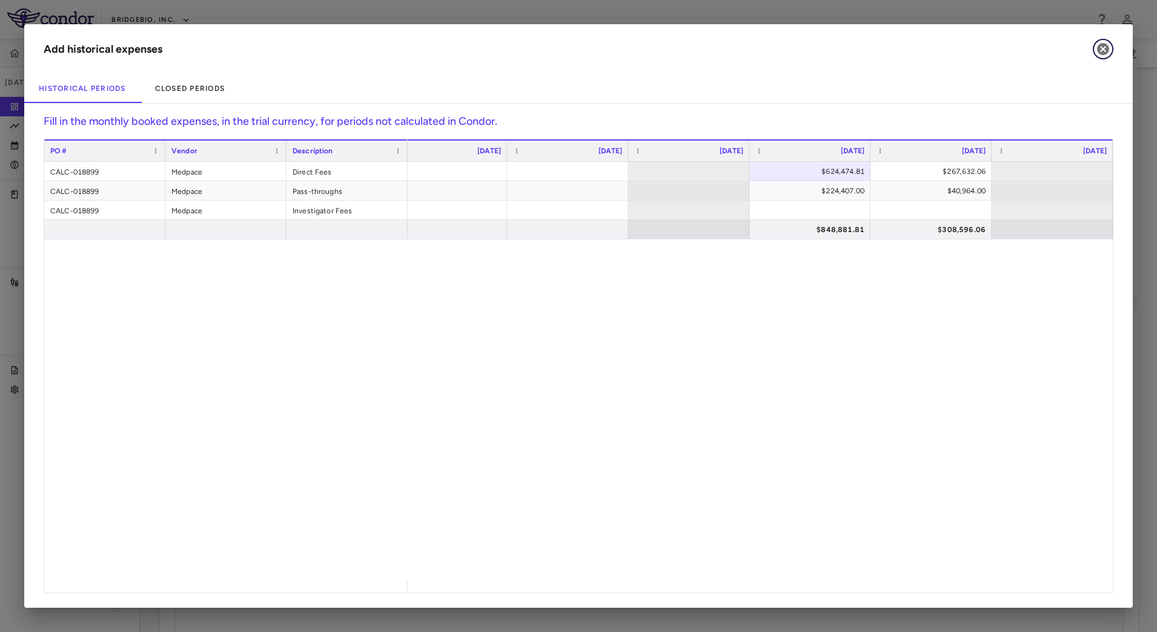
click at [1100, 51] on icon "button" at bounding box center [1103, 49] width 12 height 12
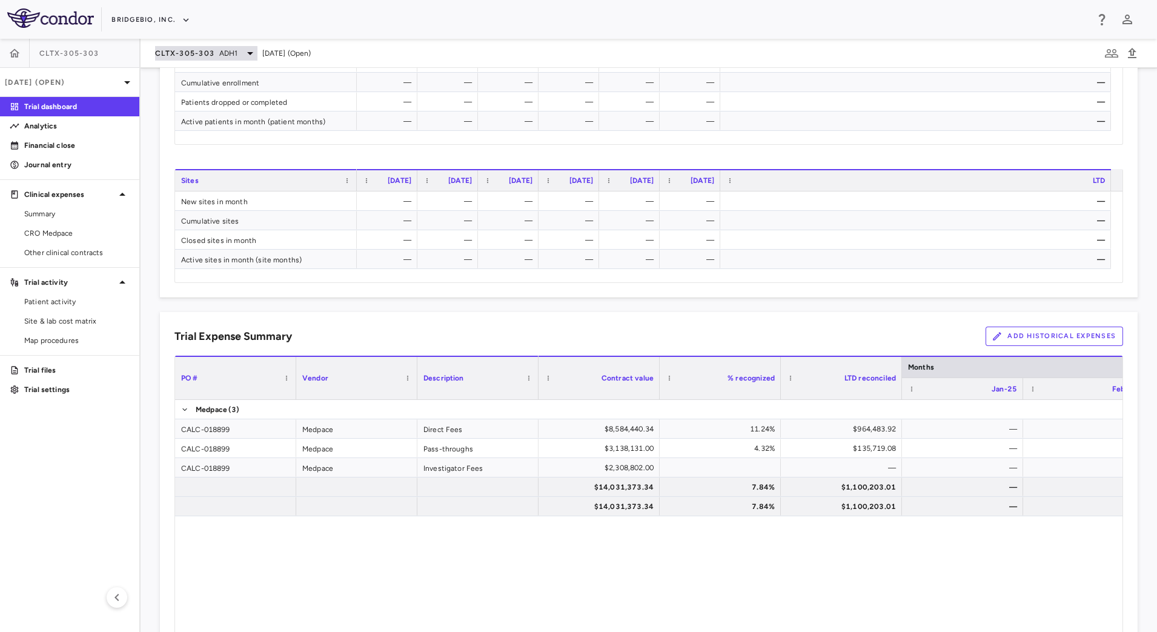
click at [244, 48] on icon at bounding box center [250, 53] width 15 height 15
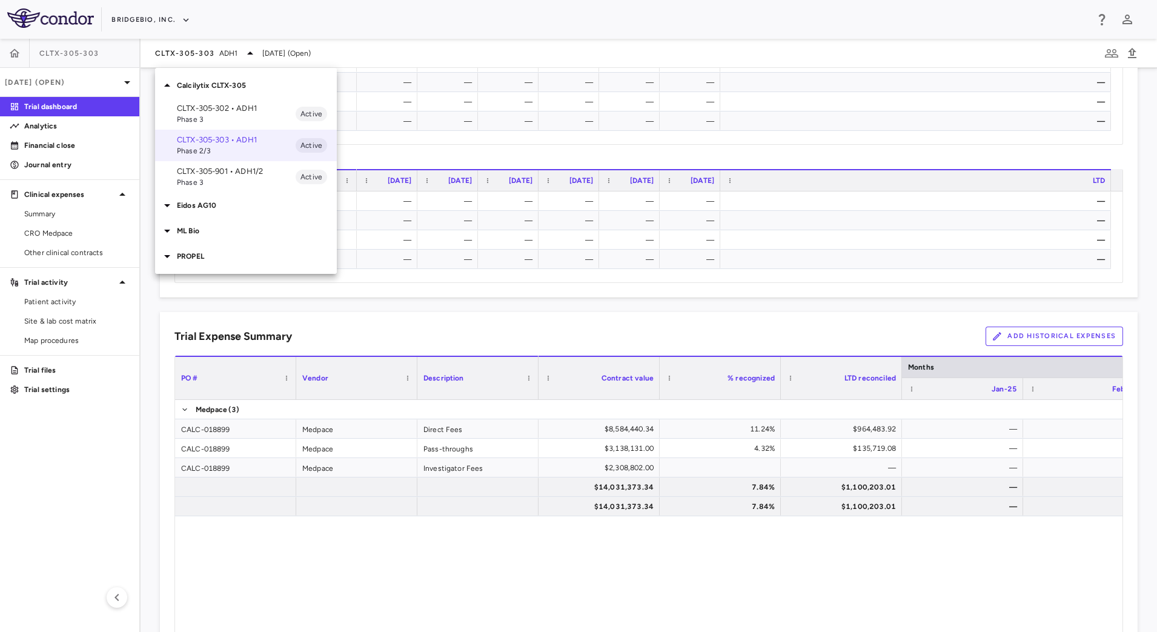
click at [257, 183] on span "Phase 3" at bounding box center [236, 182] width 119 height 11
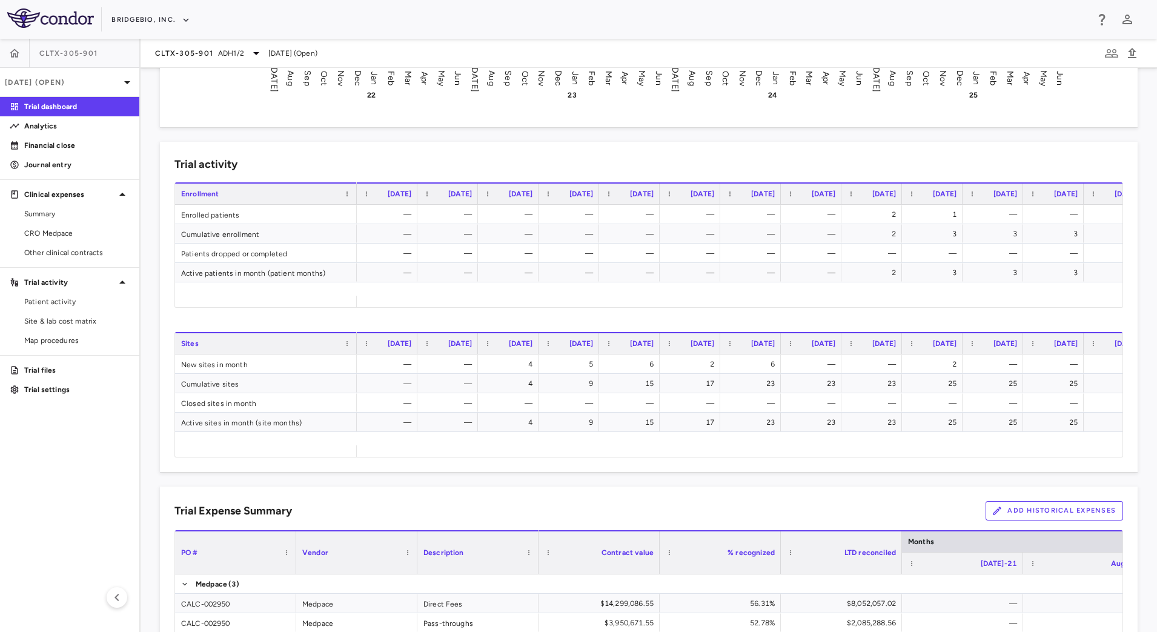
scroll to position [674, 0]
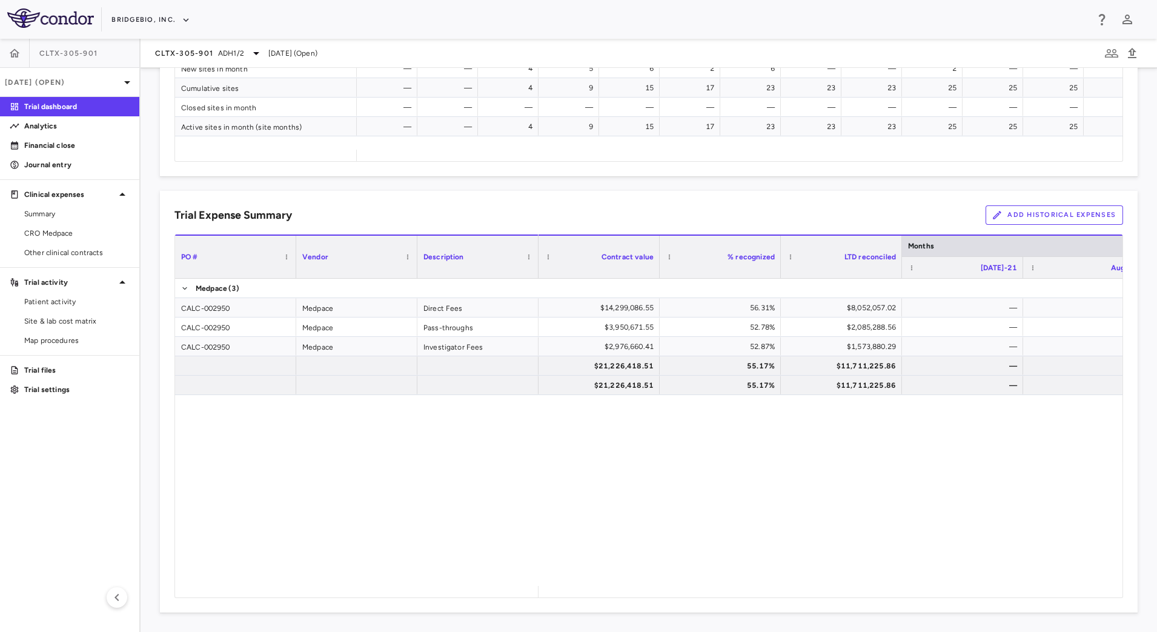
click at [1021, 216] on button "Add Historical Expenses" at bounding box center [1055, 214] width 138 height 19
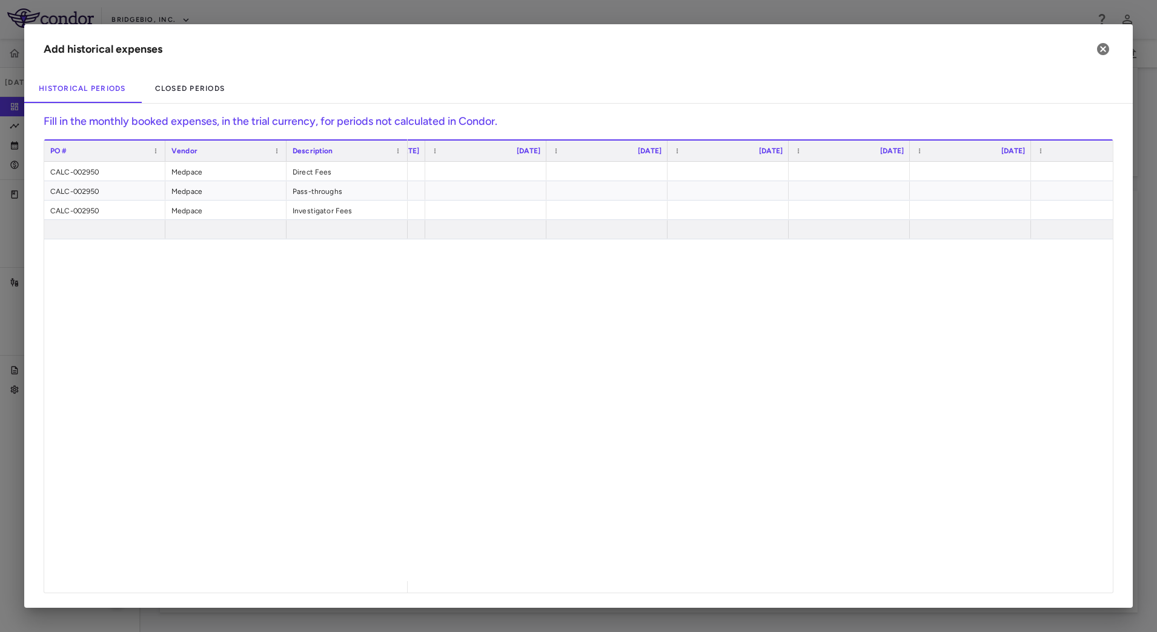
scroll to position [0, 606]
click at [536, 169] on div at bounding box center [519, 171] width 109 height 18
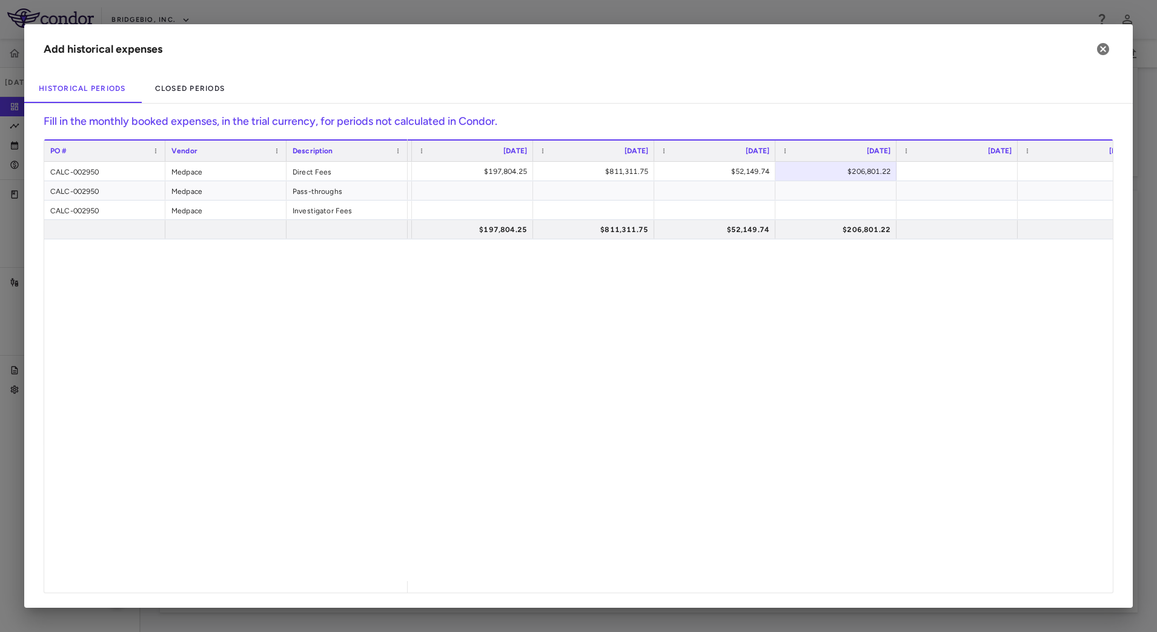
scroll to position [0, 1926]
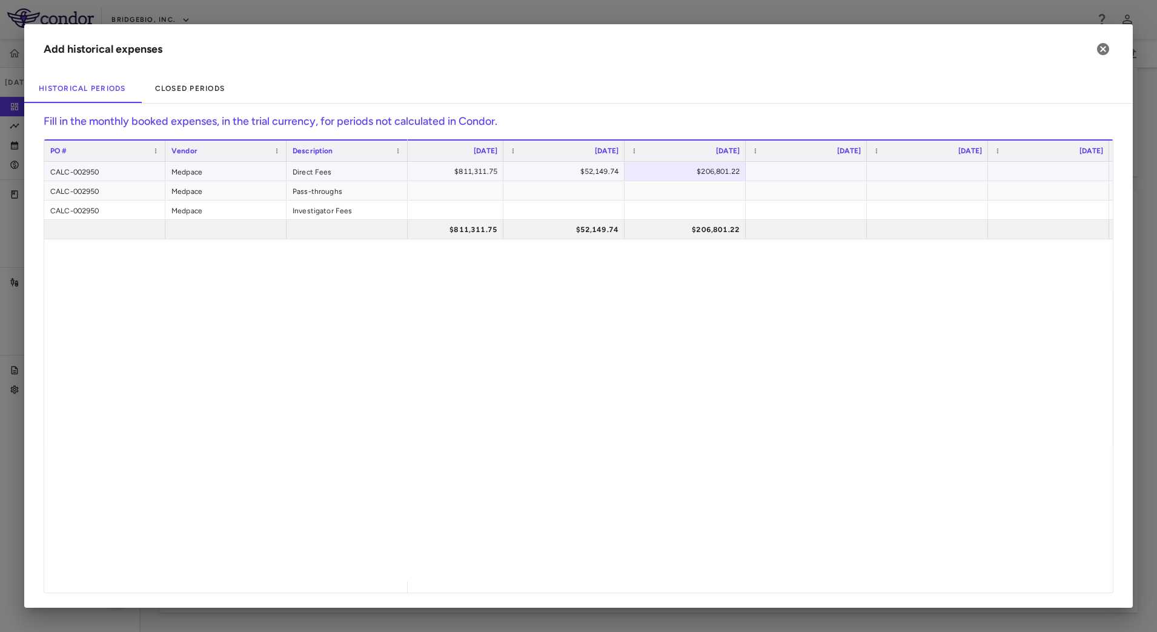
click at [772, 177] on div at bounding box center [806, 171] width 109 height 18
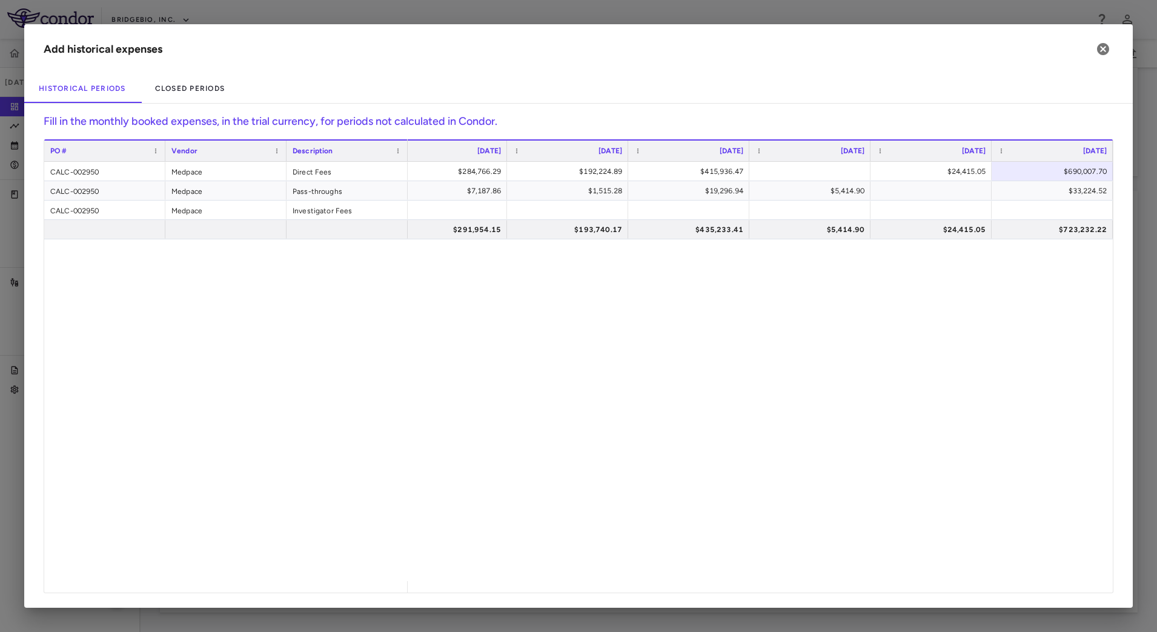
scroll to position [0, 4747]
click at [1076, 192] on div "$5,671.51" at bounding box center [1055, 190] width 104 height 19
click at [1067, 191] on input "*******" at bounding box center [1061, 192] width 102 height 20
click at [1064, 189] on input "*******" at bounding box center [1061, 192] width 102 height 20
type input "********"
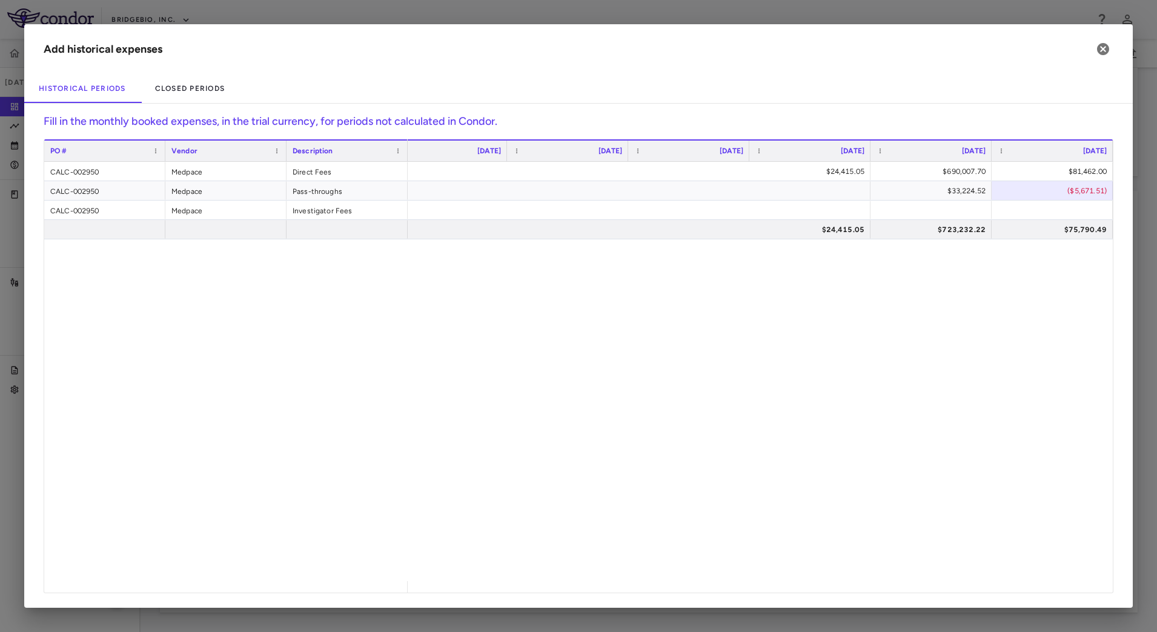
scroll to position [0, 5232]
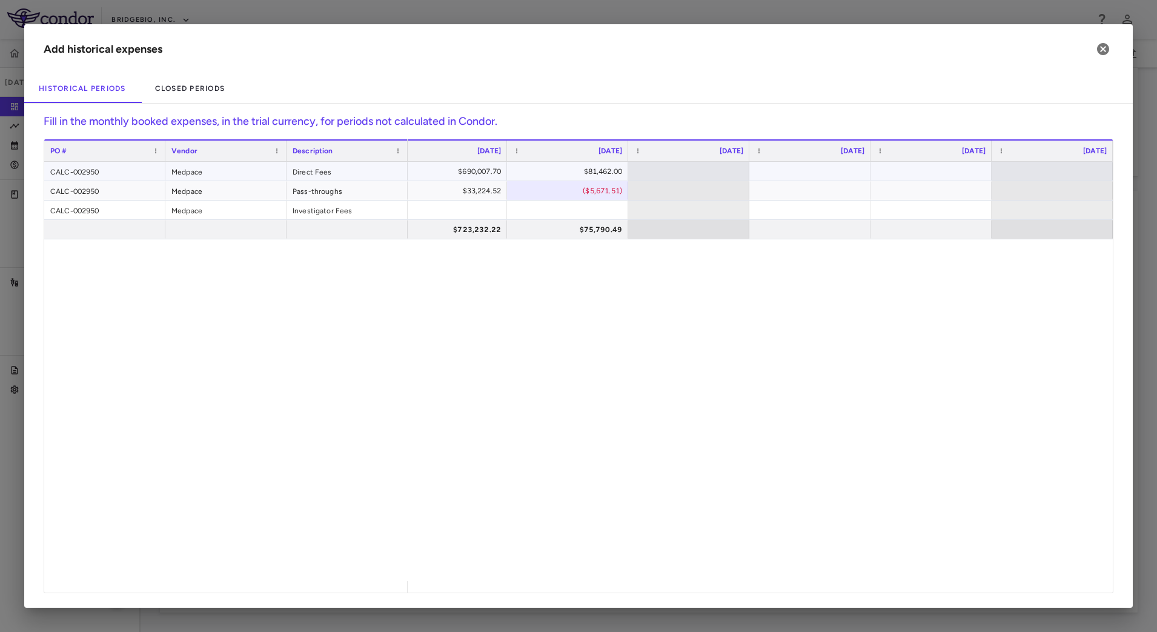
click at [801, 171] on div at bounding box center [809, 171] width 109 height 18
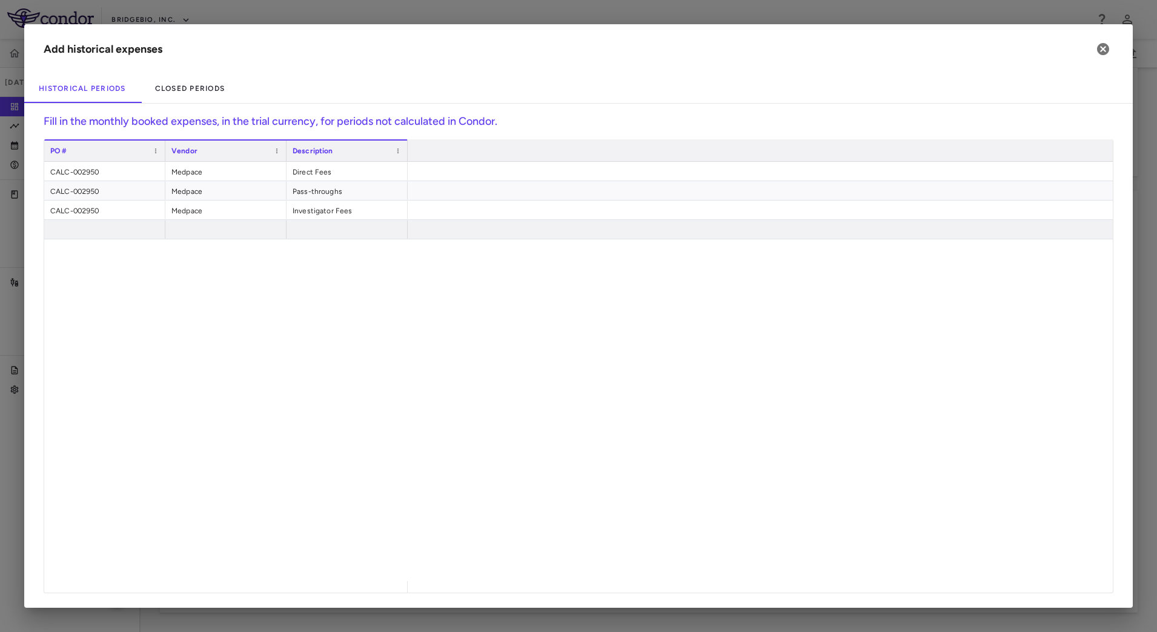
scroll to position [0, 225]
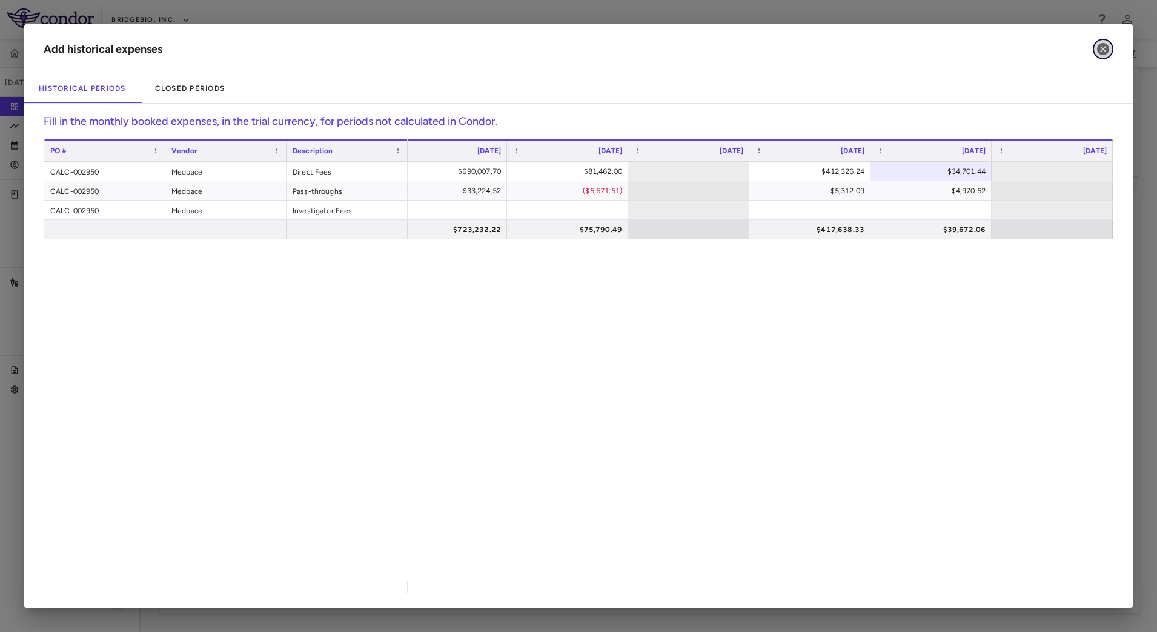
click at [1103, 45] on icon "button" at bounding box center [1103, 49] width 12 height 12
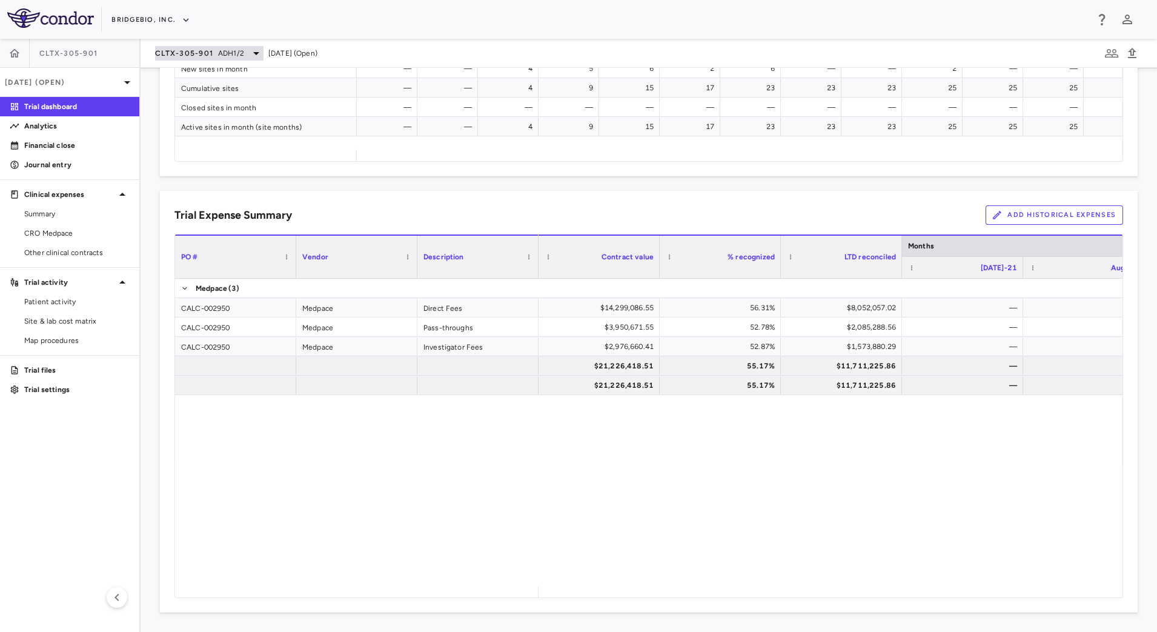
click at [236, 48] on span "ADH1/2" at bounding box center [231, 53] width 26 height 11
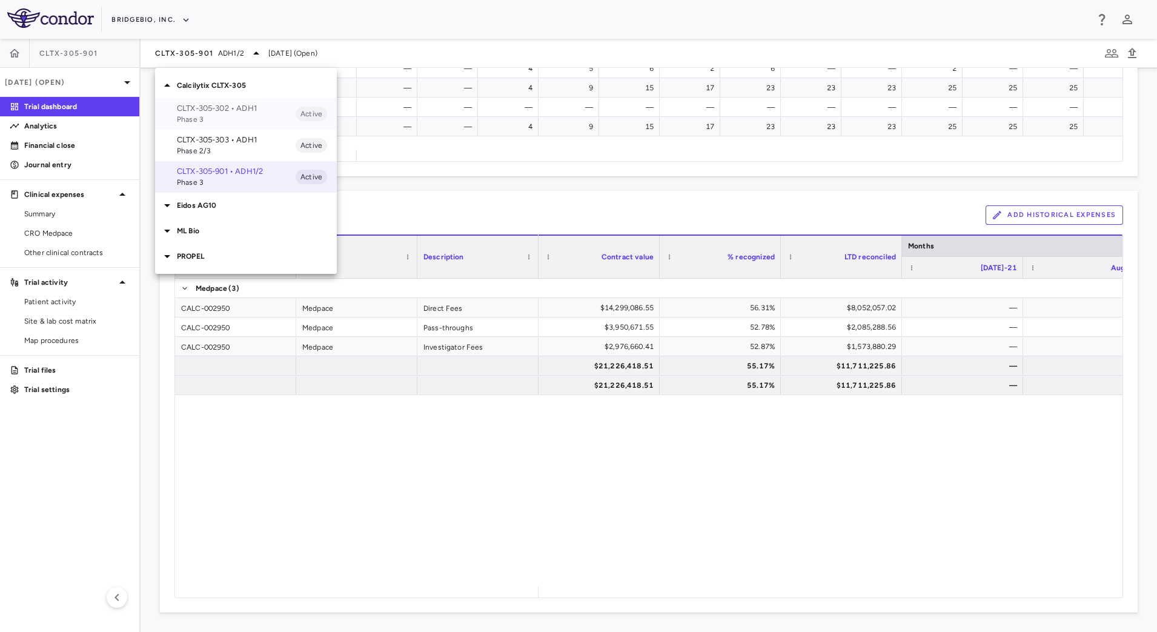
click at [237, 111] on p "CLTX-305-302 • ADH1" at bounding box center [236, 108] width 119 height 11
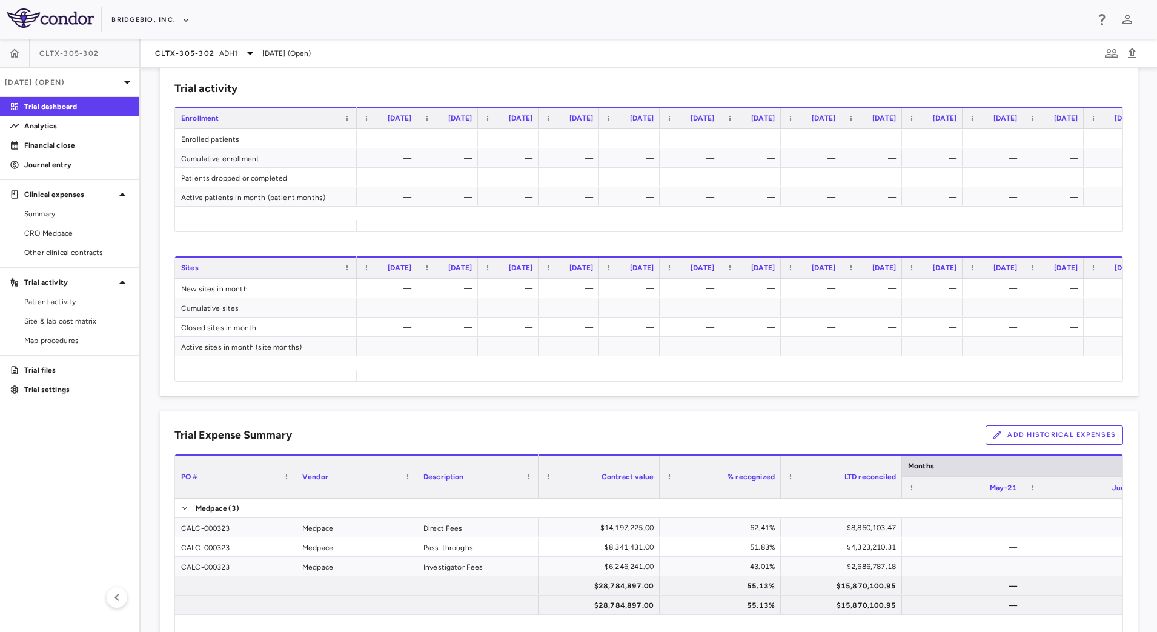
click at [1012, 431] on button "Add Historical Expenses" at bounding box center [1055, 434] width 138 height 19
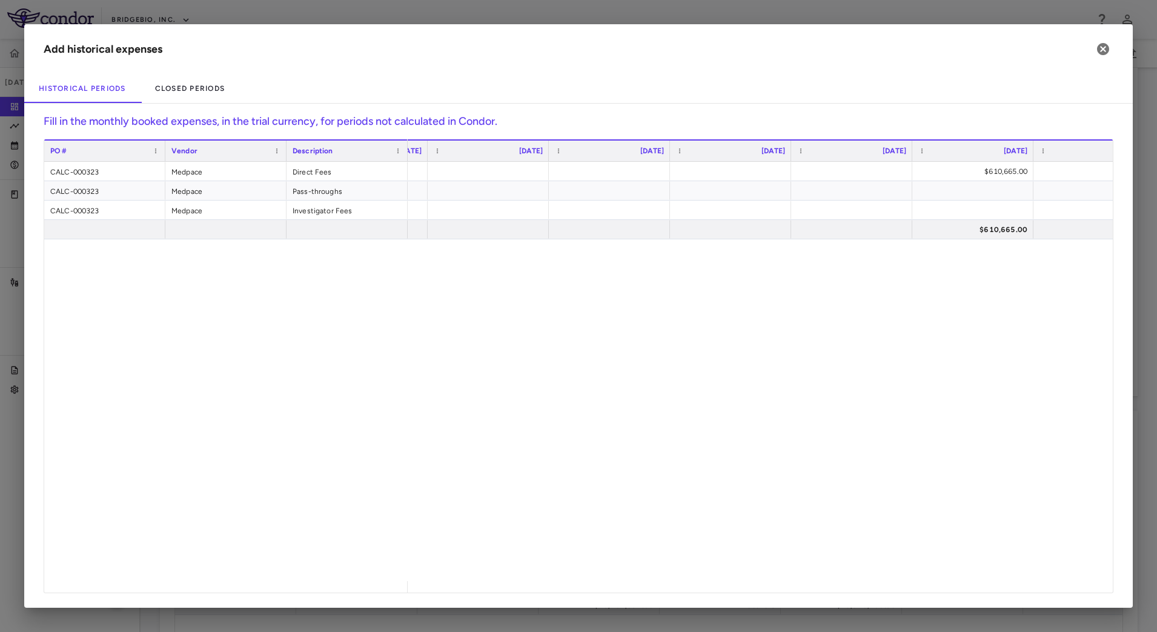
scroll to position [0, 1759]
click at [509, 206] on div at bounding box center [523, 210] width 109 height 18
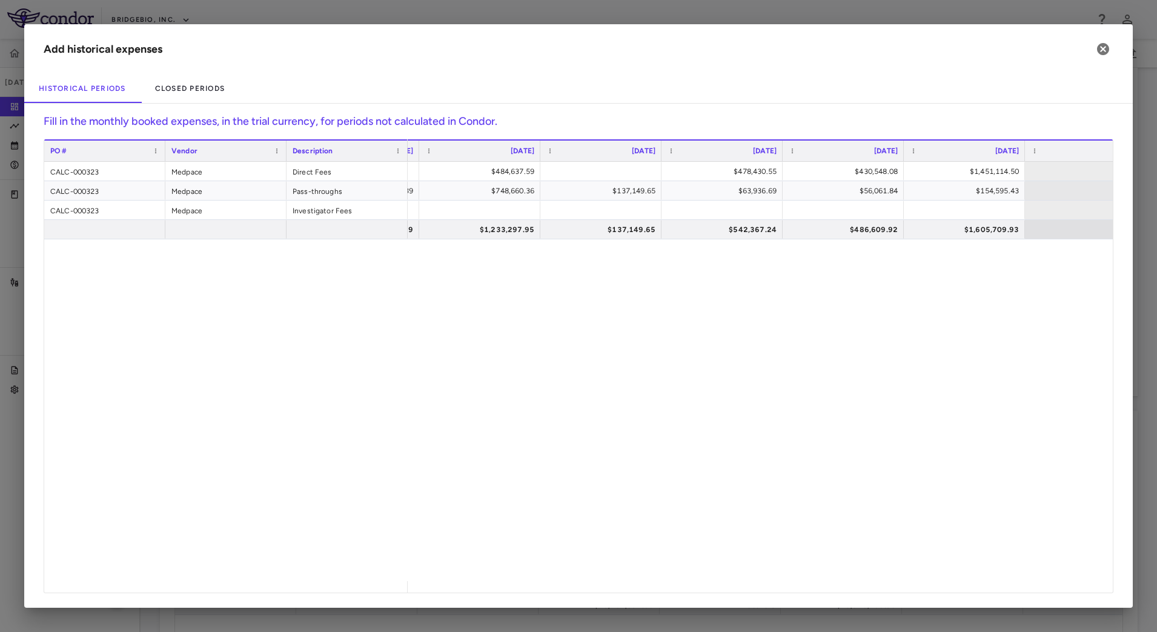
scroll to position [0, 5144]
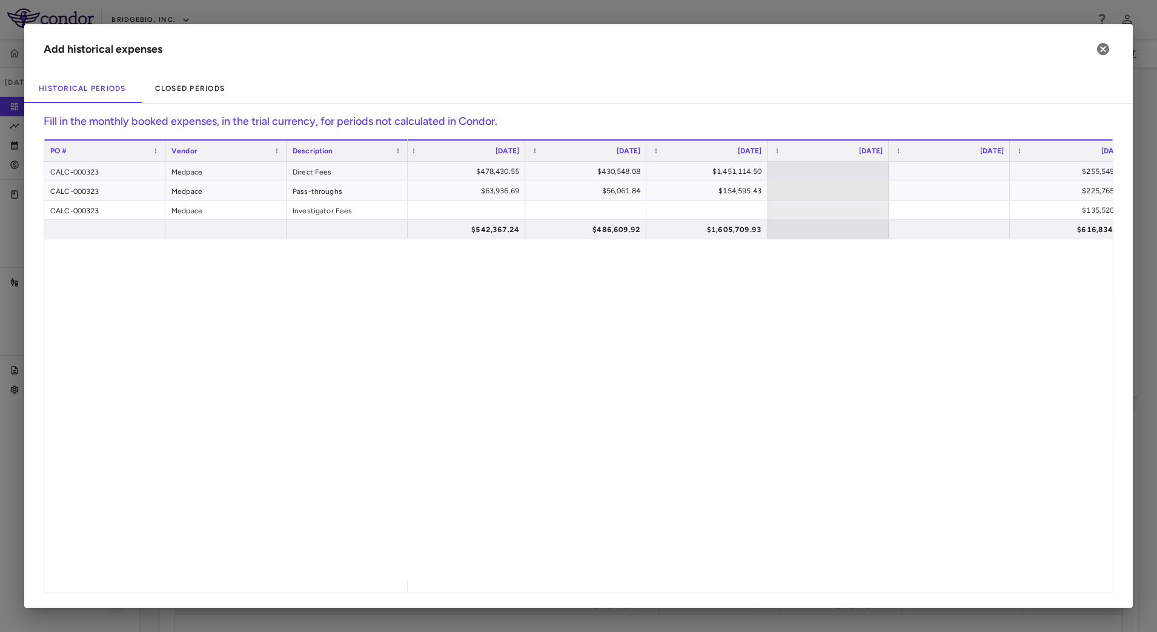
click at [915, 179] on div at bounding box center [949, 171] width 109 height 18
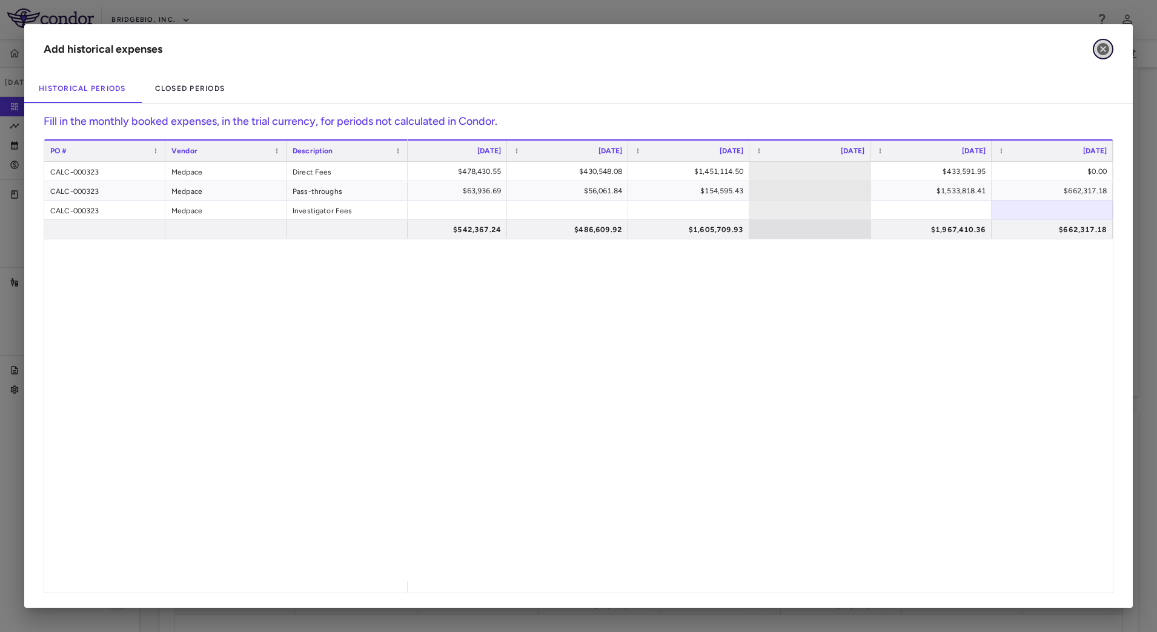
click at [1103, 55] on icon "button" at bounding box center [1103, 49] width 12 height 12
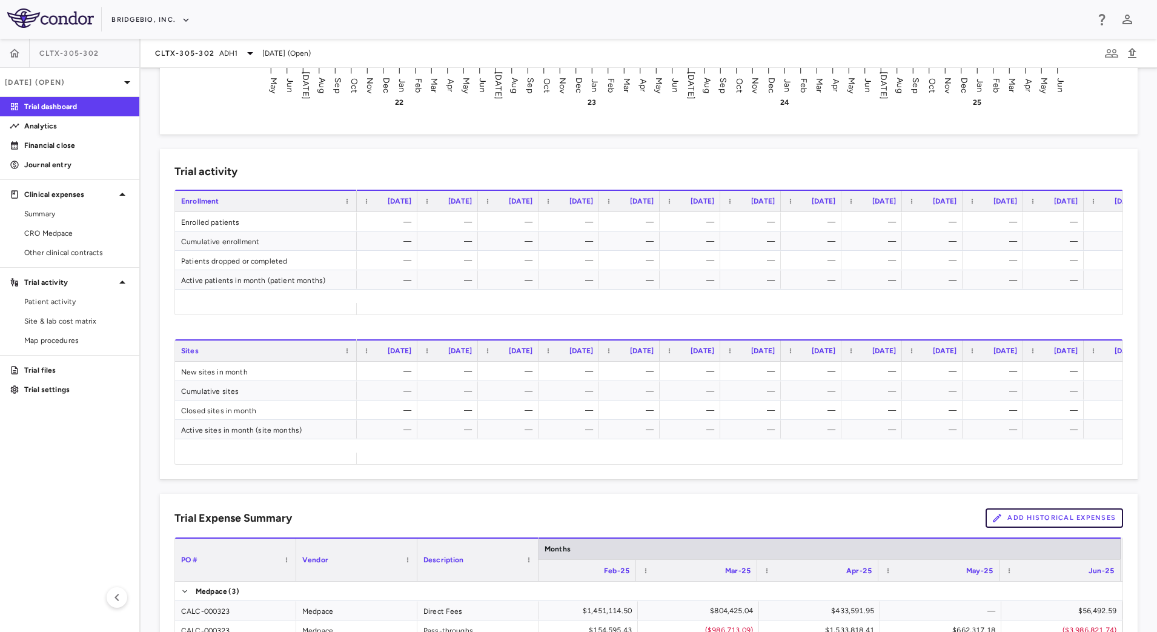
scroll to position [674, 0]
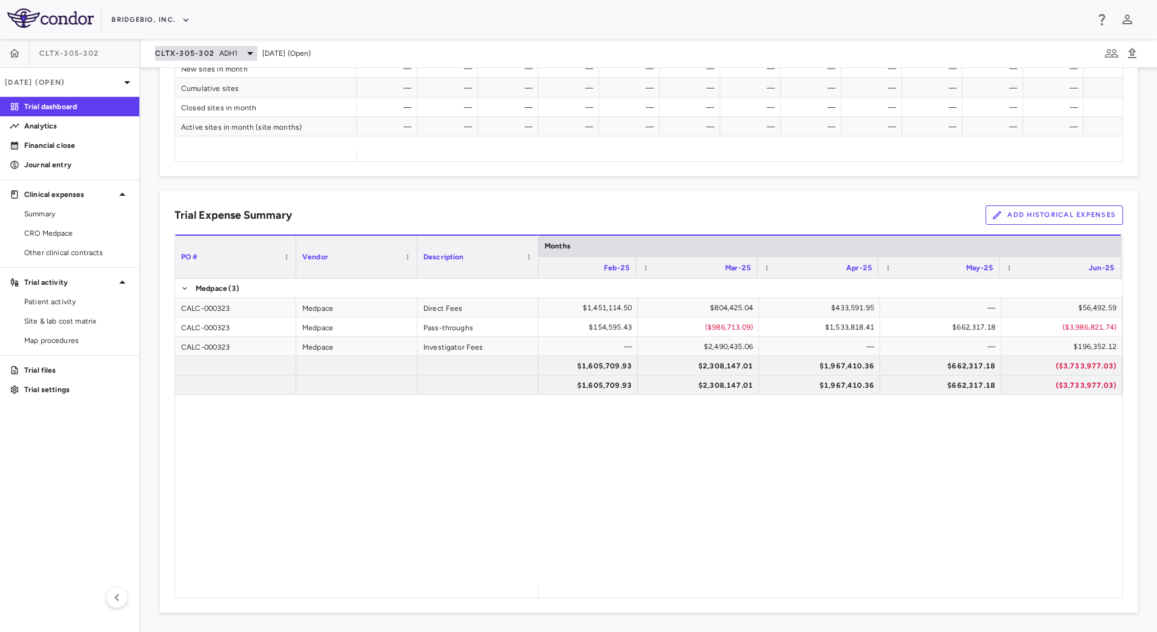
click at [243, 47] on icon at bounding box center [250, 53] width 15 height 15
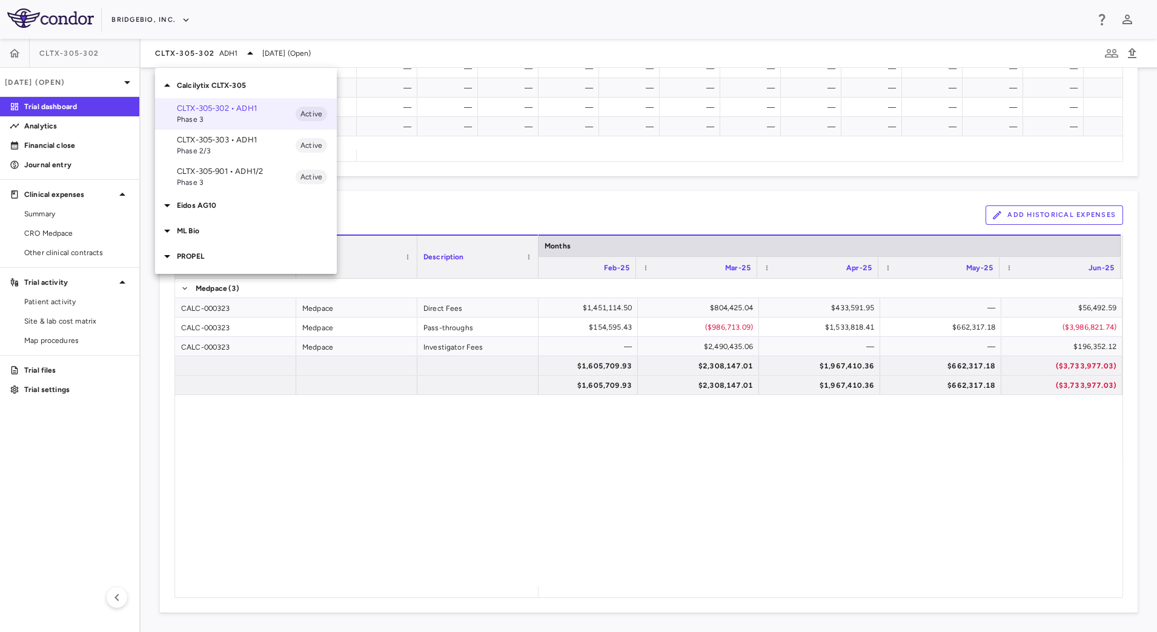
click at [196, 45] on div at bounding box center [578, 316] width 1157 height 632
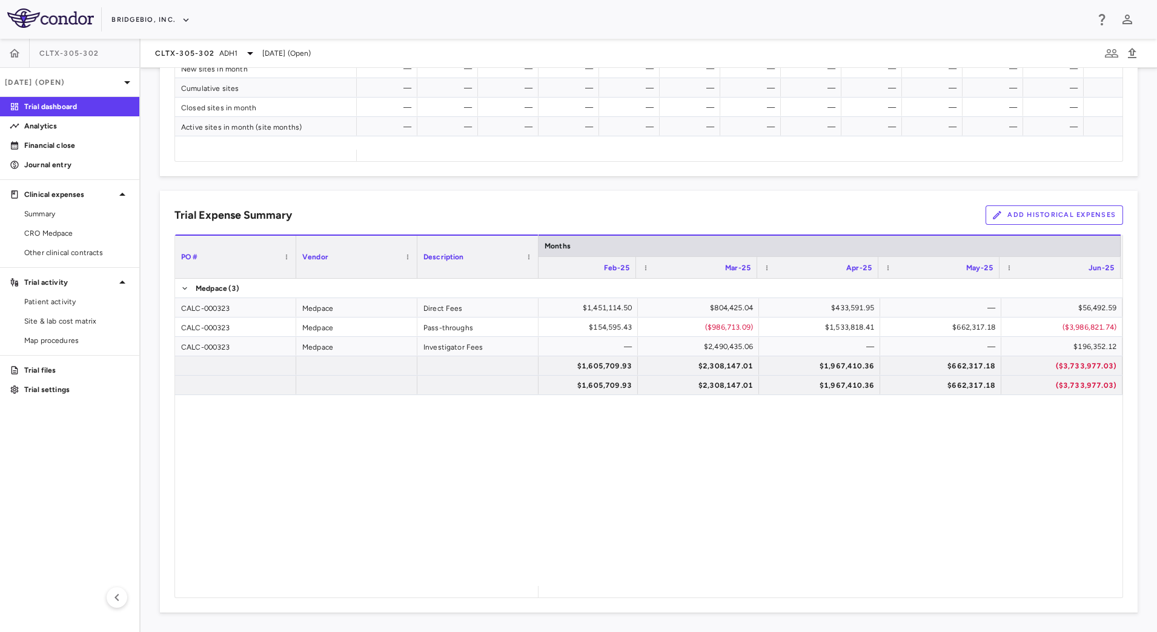
click at [226, 52] on span "ADH1" at bounding box center [228, 53] width 19 height 11
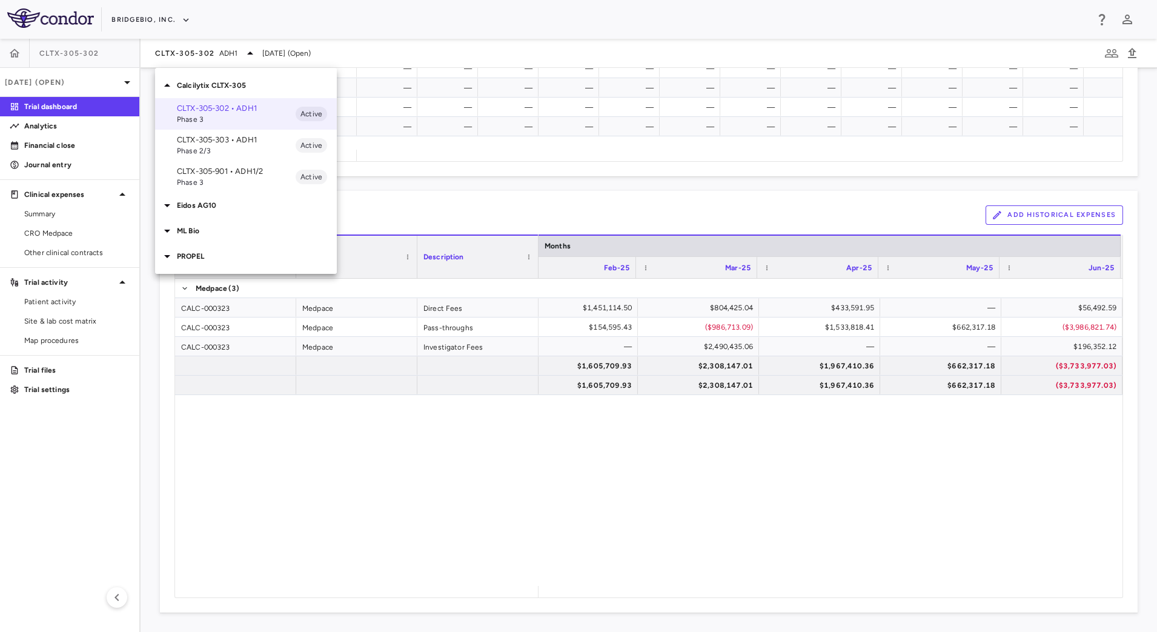
click at [174, 255] on icon at bounding box center [167, 256] width 15 height 15
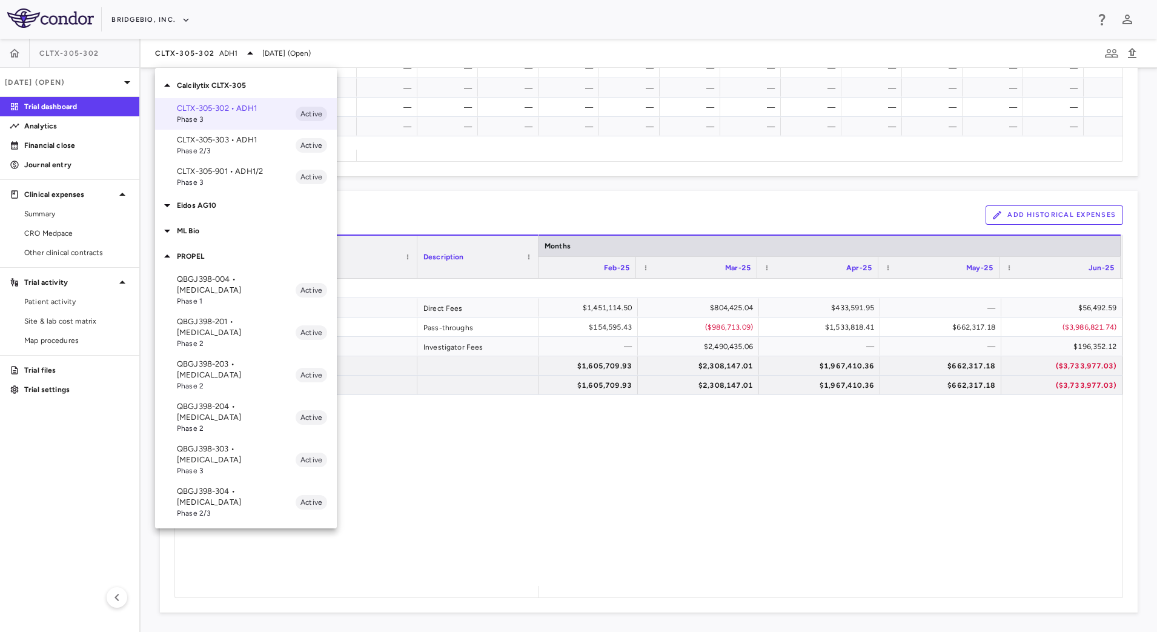
click at [214, 486] on p "QBGJ398-304 • [MEDICAL_DATA]" at bounding box center [236, 497] width 119 height 22
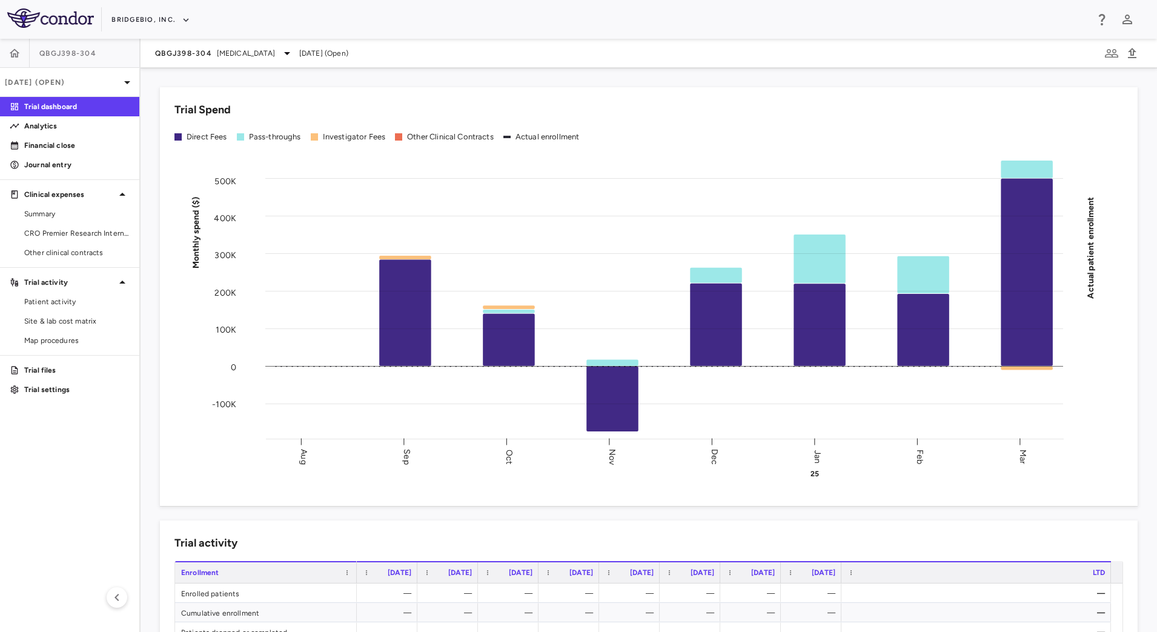
scroll to position [454, 0]
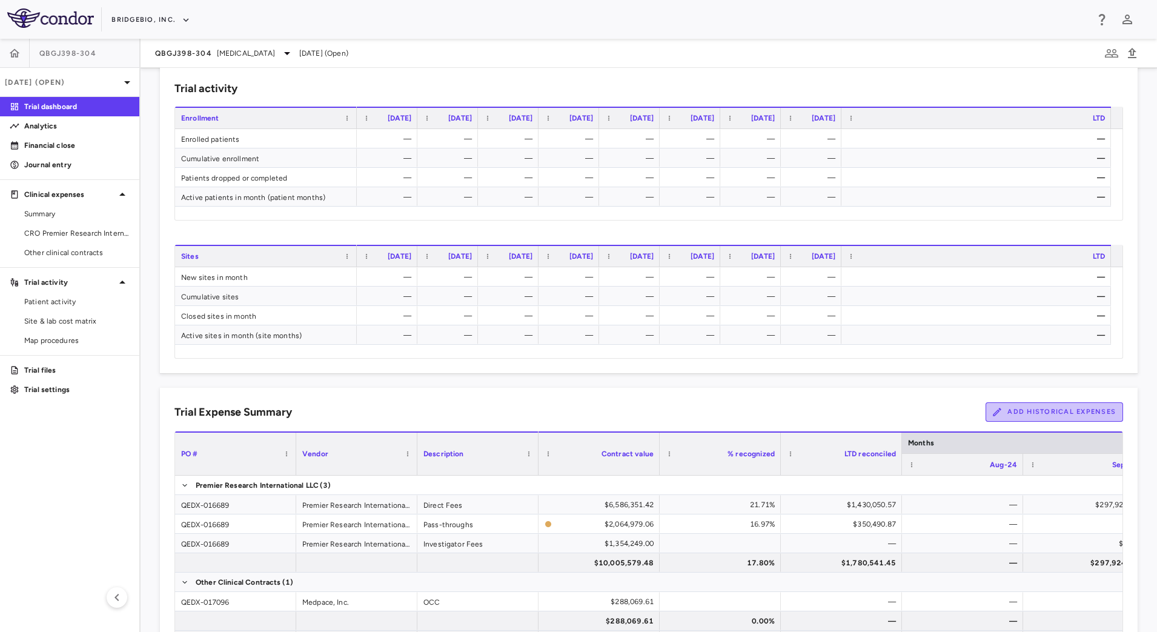
click at [1036, 415] on button "Add Historical Expenses" at bounding box center [1055, 411] width 138 height 19
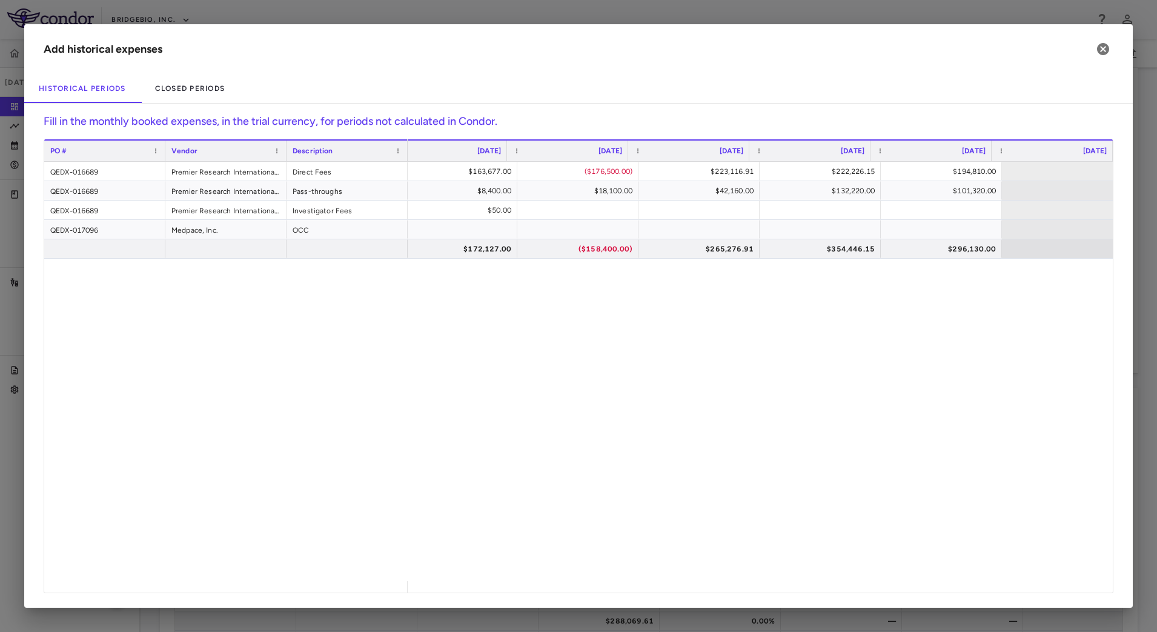
scroll to position [0, 264]
click at [1098, 51] on icon "button" at bounding box center [1103, 49] width 12 height 12
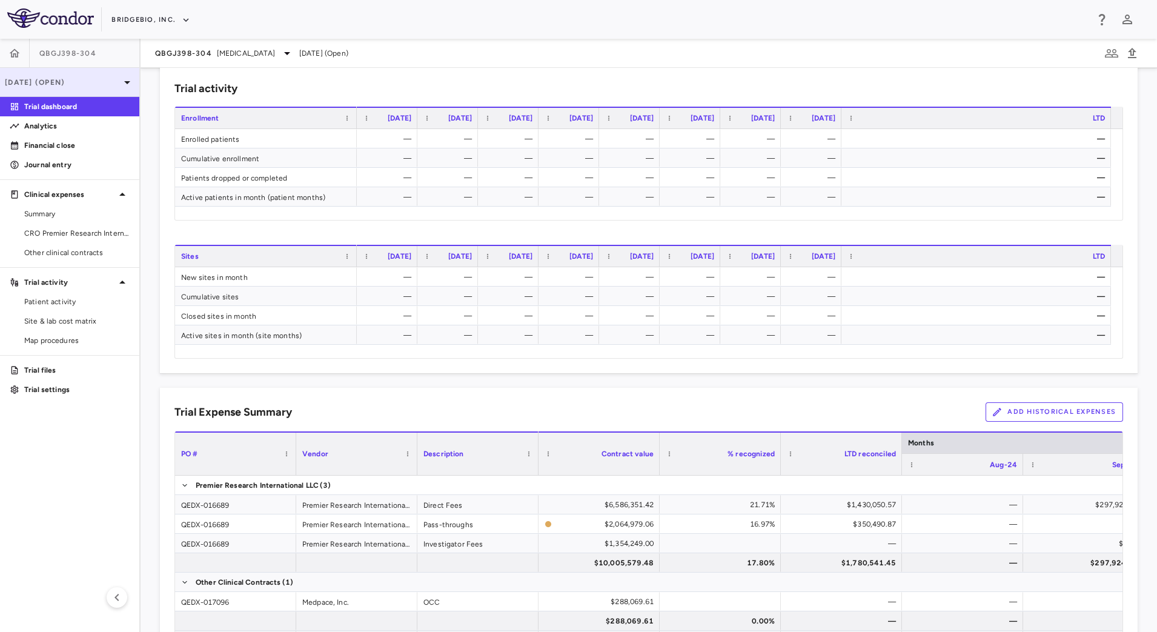
click at [105, 82] on p "[DATE] (Open)" at bounding box center [62, 82] width 115 height 11
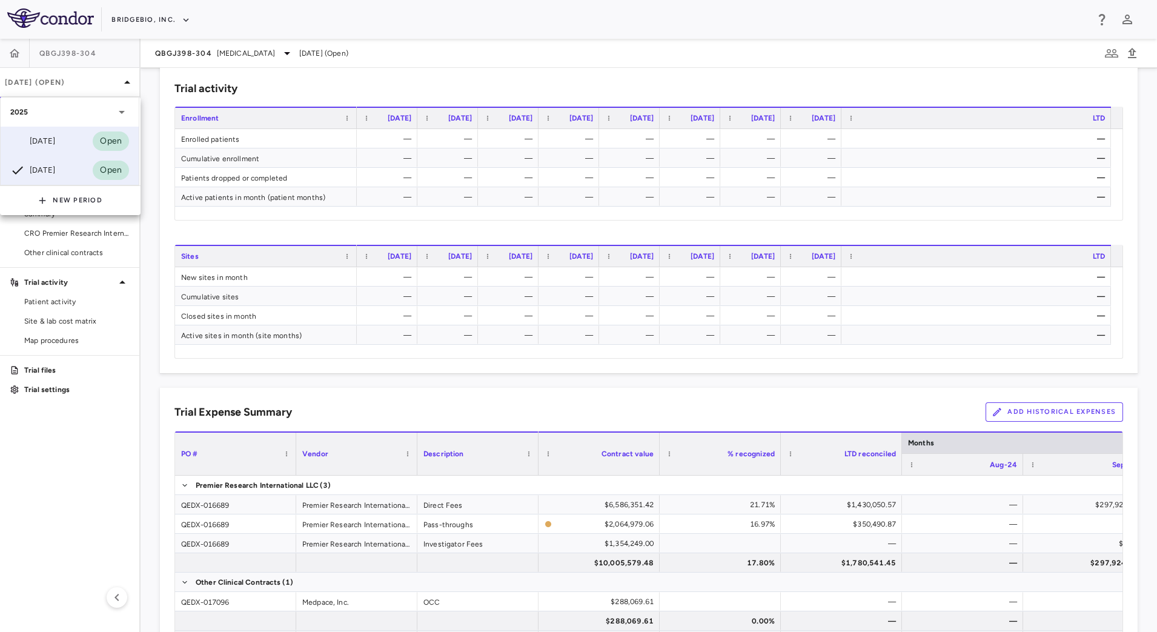
click at [67, 138] on div "[DATE] Open" at bounding box center [70, 141] width 138 height 29
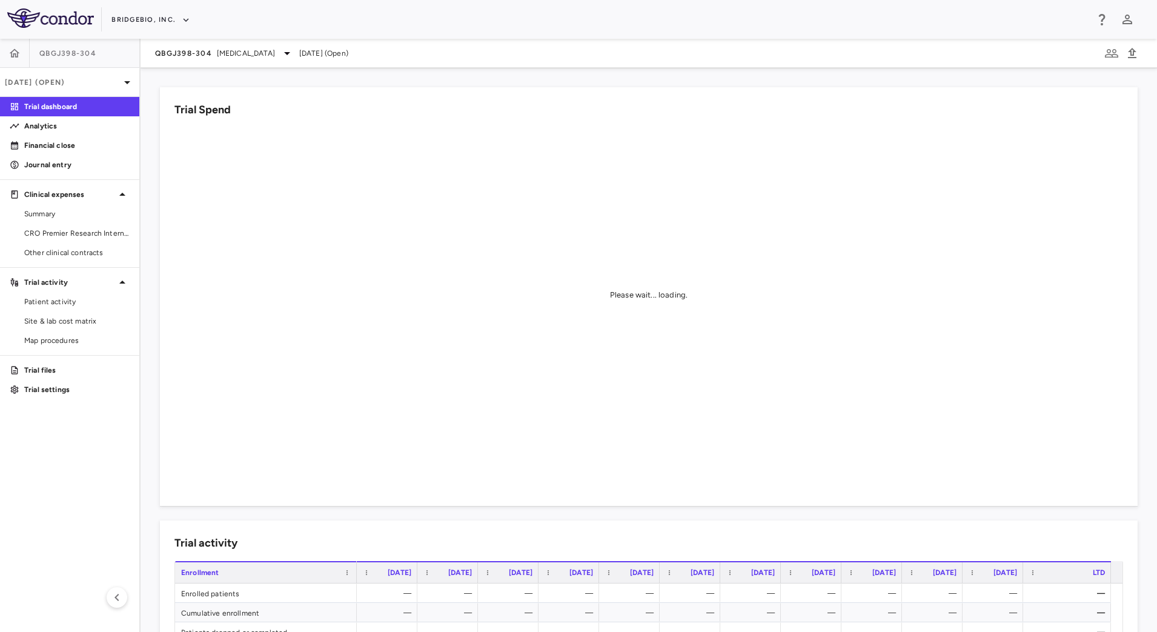
scroll to position [303, 0]
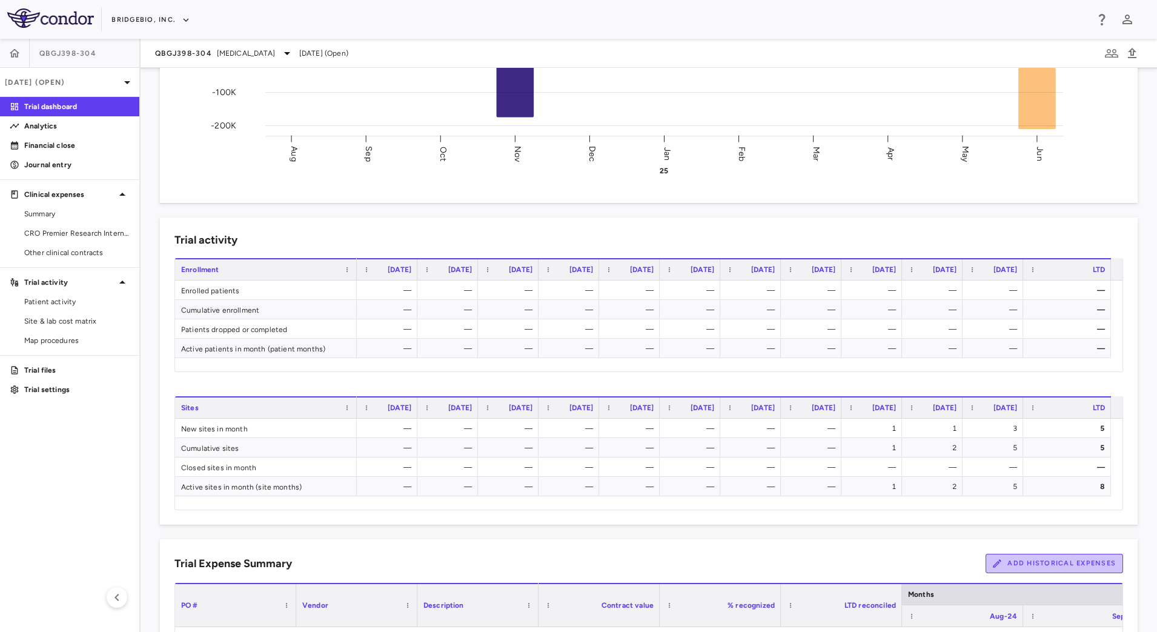
click at [1011, 557] on button "Add Historical Expenses" at bounding box center [1055, 563] width 138 height 19
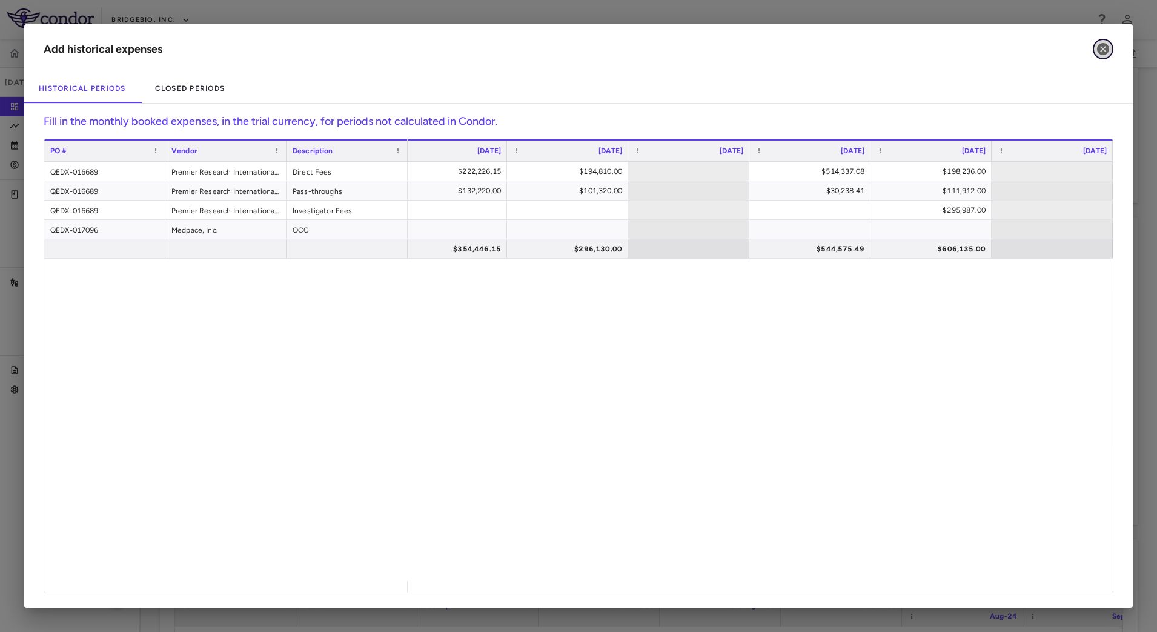
click at [1104, 51] on icon "button" at bounding box center [1103, 49] width 12 height 12
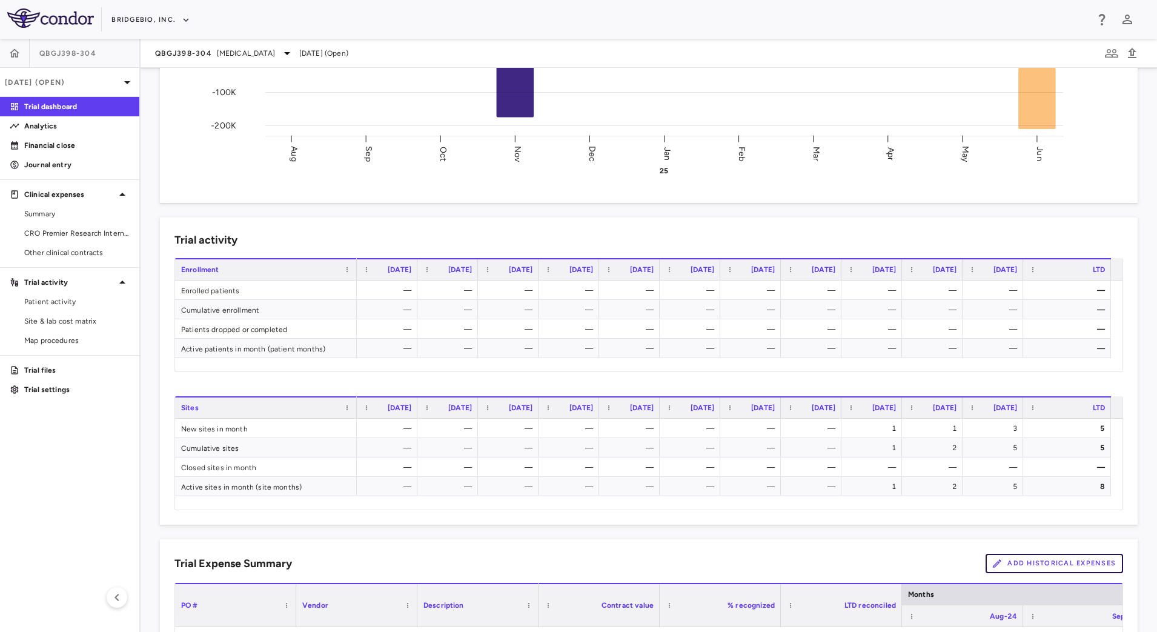
scroll to position [530, 0]
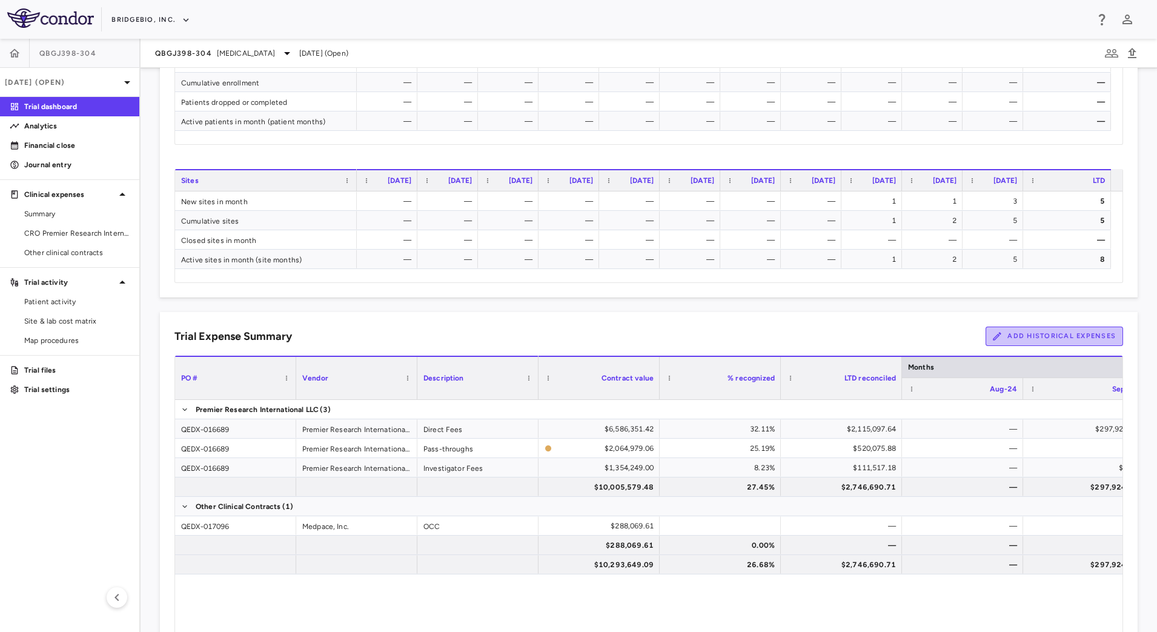
click at [1021, 336] on button "Add Historical Expenses" at bounding box center [1055, 336] width 138 height 19
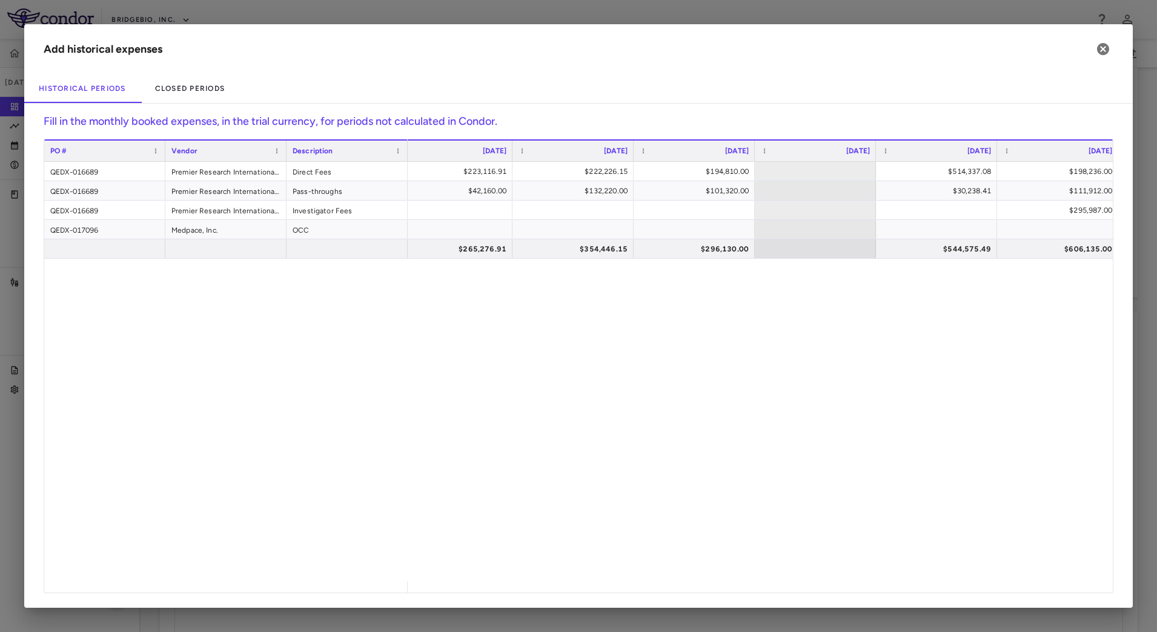
scroll to position [0, 503]
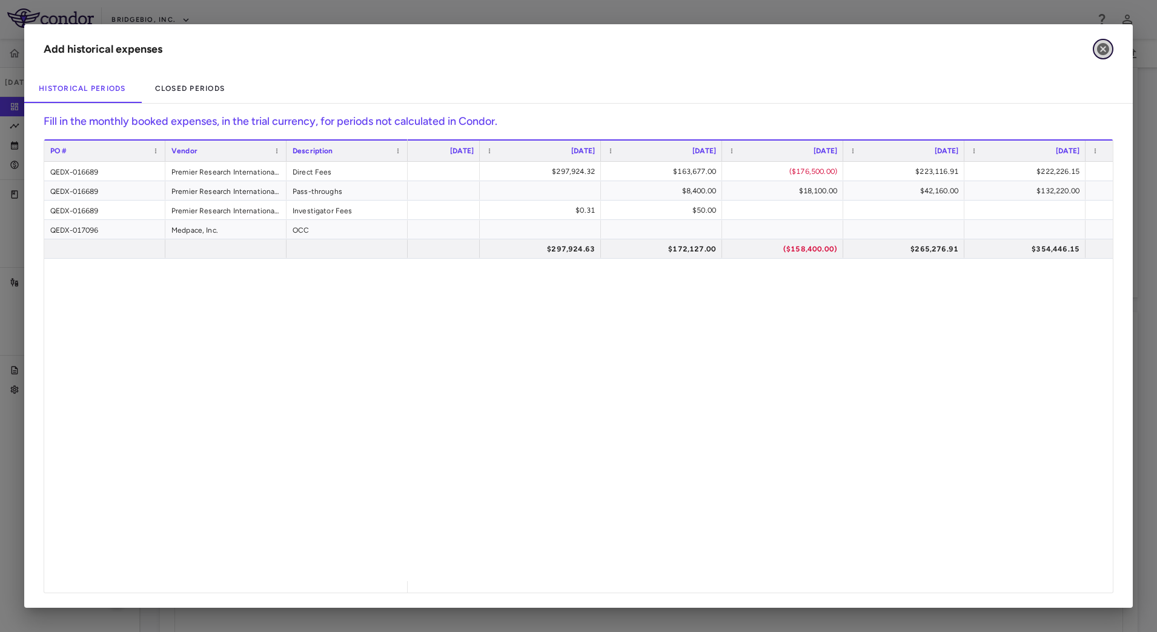
drag, startPoint x: 1108, startPoint y: 44, endPoint x: 943, endPoint y: 48, distance: 165.4
click at [1108, 45] on icon "button" at bounding box center [1103, 49] width 15 height 15
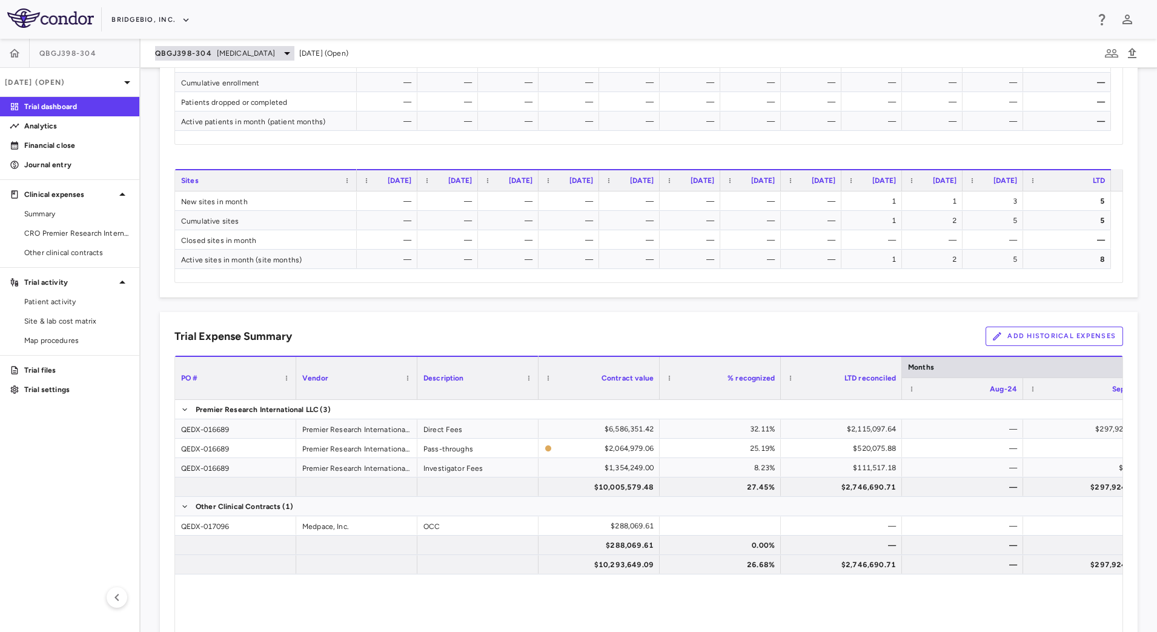
click at [240, 57] on span "[MEDICAL_DATA]" at bounding box center [246, 53] width 58 height 11
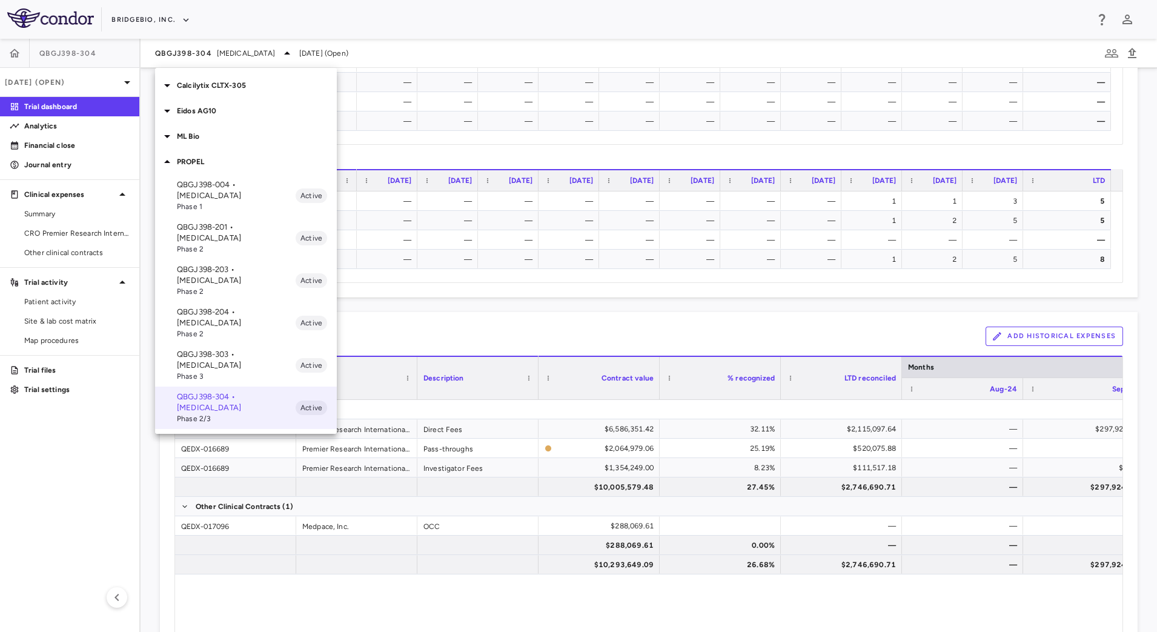
click at [230, 349] on p "QBGJ398-303 • [MEDICAL_DATA]" at bounding box center [236, 360] width 119 height 22
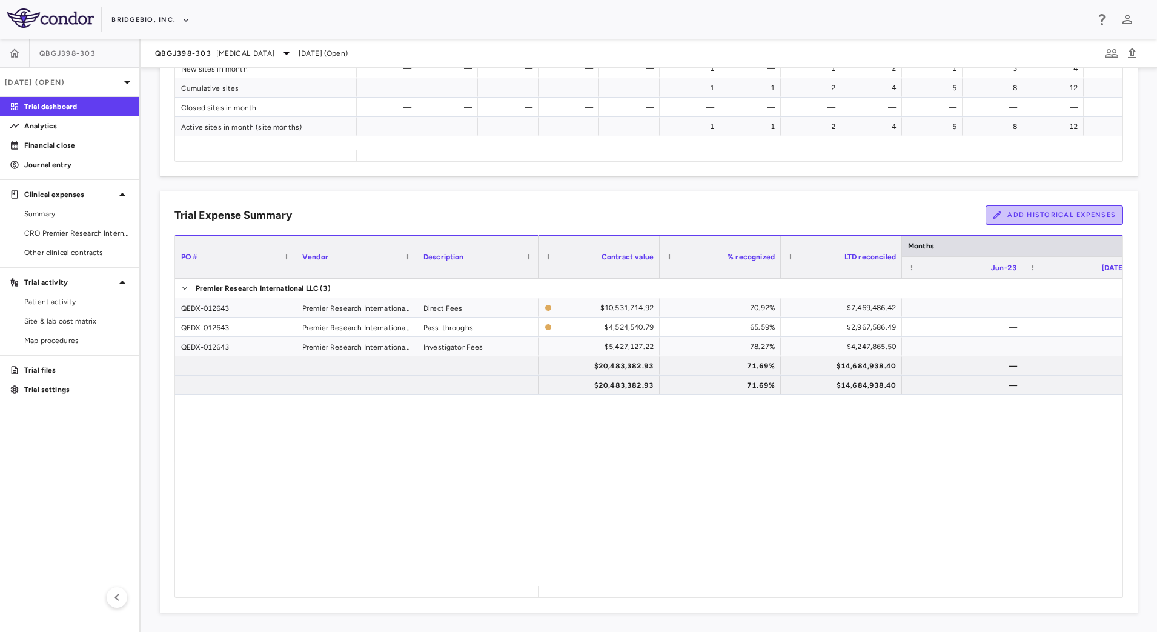
click at [1032, 216] on button "Add Historical Expenses" at bounding box center [1055, 214] width 138 height 19
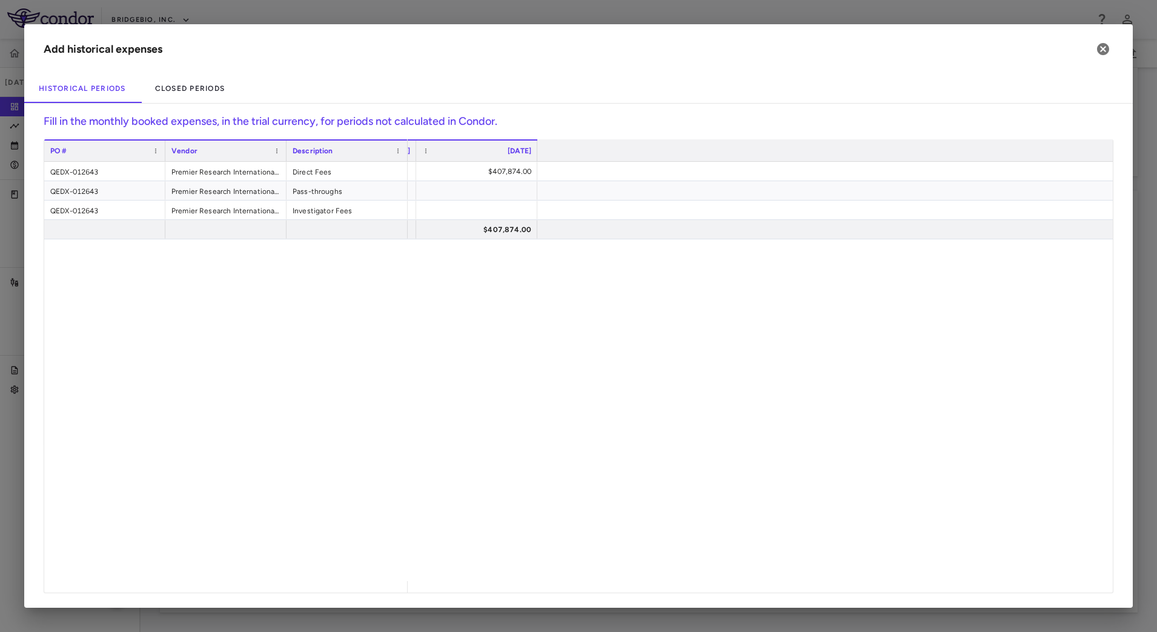
scroll to position [0, 0]
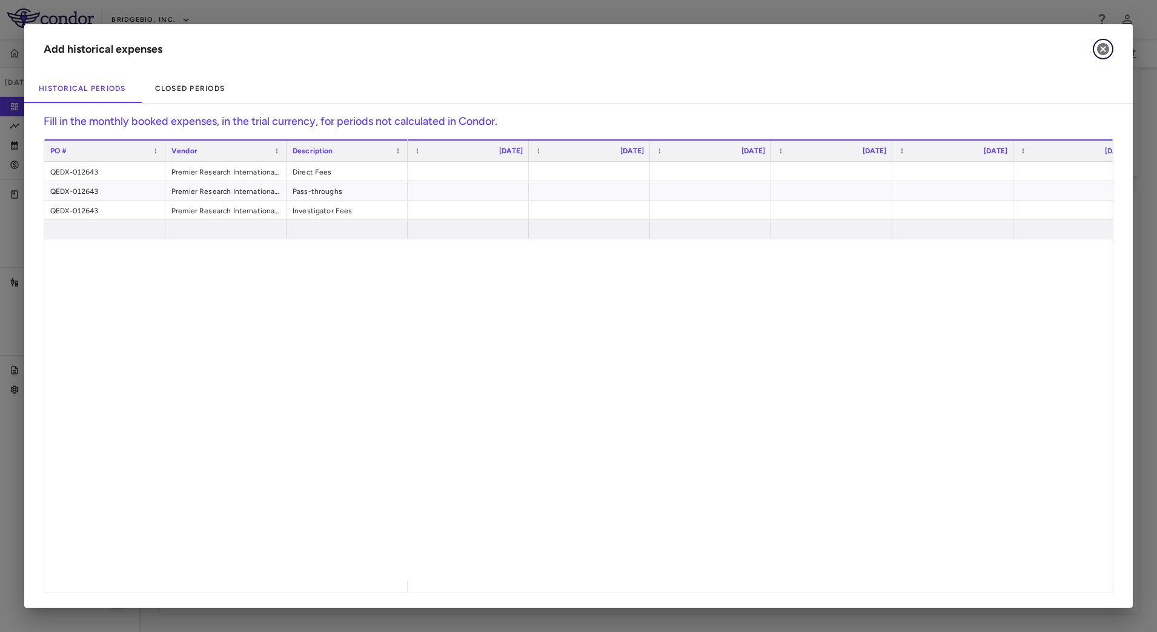
click at [1104, 51] on icon "button" at bounding box center [1103, 49] width 12 height 12
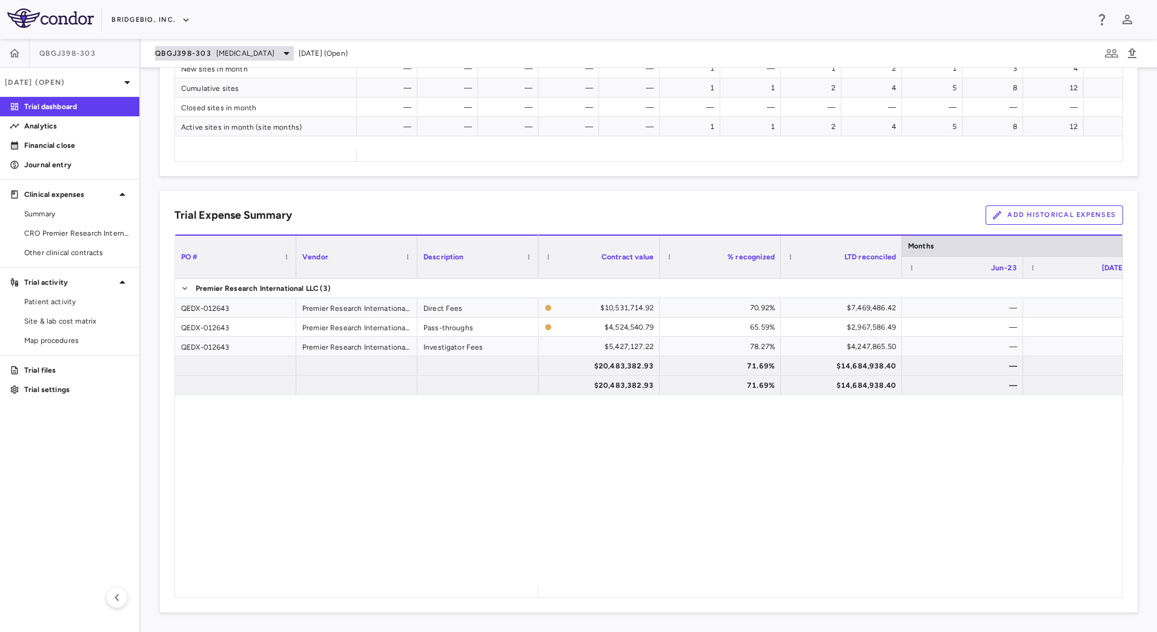
click at [251, 50] on span "[MEDICAL_DATA]" at bounding box center [245, 53] width 58 height 11
